Goal: Task Accomplishment & Management: Manage account settings

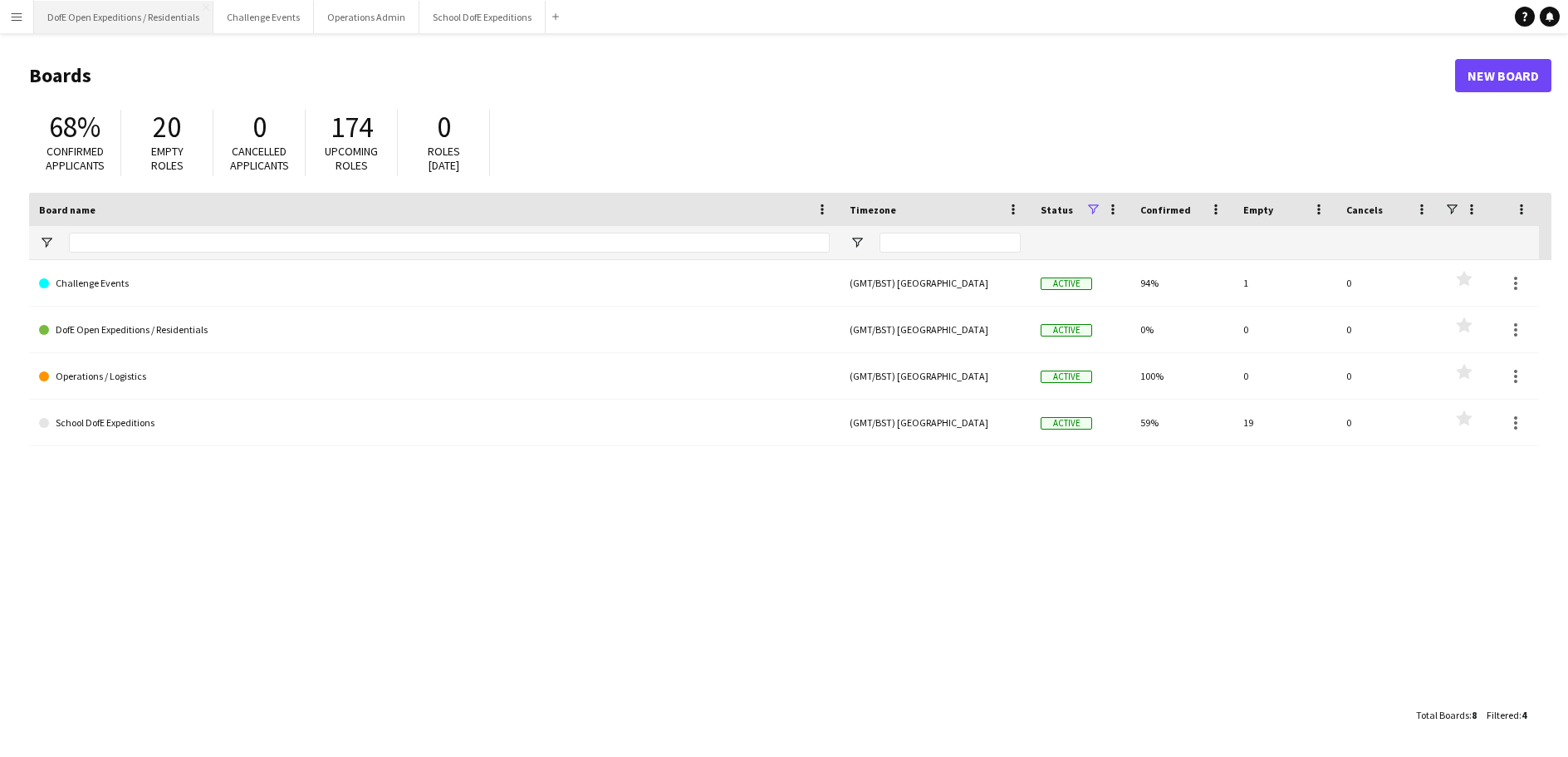
click at [120, 18] on button "DofE Open Expeditions / Residentials Close" at bounding box center [123, 17] width 179 height 33
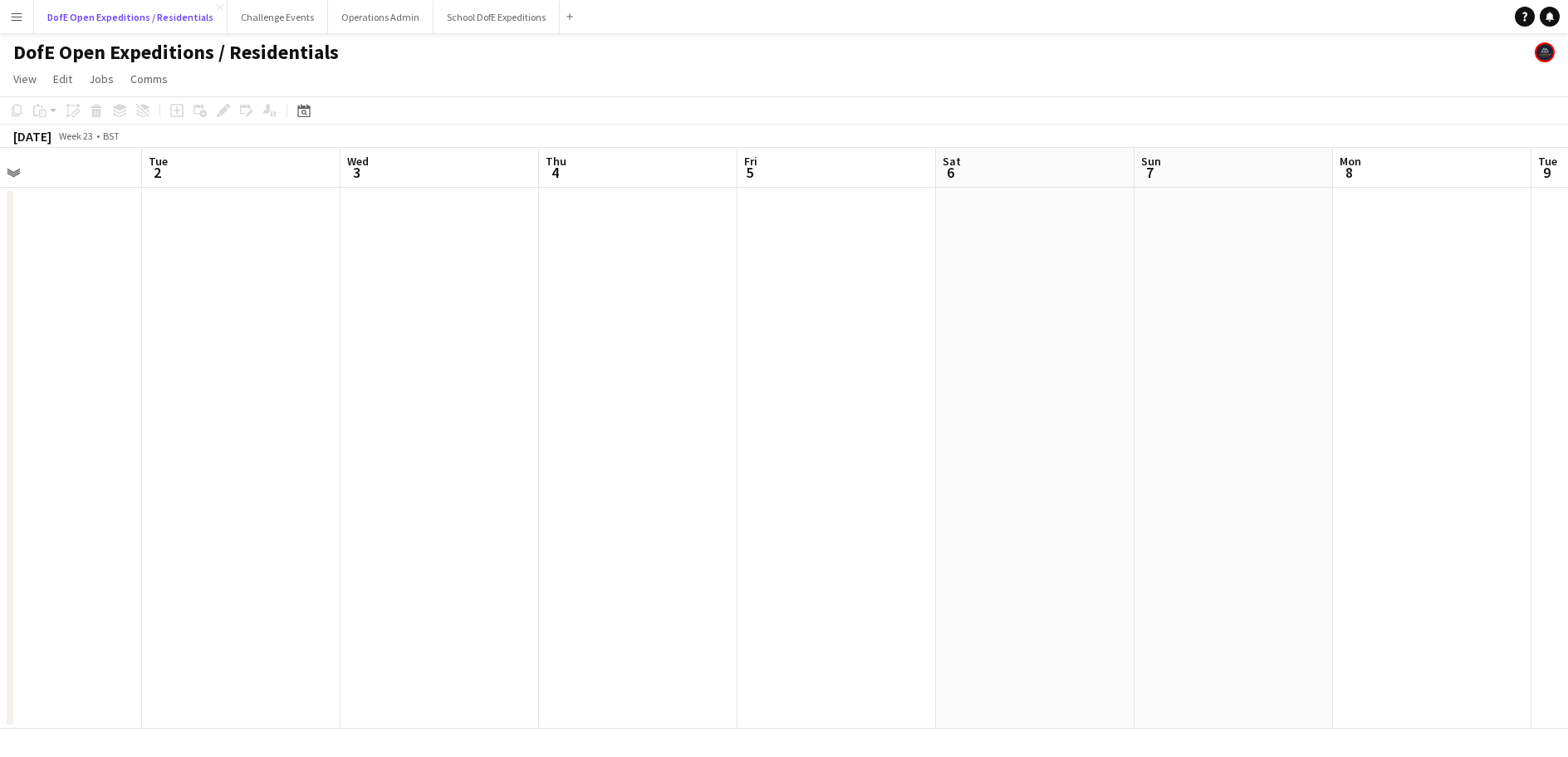
scroll to position [0, 654]
click at [449, 3] on button "School DofE Expeditions Close" at bounding box center [497, 17] width 126 height 33
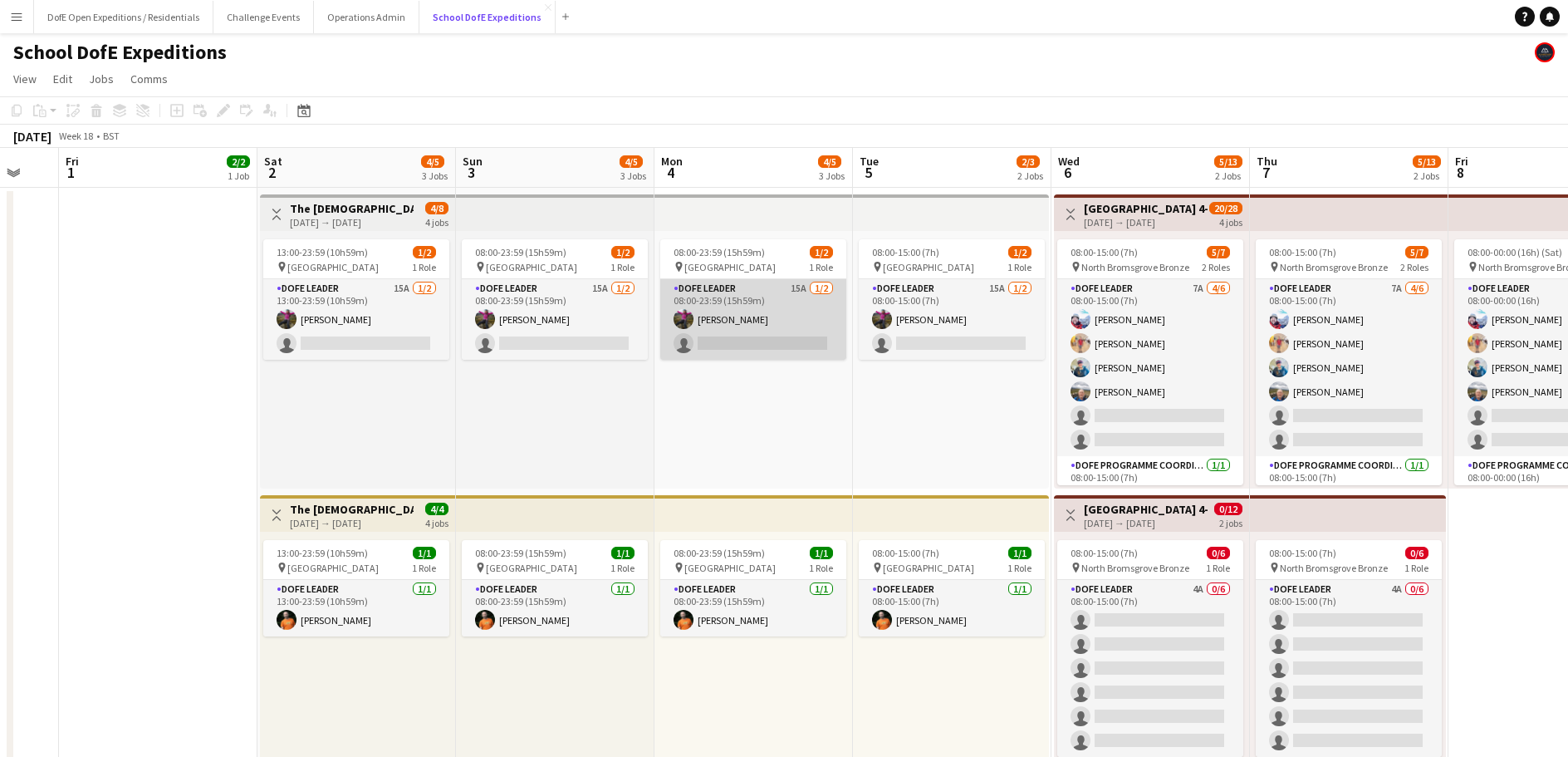
scroll to position [0, 536]
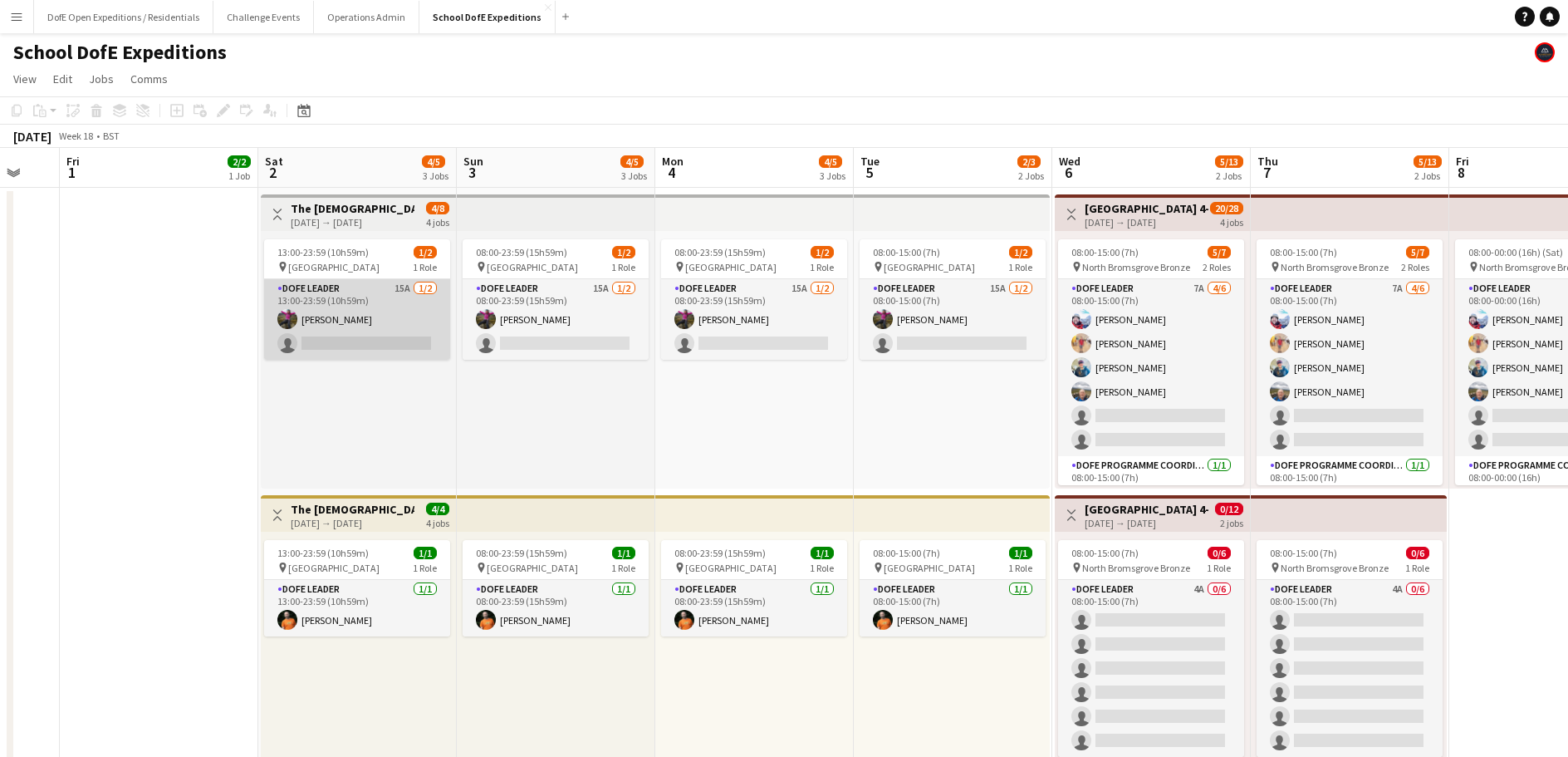
click at [344, 307] on app-card-role "DofE Leader 15A [DATE] 13:00-23:59 (10h59m) [PERSON_NAME] single-neutral-actions" at bounding box center [356, 320] width 186 height 81
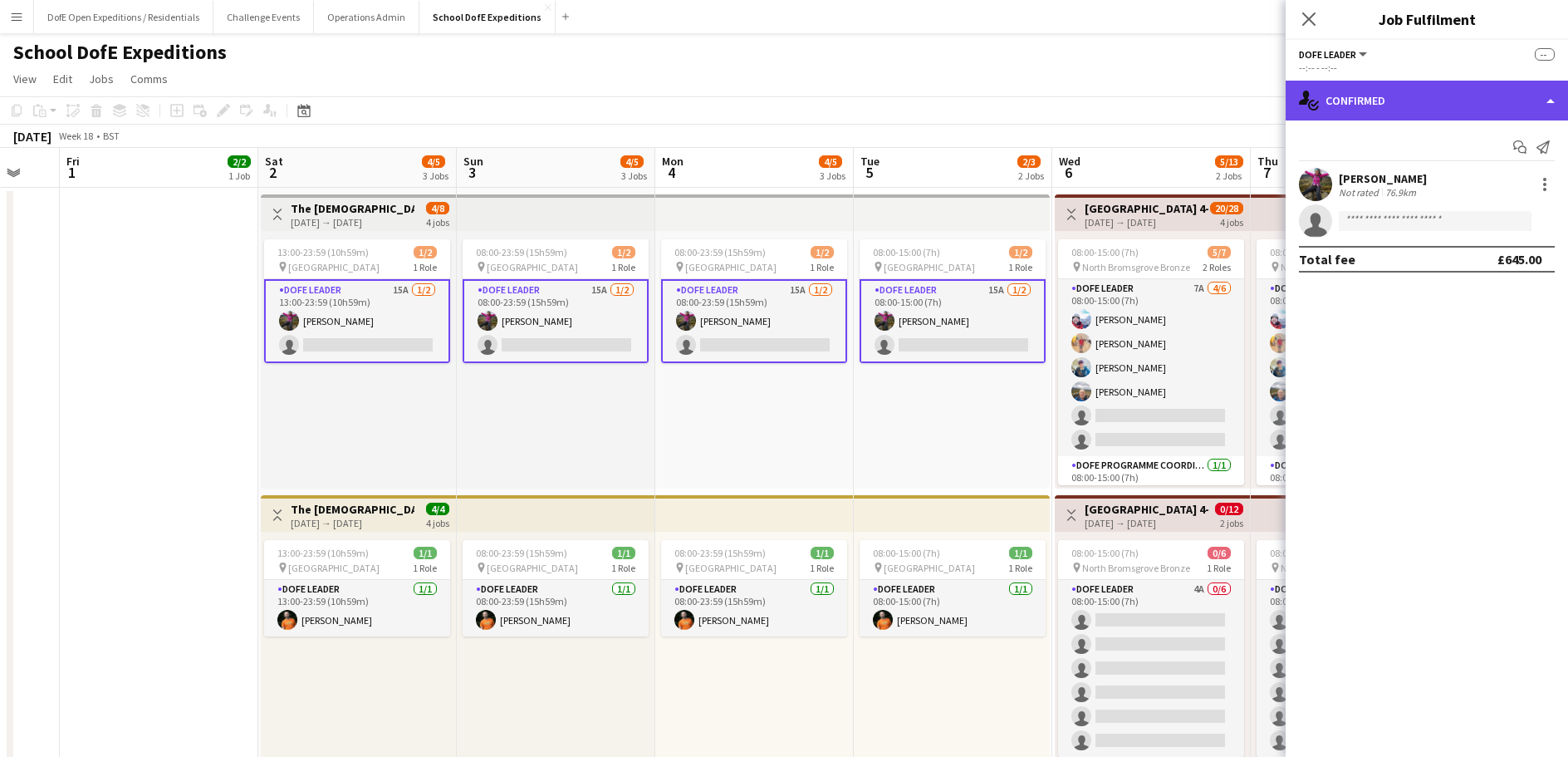
click at [1399, 101] on div "single-neutral-actions-check-2 Confirmed" at bounding box center [1427, 100] width 282 height 39
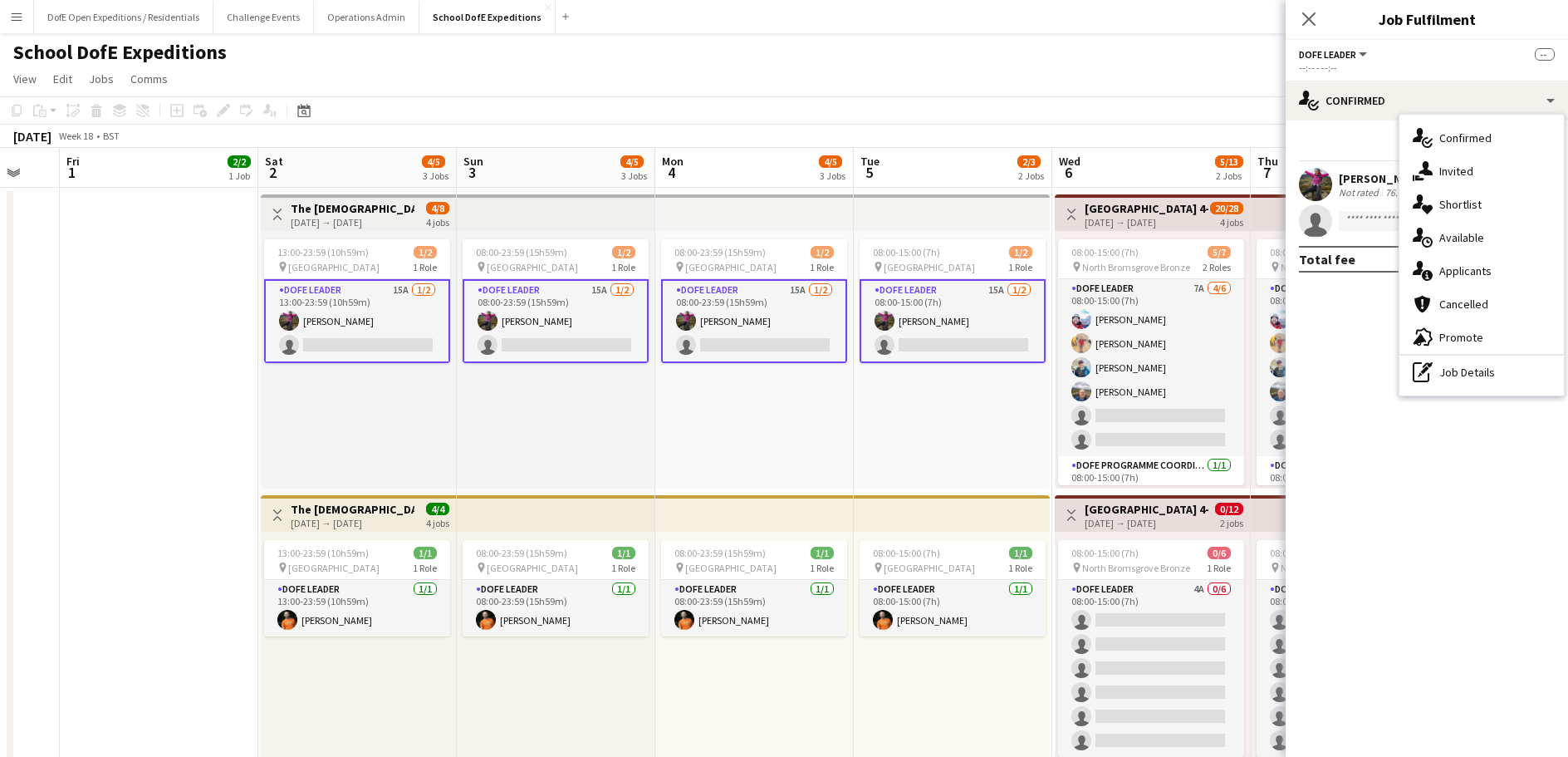
click at [1449, 266] on span "Applicants" at bounding box center [1466, 272] width 52 height 15
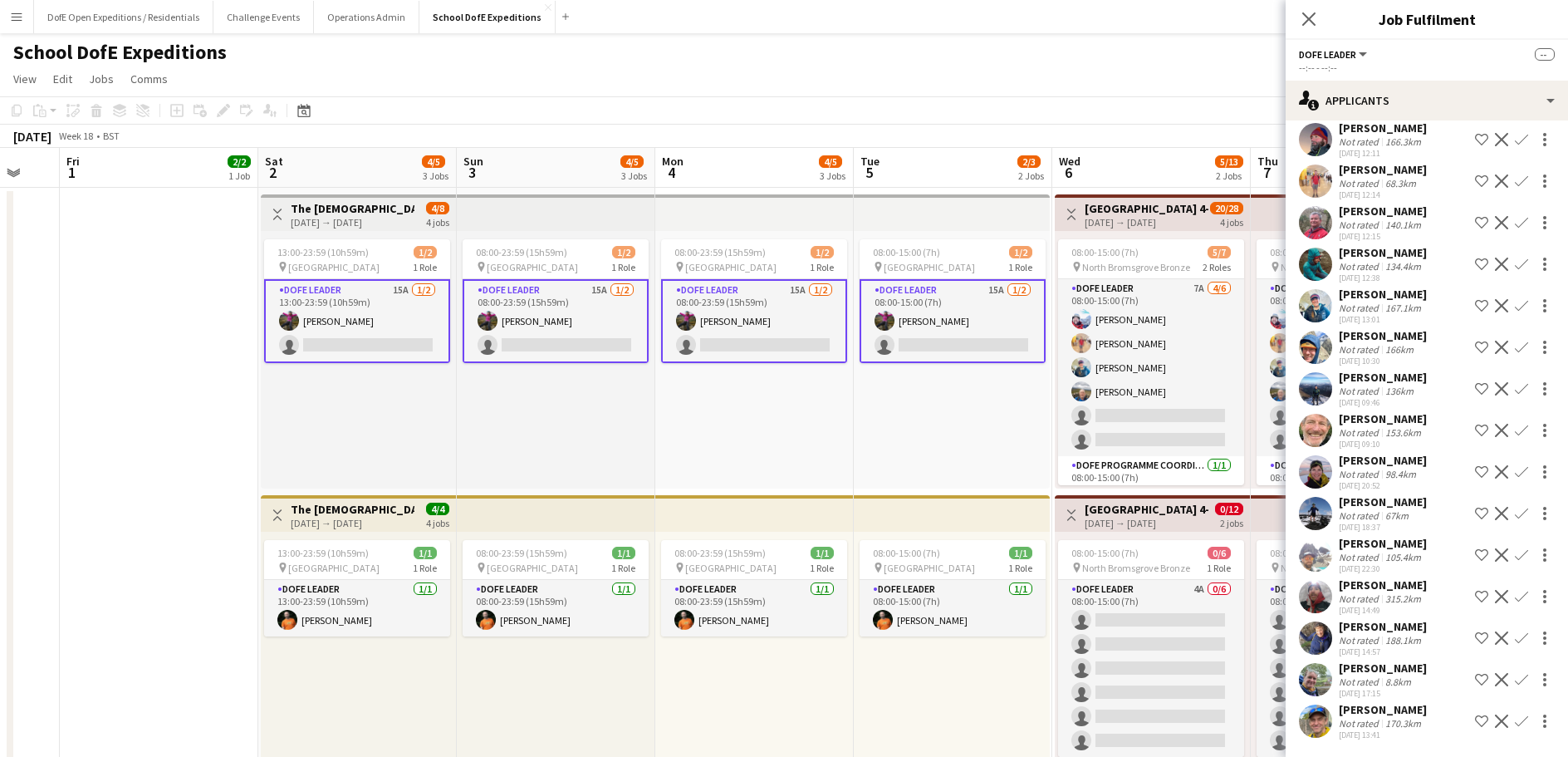
scroll to position [0, 0]
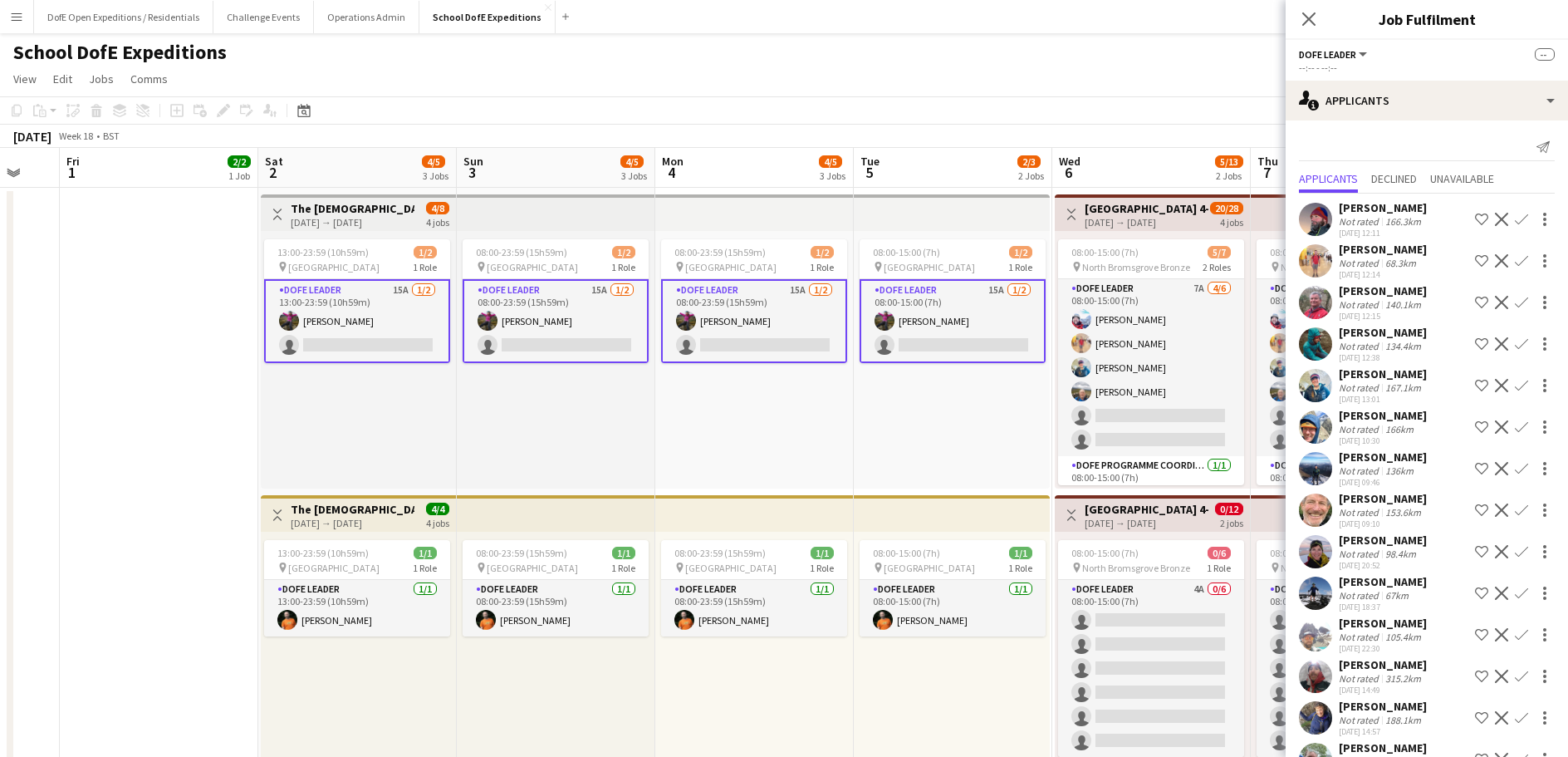
click at [168, 381] on app-date-cell "Toggle View The Mount School 4-day Bronze [DATE] → [DATE] 8/8 4 jobs 08:00-15:0…" at bounding box center [159, 642] width 198 height 909
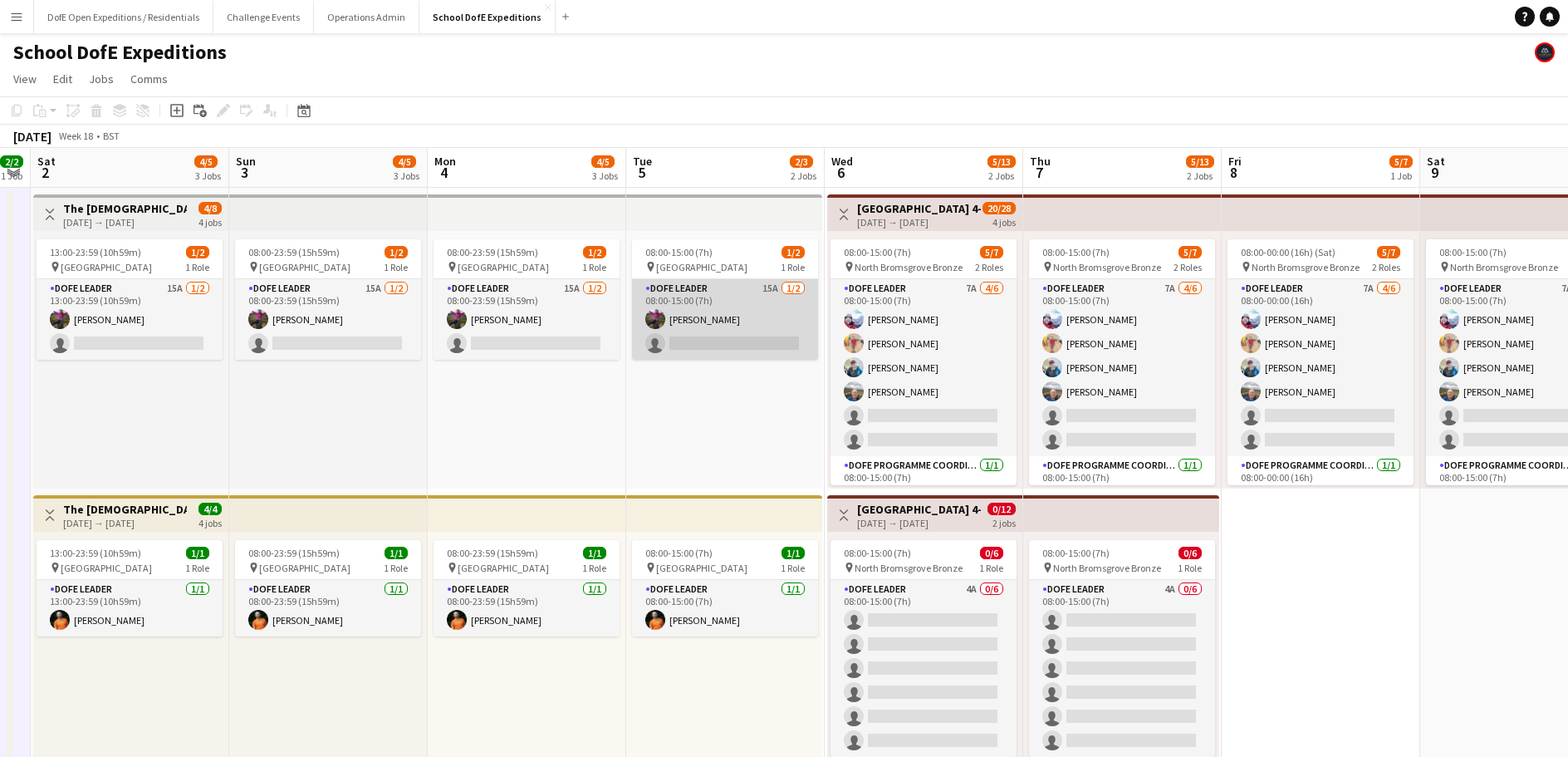
scroll to position [0, 567]
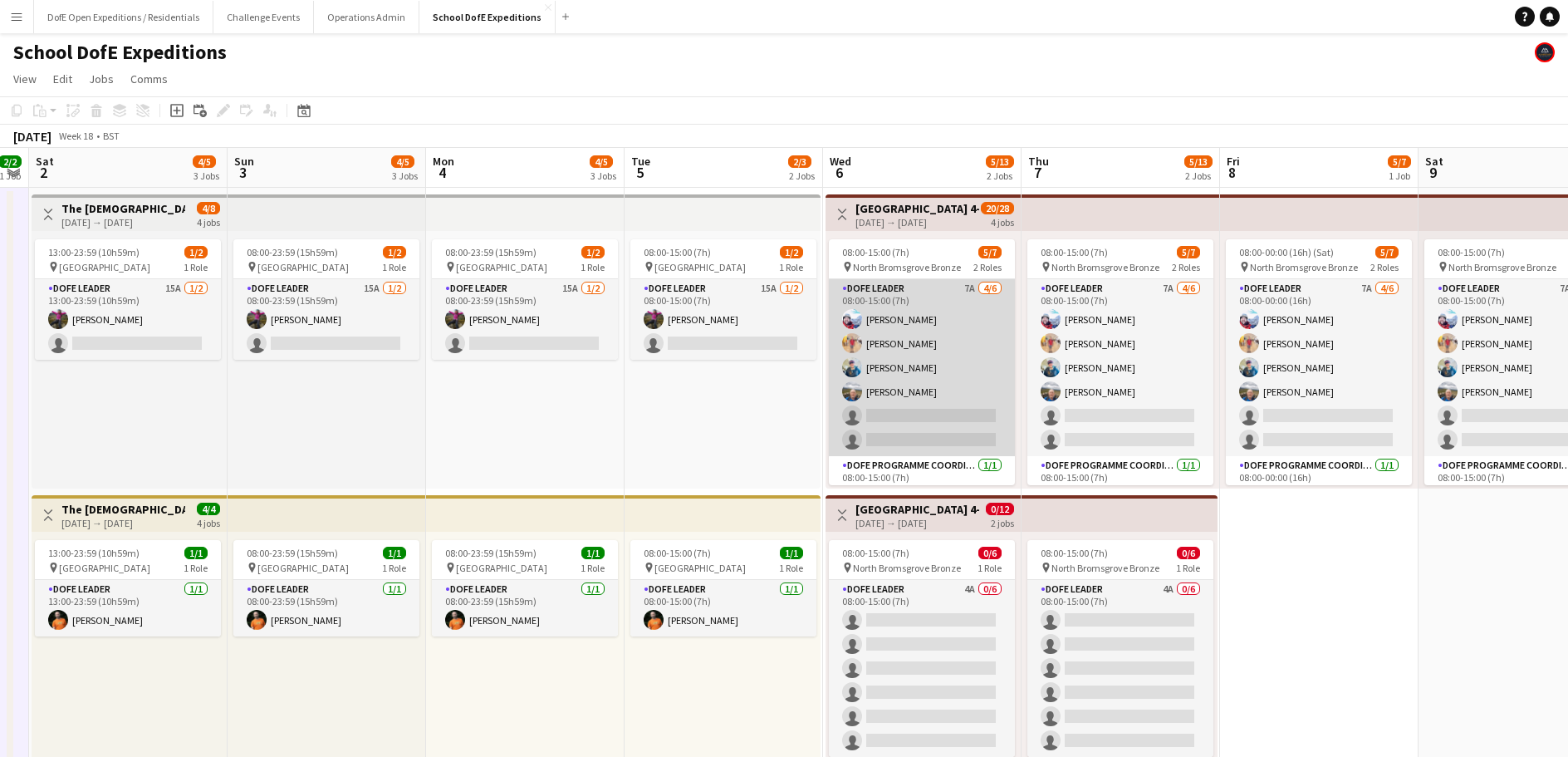
click at [986, 383] on app-card-role "DofE Leader 7A [DATE] 08:00-15:00 (7h) [PERSON_NAME] [PERSON_NAME] [PERSON_NAME…" at bounding box center [921, 368] width 186 height 177
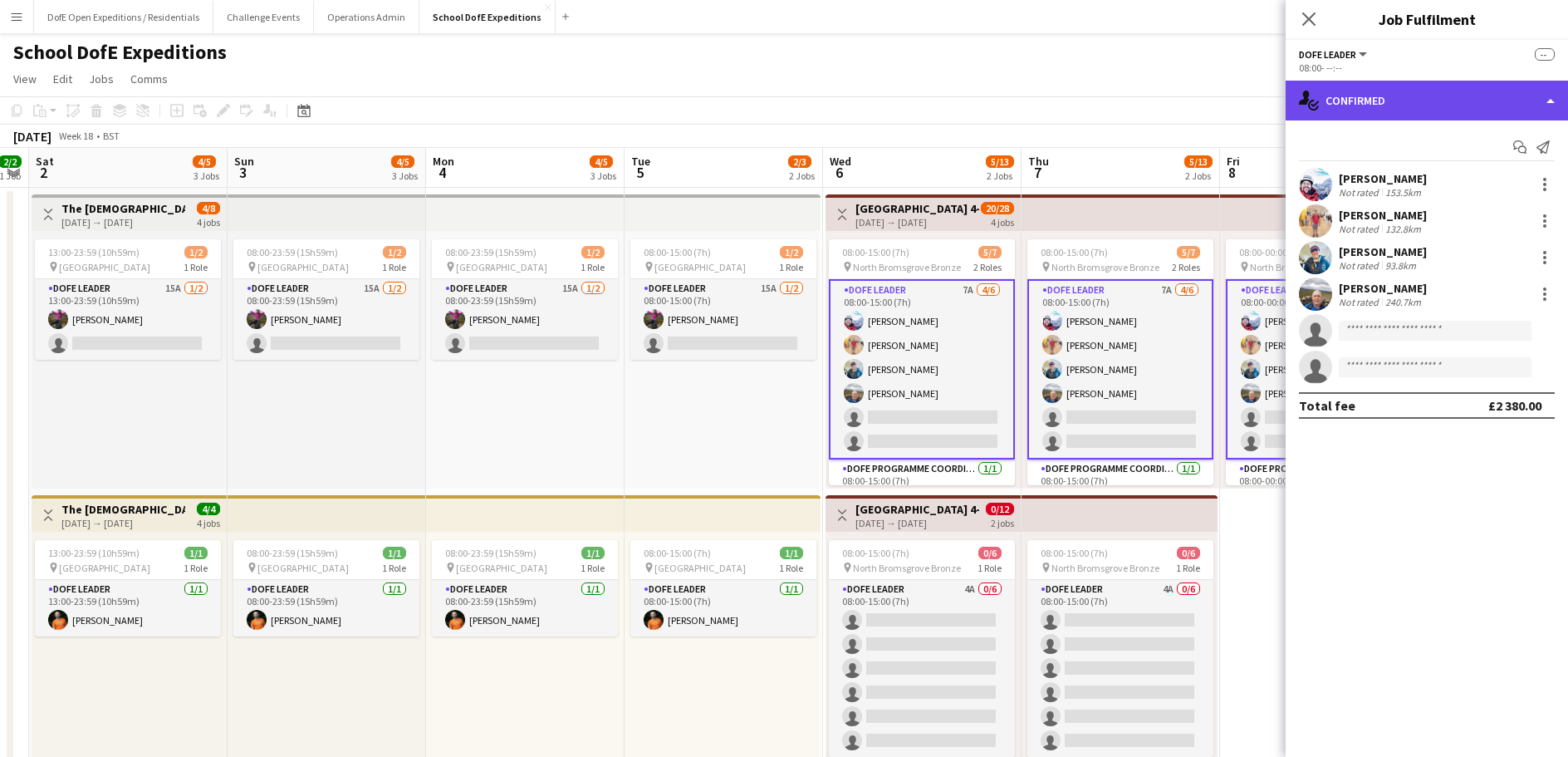
click at [1386, 91] on div "single-neutral-actions-check-2 Confirmed" at bounding box center [1427, 100] width 282 height 39
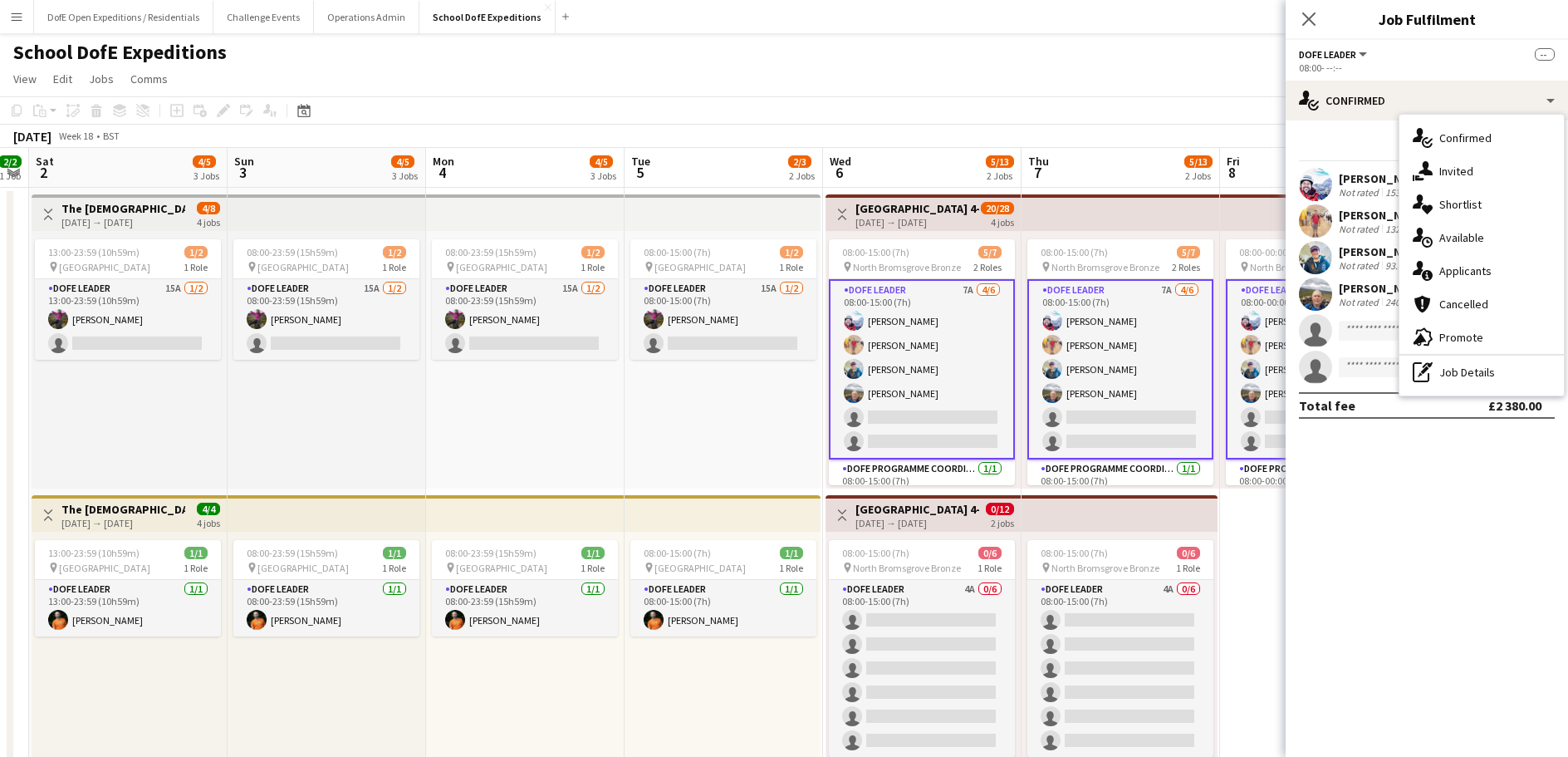
click at [1459, 267] on span "Applicants" at bounding box center [1466, 272] width 52 height 15
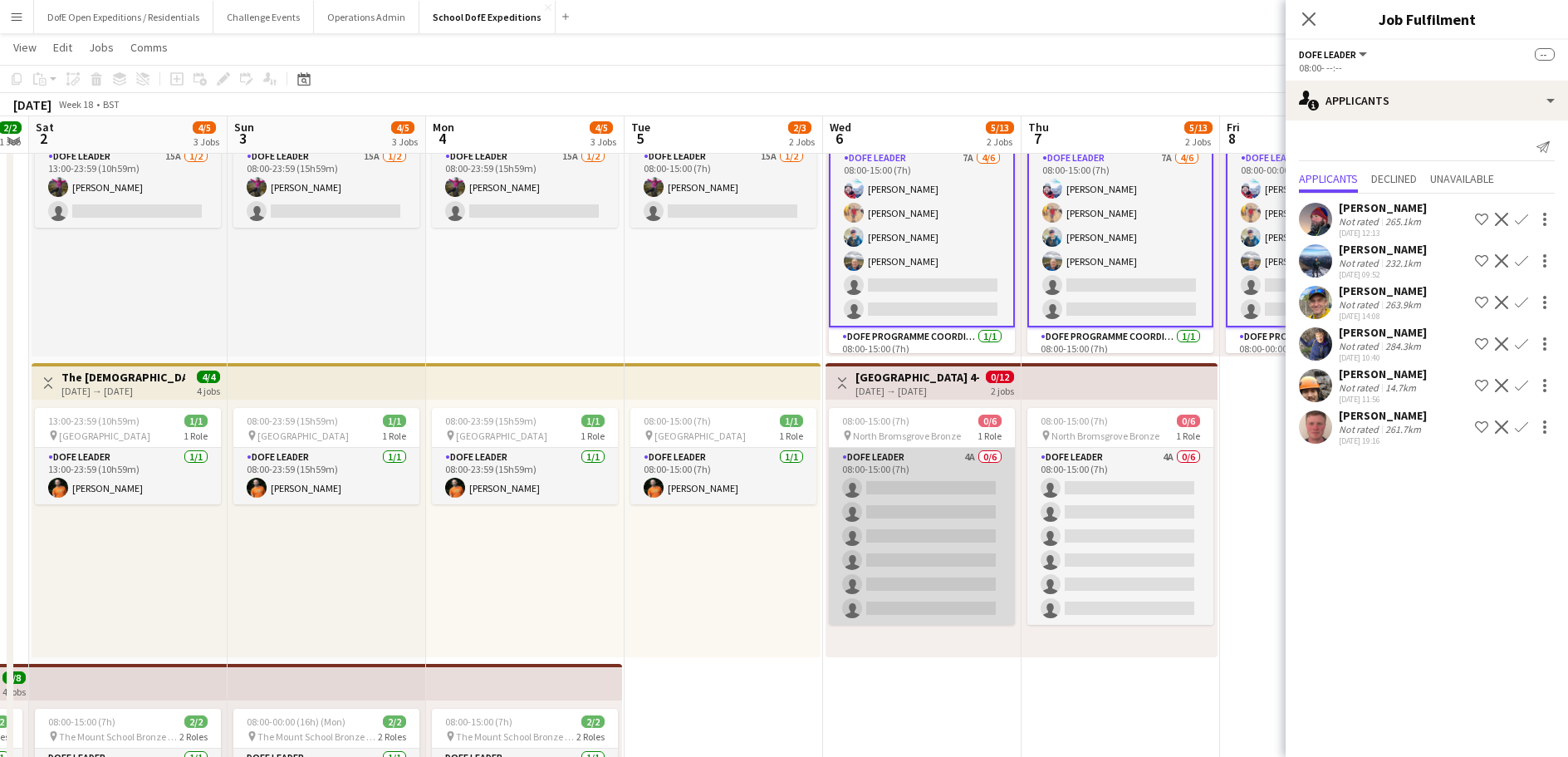
scroll to position [131, 0]
click at [895, 560] on app-card-role "DofE Leader 4A 0/6 08:00-15:00 (7h) single-neutral-actions single-neutral-actio…" at bounding box center [921, 535] width 186 height 177
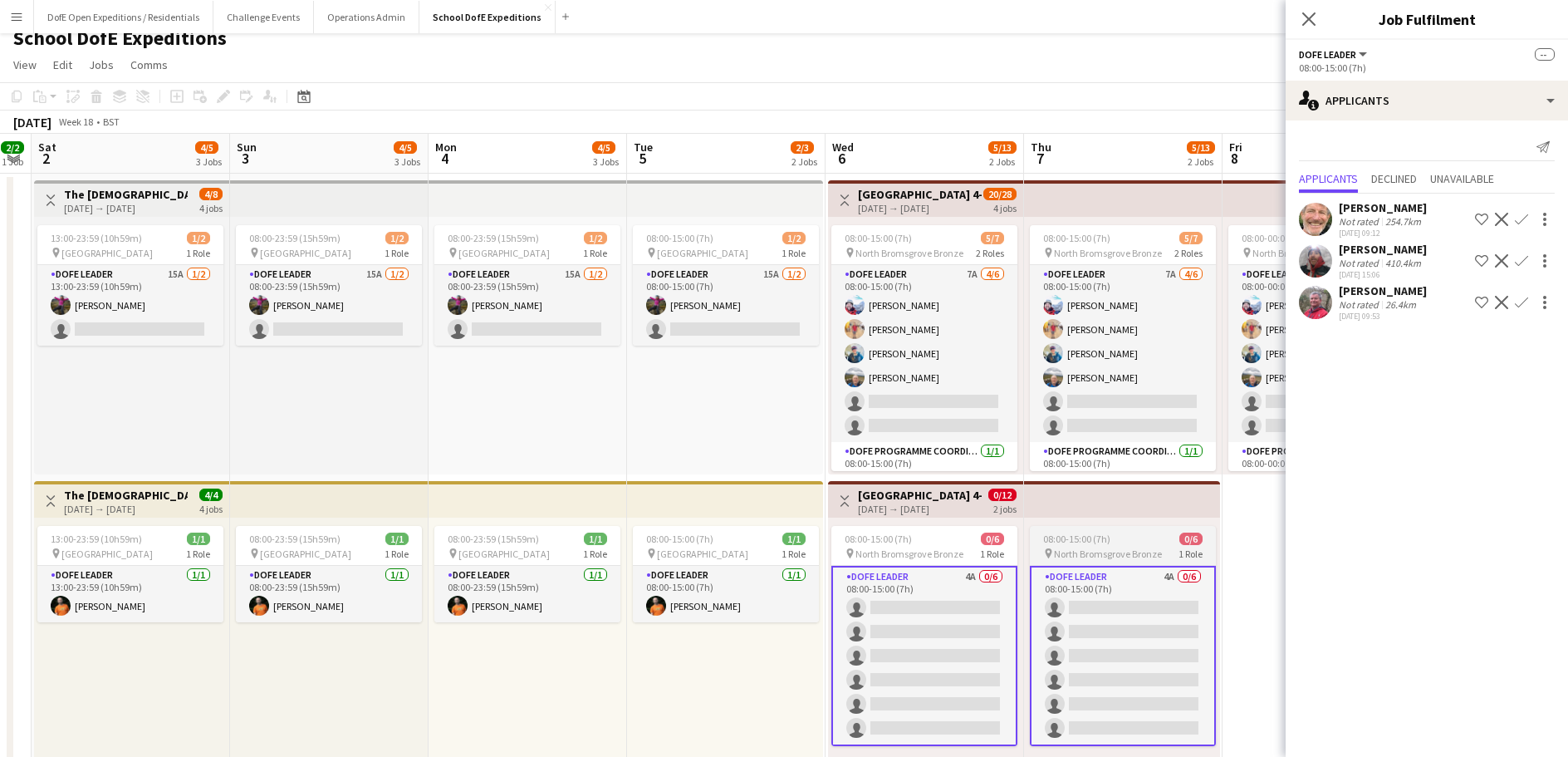
scroll to position [8, 0]
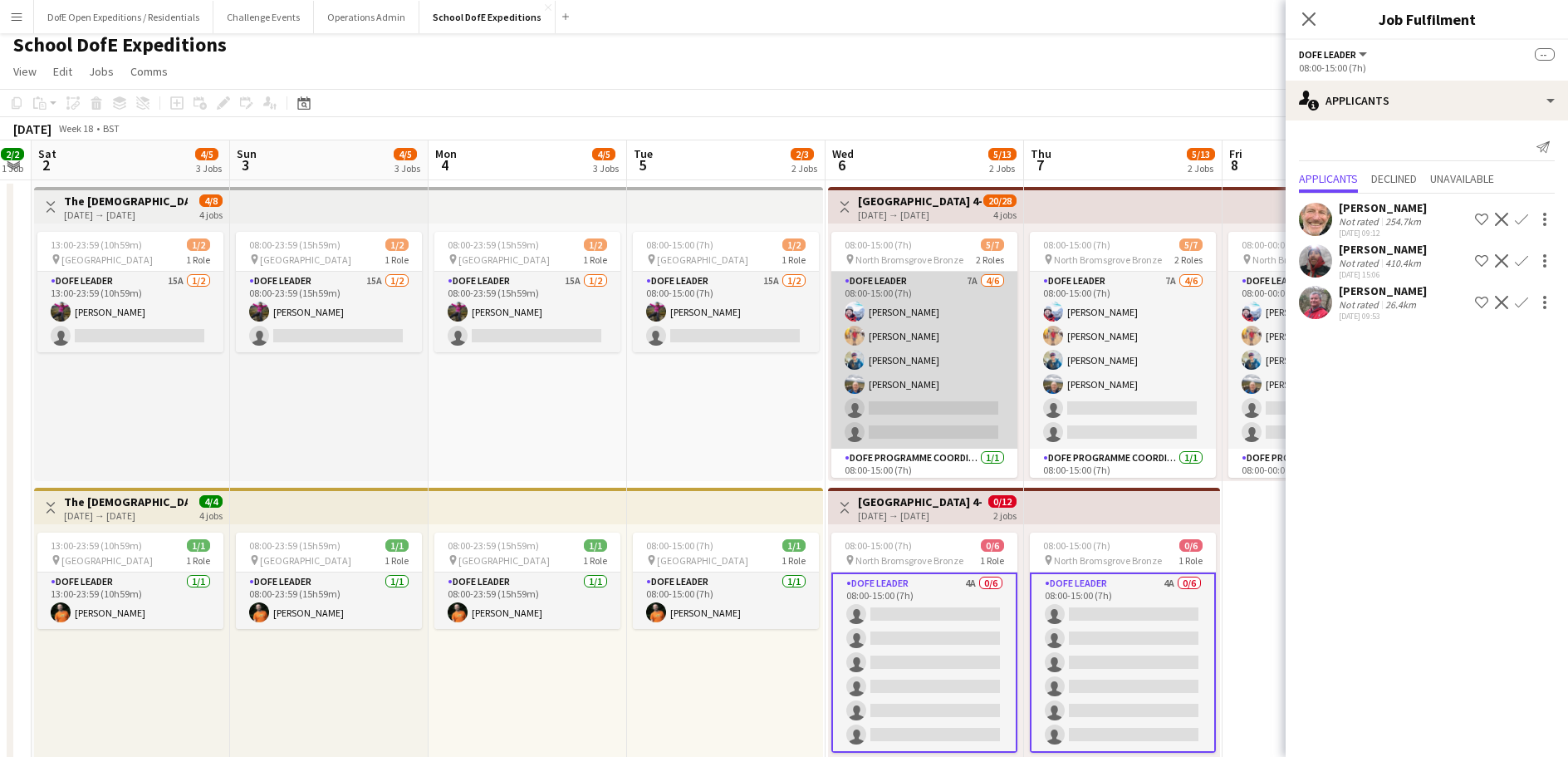
click at [974, 337] on app-card-role "DofE Leader 7A [DATE] 08:00-15:00 (7h) [PERSON_NAME] [PERSON_NAME] [PERSON_NAME…" at bounding box center [924, 360] width 186 height 177
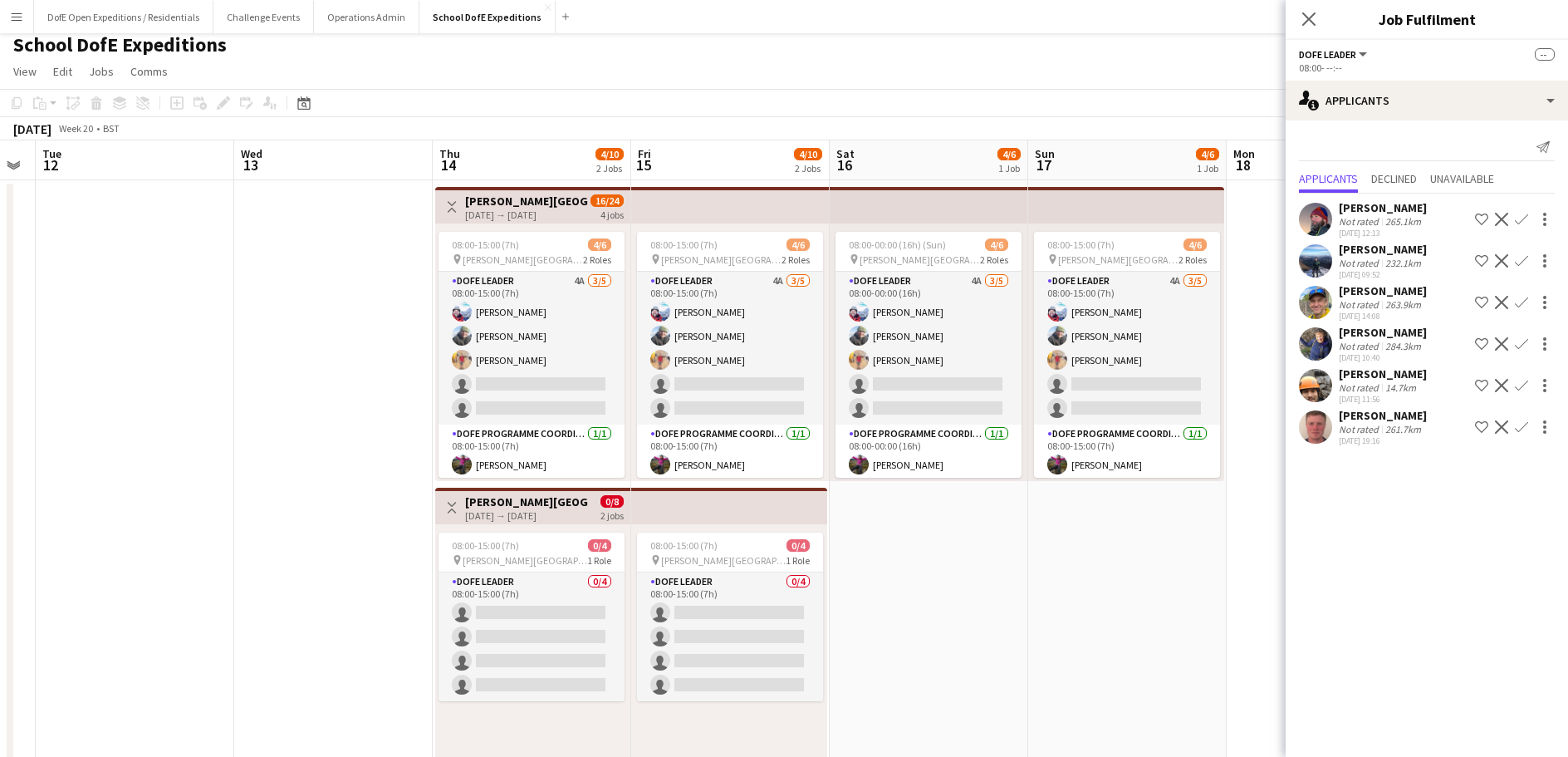
scroll to position [0, 556]
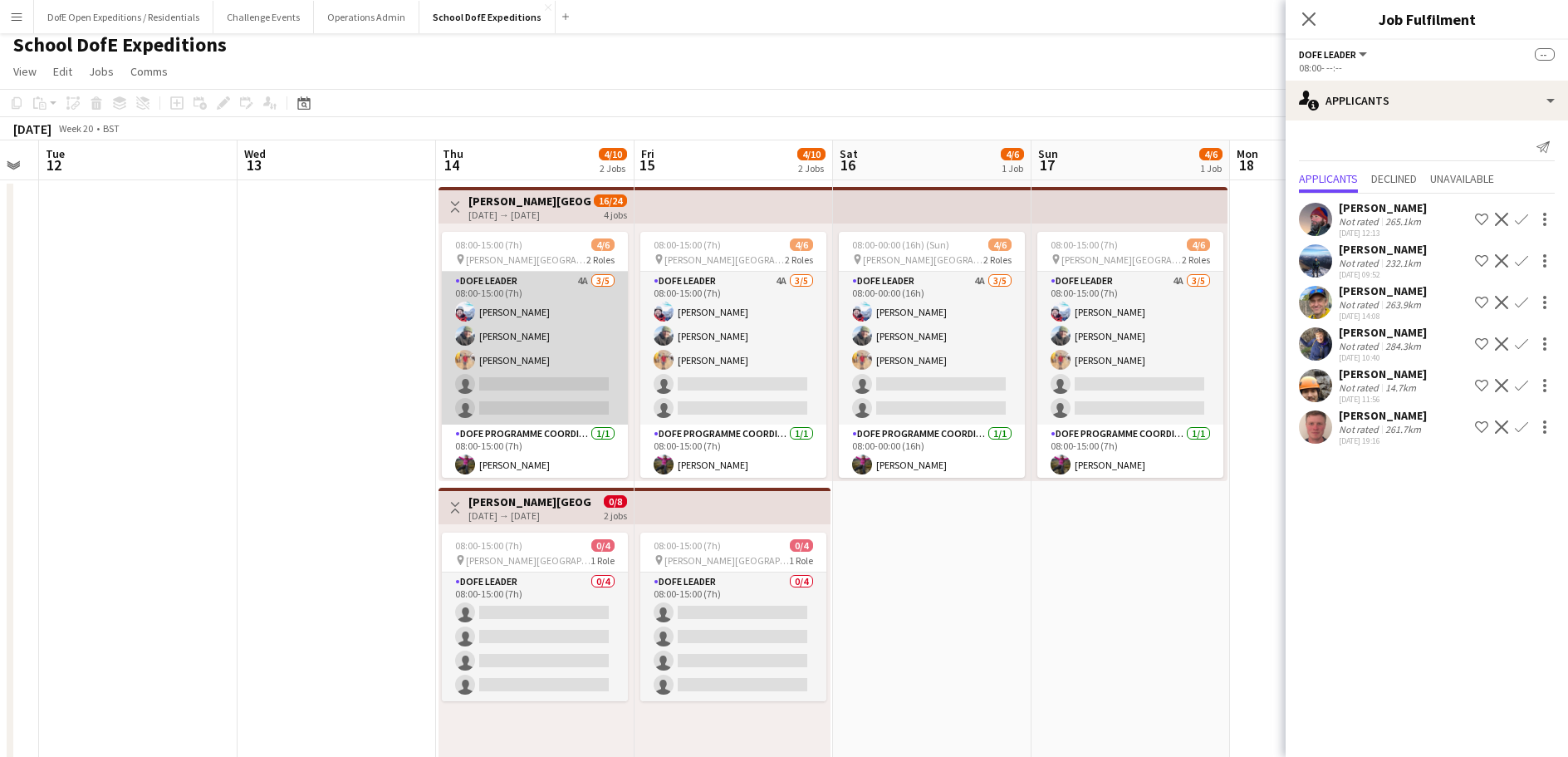
click at [595, 404] on app-card-role "DofE Leader 4A [DATE] 08:00-15:00 (7h) [PERSON_NAME] [PERSON_NAME] [PERSON_NAME…" at bounding box center [534, 348] width 186 height 153
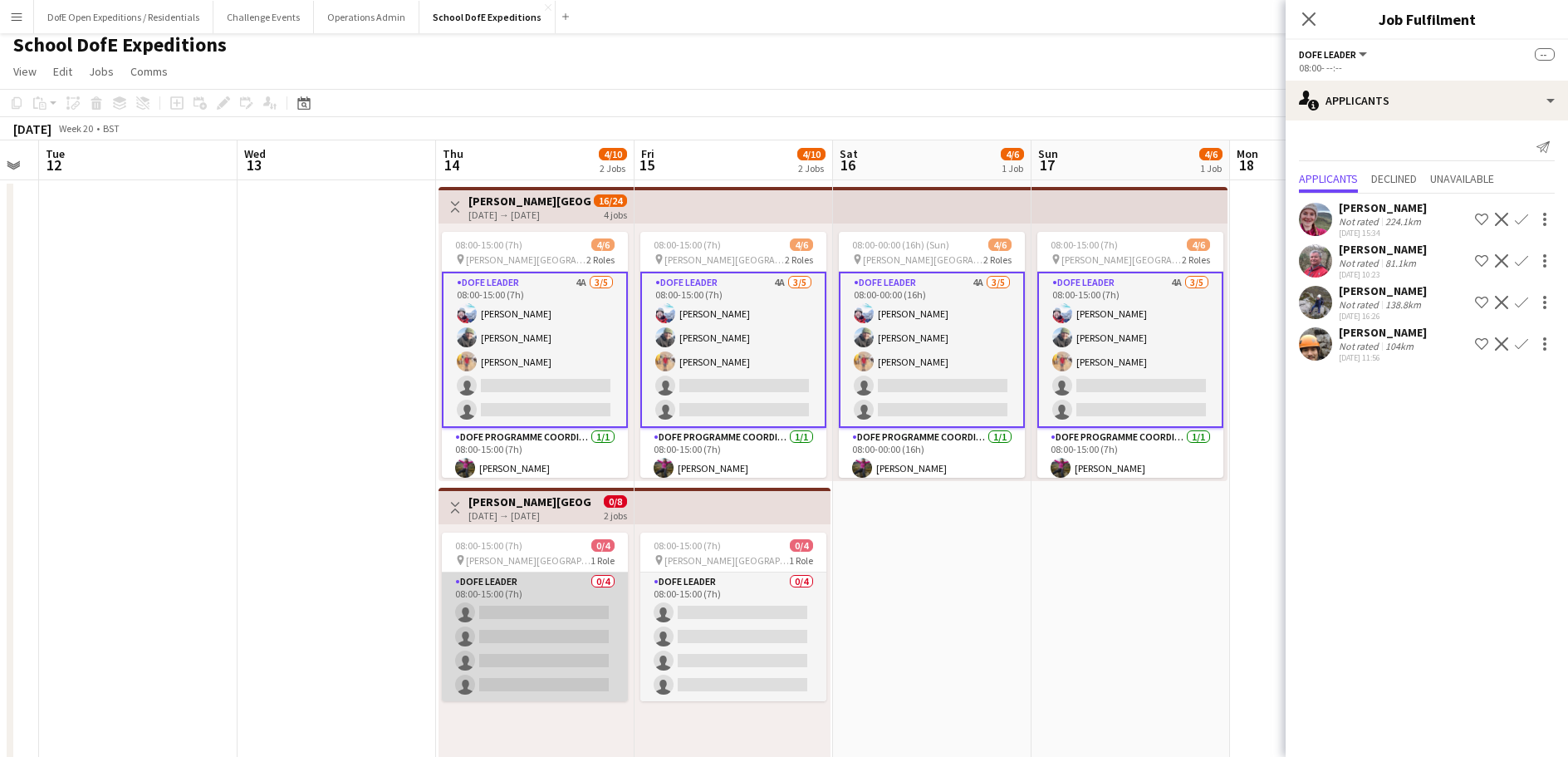
click at [561, 622] on app-card-role "DofE Leader 0/4 08:00-15:00 (7h) single-neutral-actions single-neutral-actions …" at bounding box center [534, 638] width 186 height 129
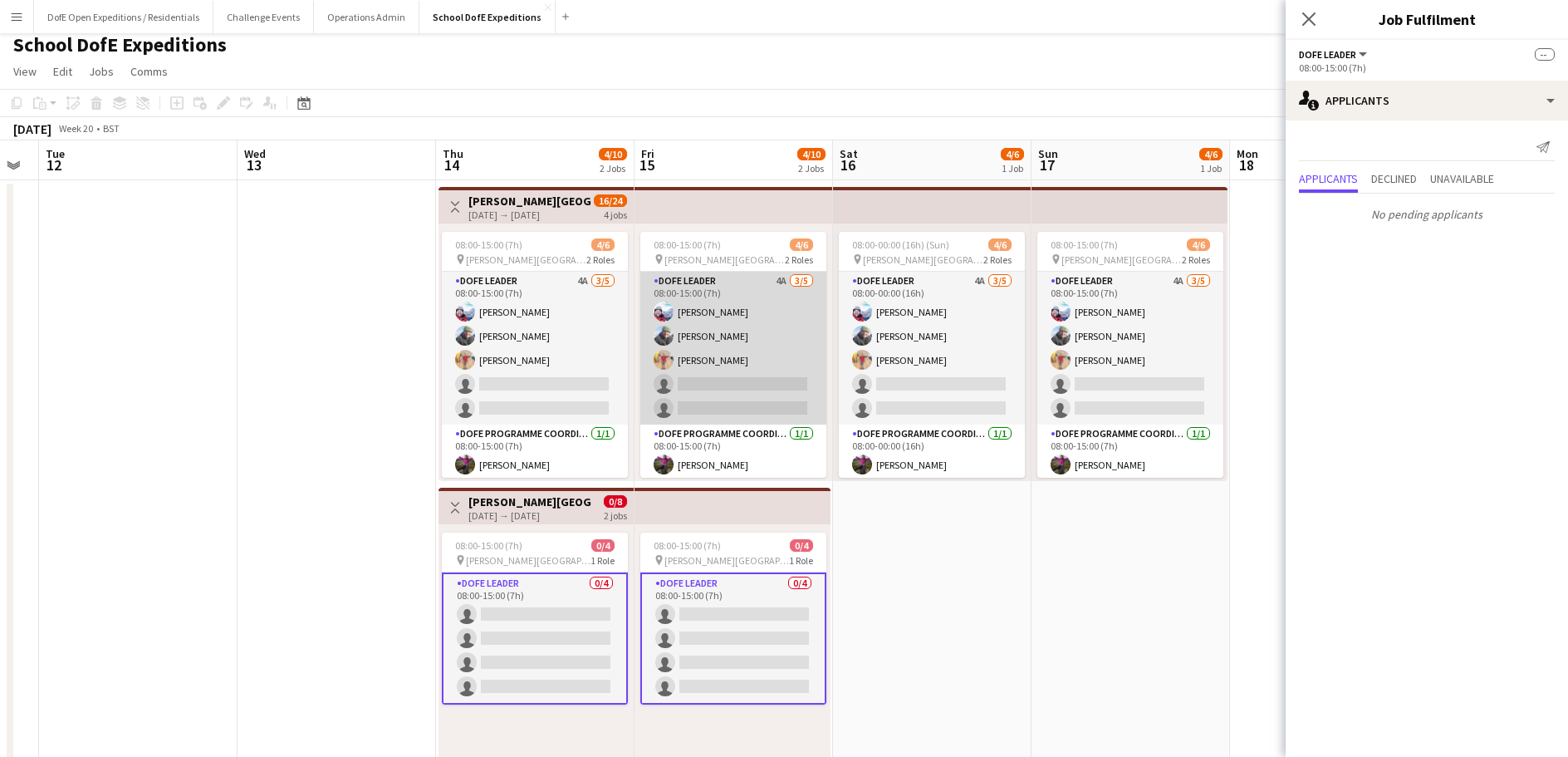
click at [737, 384] on app-card-role "DofE Leader 4A [DATE] 08:00-15:00 (7h) [PERSON_NAME] [PERSON_NAME] [PERSON_NAME…" at bounding box center [733, 348] width 186 height 153
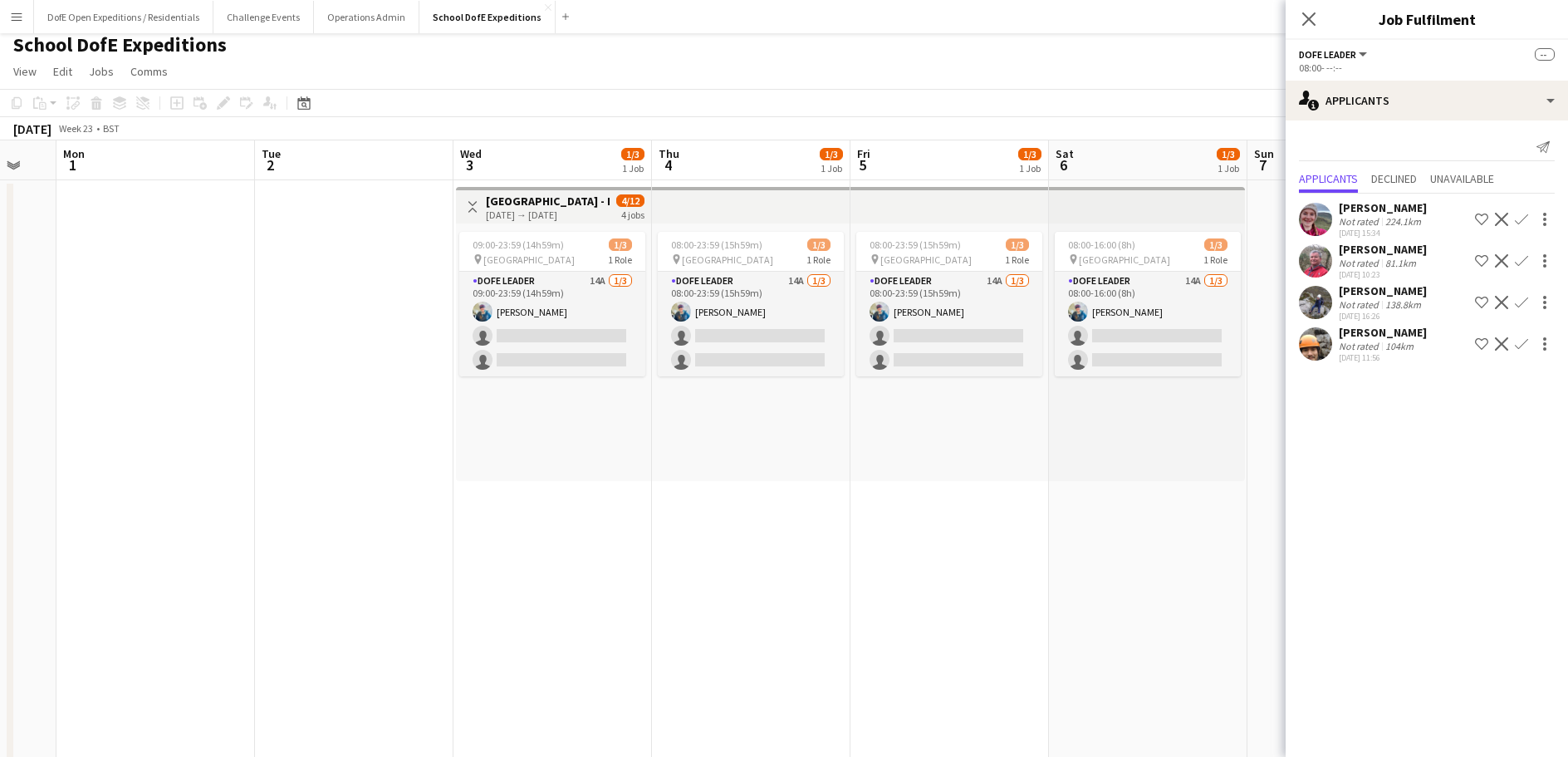
scroll to position [0, 490]
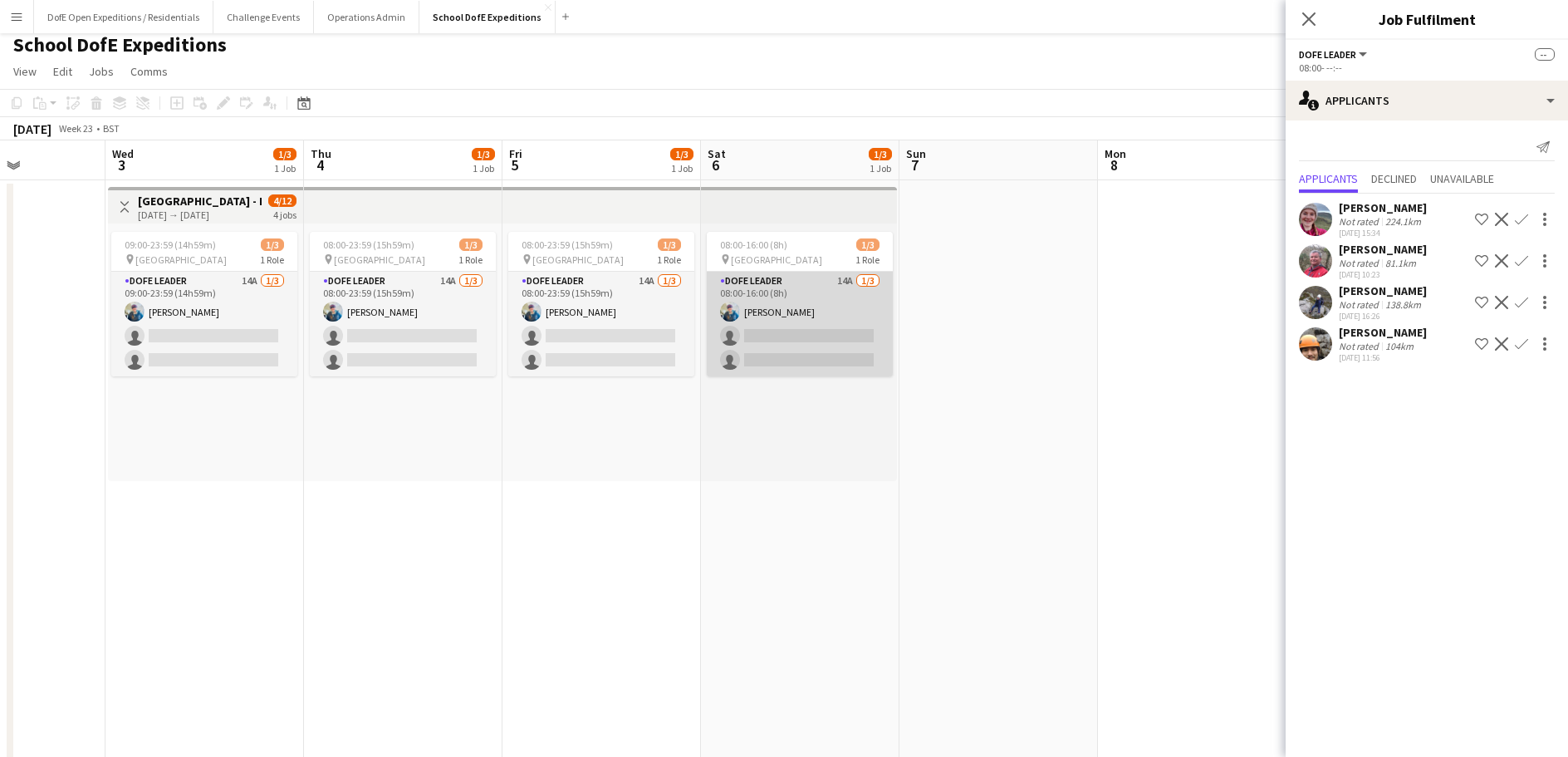
click at [795, 345] on app-card-role "DofE Leader 14A [DATE] 08:00-16:00 (8h) [PERSON_NAME] single-neutral-actions si…" at bounding box center [799, 324] width 186 height 105
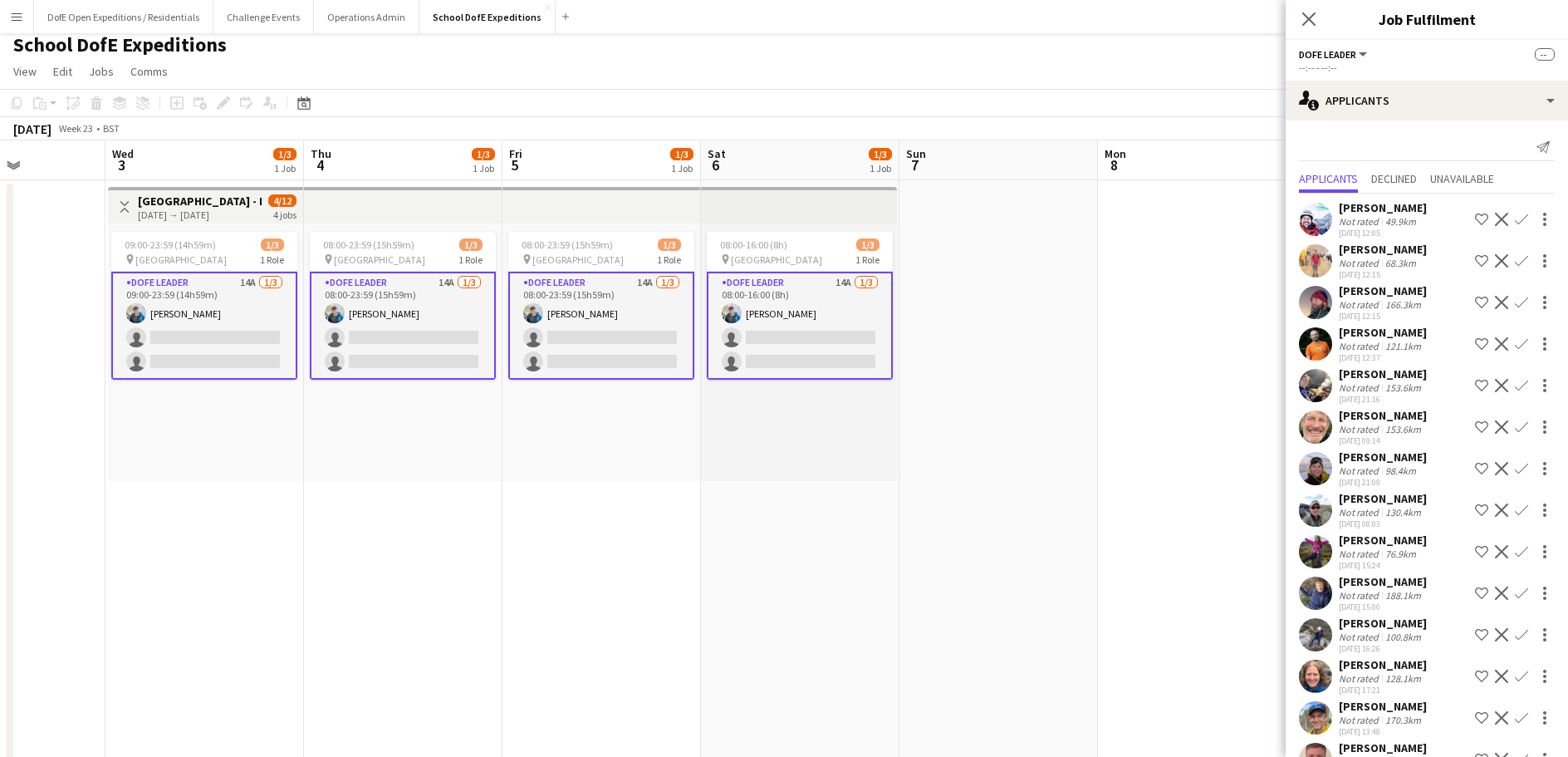
click at [220, 199] on h3 "[GEOGRAPHIC_DATA] - DofE Silver Practice" at bounding box center [199, 201] width 124 height 15
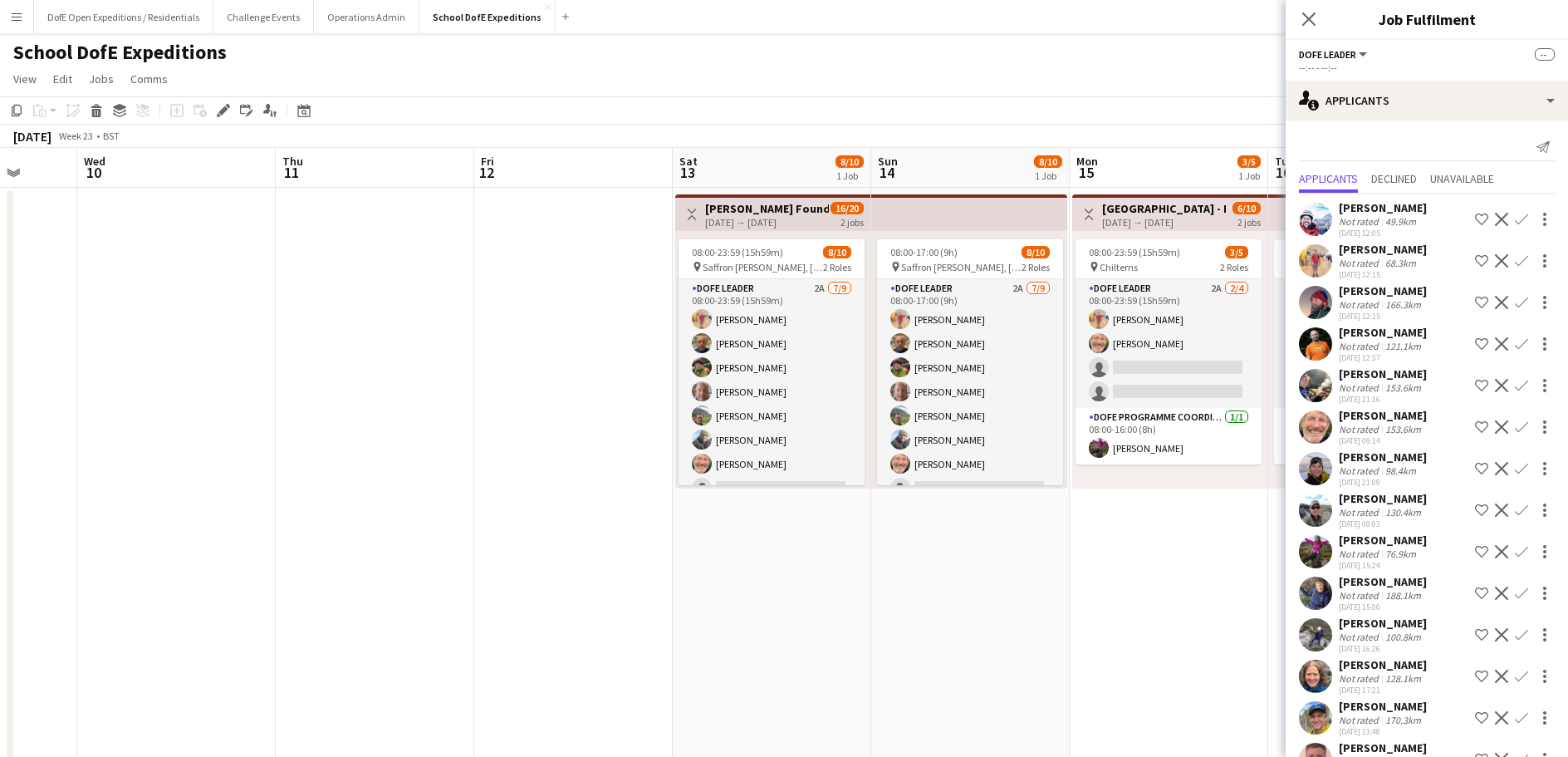
scroll to position [0, 598]
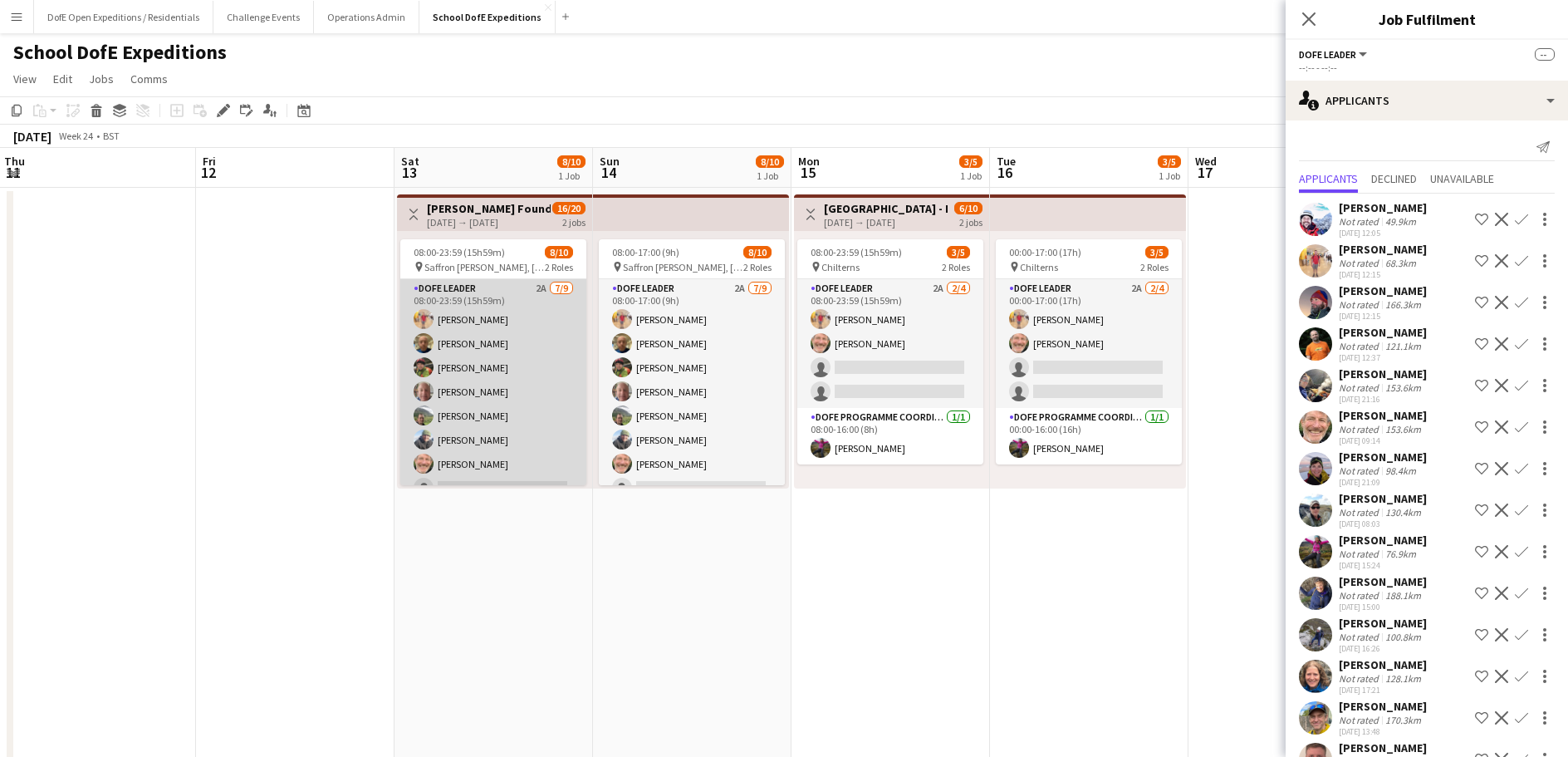
click at [535, 408] on app-card-role "DofE Leader 2A [DATE] 08:00-23:59 (15h59m) [PERSON_NAME] [PERSON_NAME] [PERSON_…" at bounding box center [493, 404] width 186 height 249
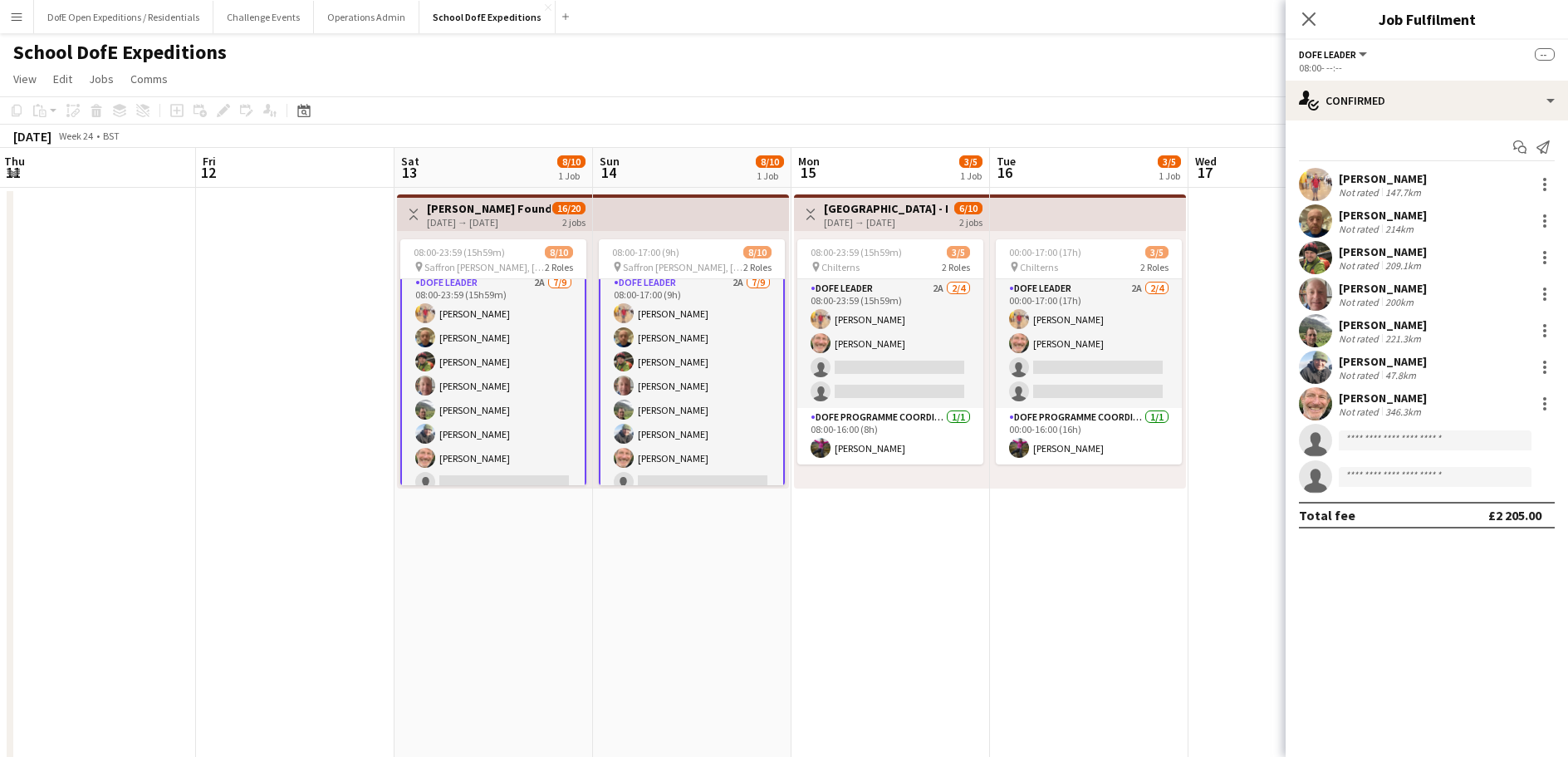
scroll to position [0, 0]
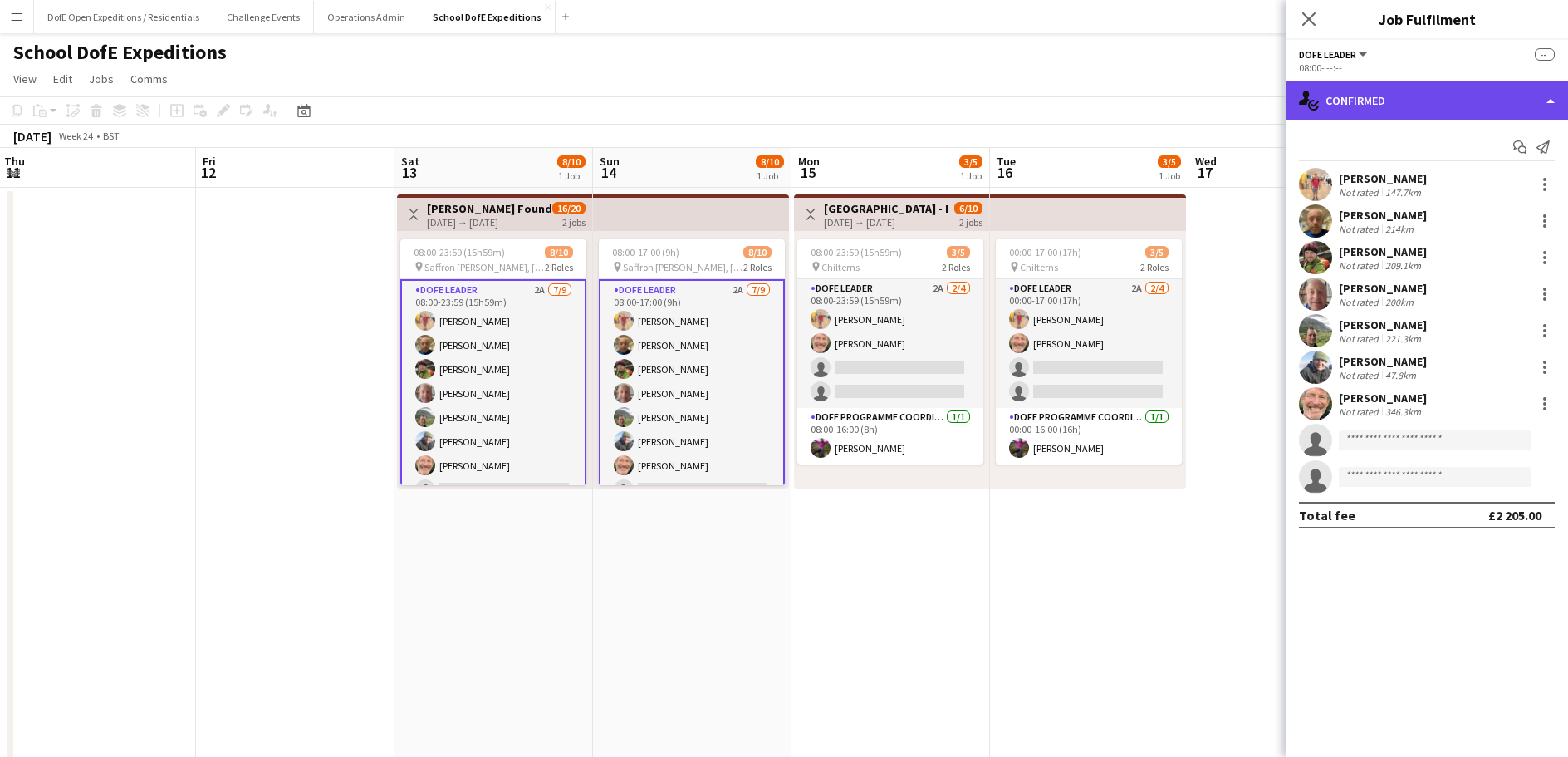
click at [1451, 117] on div "single-neutral-actions-check-2 Confirmed" at bounding box center [1427, 100] width 282 height 39
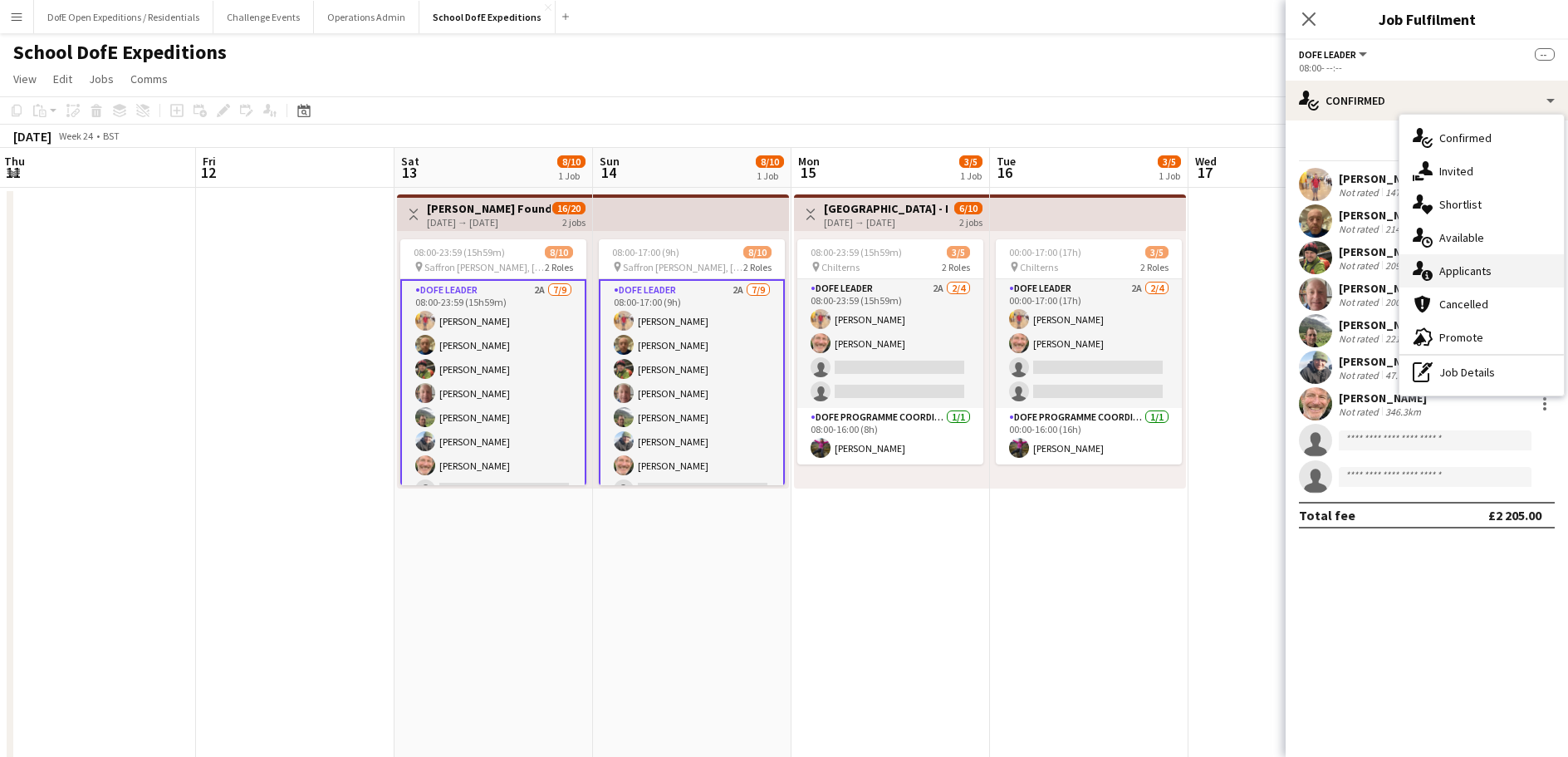
click at [1450, 274] on span "Applicants" at bounding box center [1466, 272] width 52 height 15
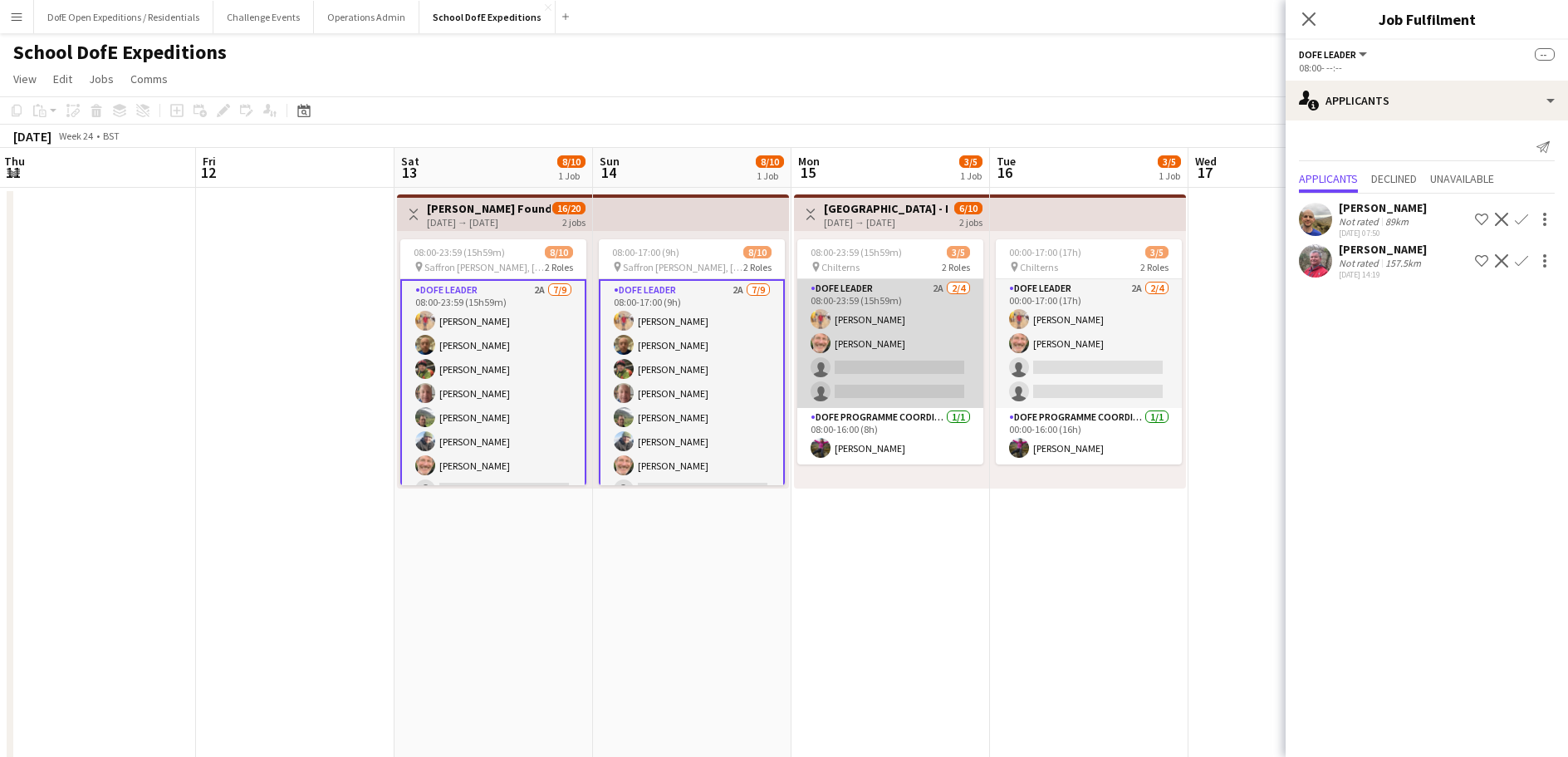
click at [846, 376] on app-card-role "DofE Leader 2A [DATE] 08:00-23:59 (15h59m) [PERSON_NAME] [PERSON_NAME] single-n…" at bounding box center [890, 344] width 186 height 129
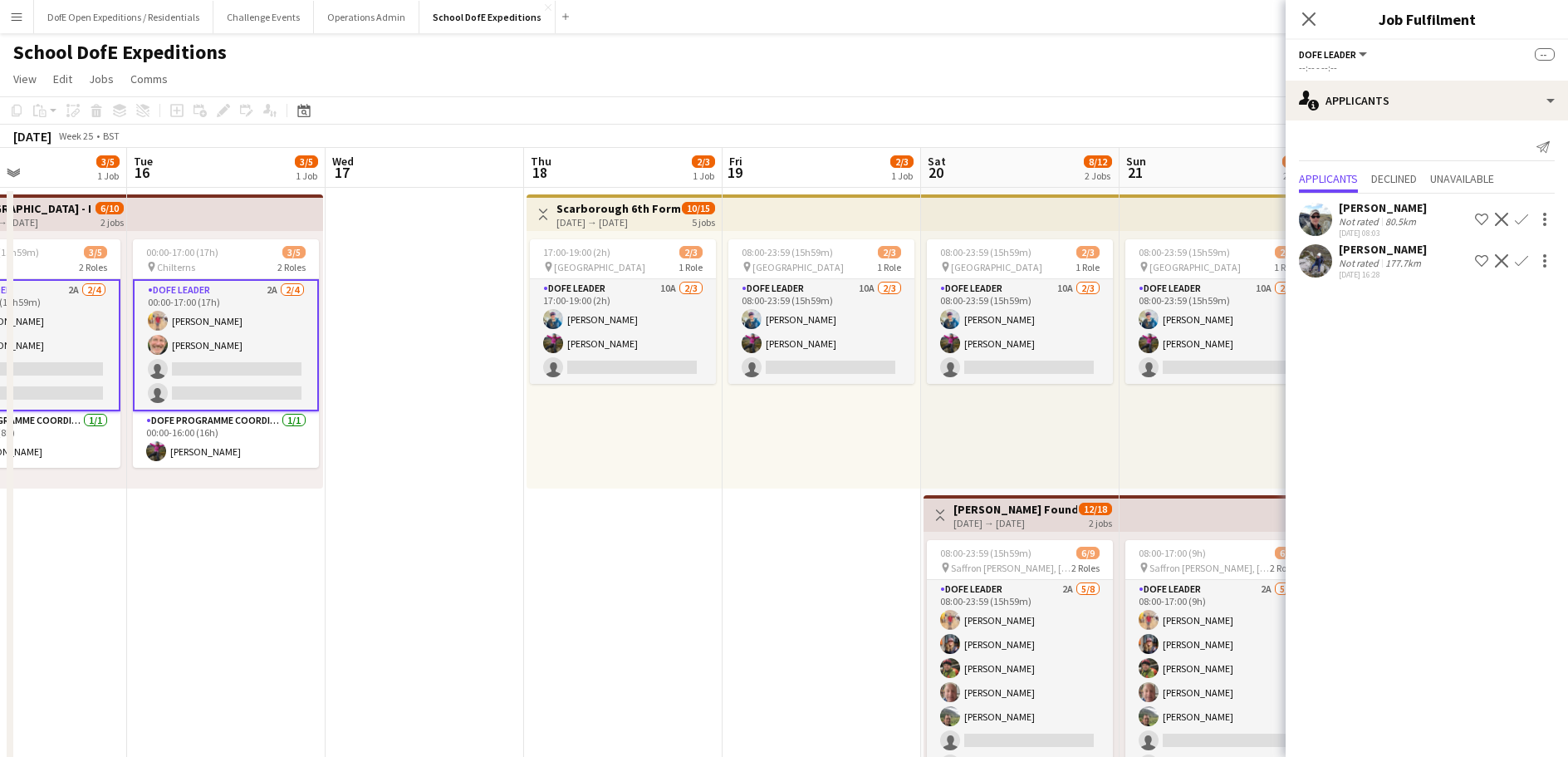
scroll to position [0, 669]
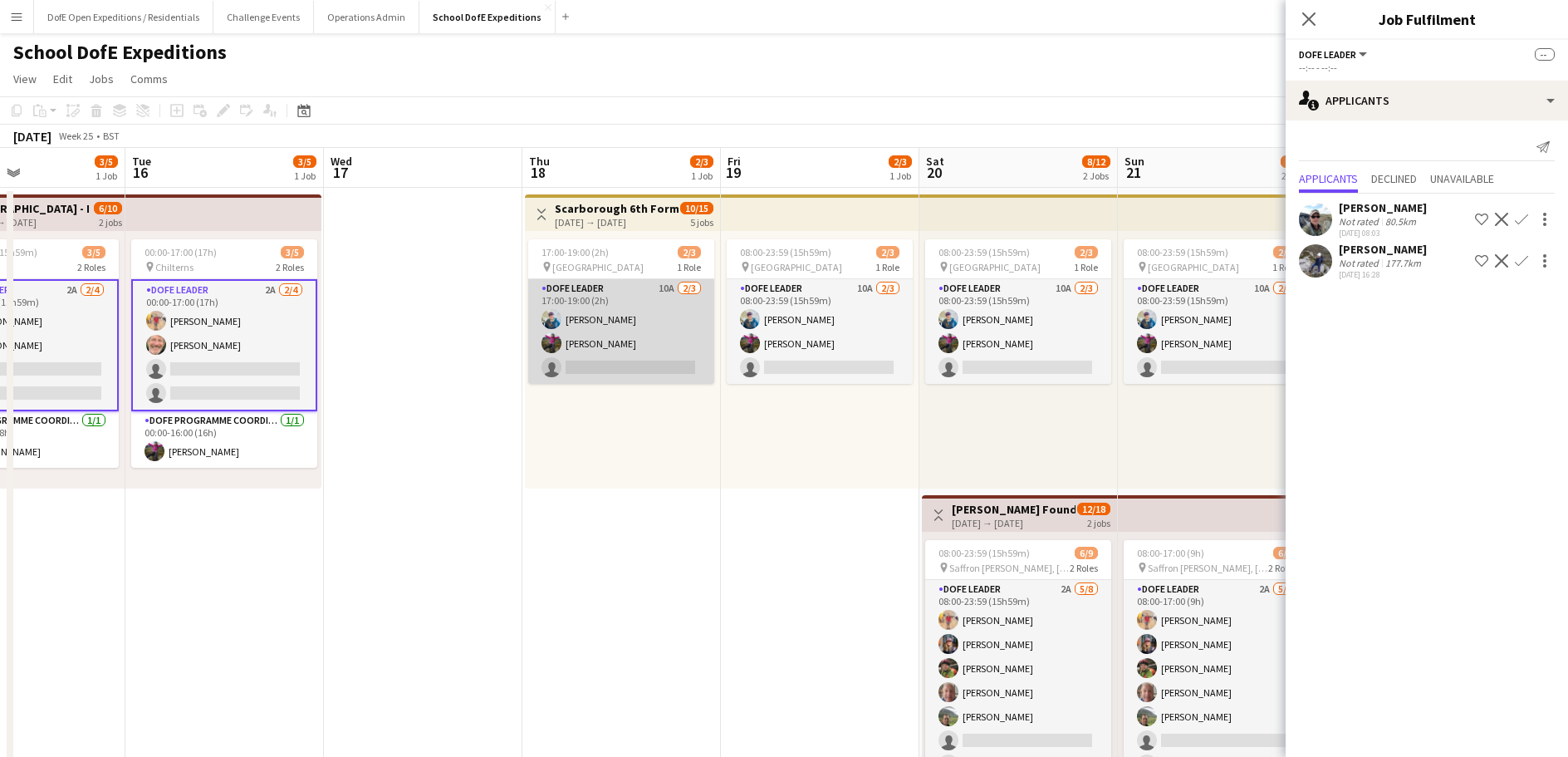
click at [652, 325] on app-card-role "DofE Leader 10A [DATE] 17:00-19:00 (2h) [PERSON_NAME] [PERSON_NAME] single-neut…" at bounding box center [621, 331] width 186 height 105
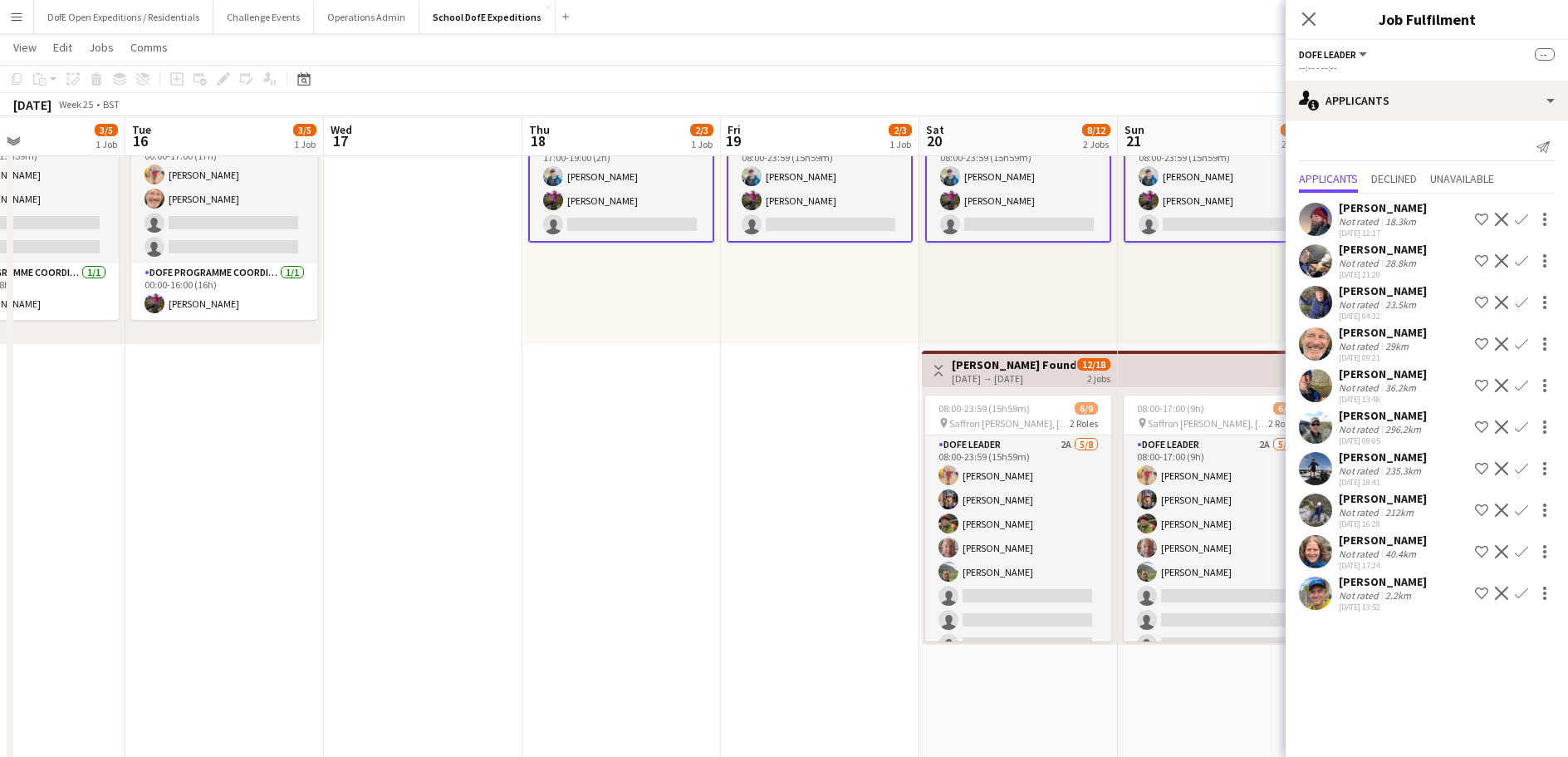
scroll to position [144, 0]
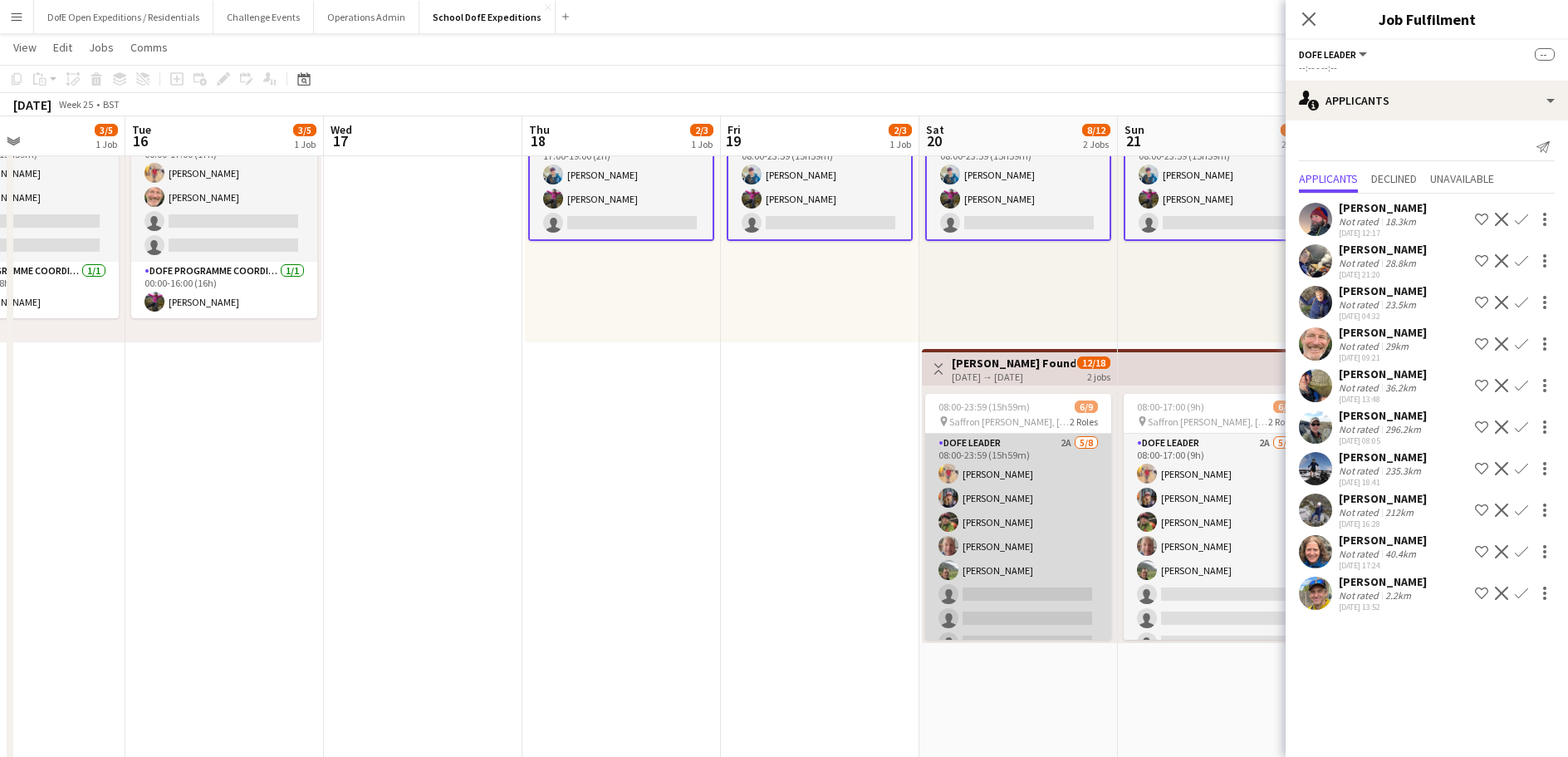
click at [1040, 619] on app-card-role "DofE Leader 2A [DATE] 08:00-23:59 (15h59m) [PERSON_NAME] [PERSON_NAME] [PERSON_…" at bounding box center [1017, 547] width 186 height 225
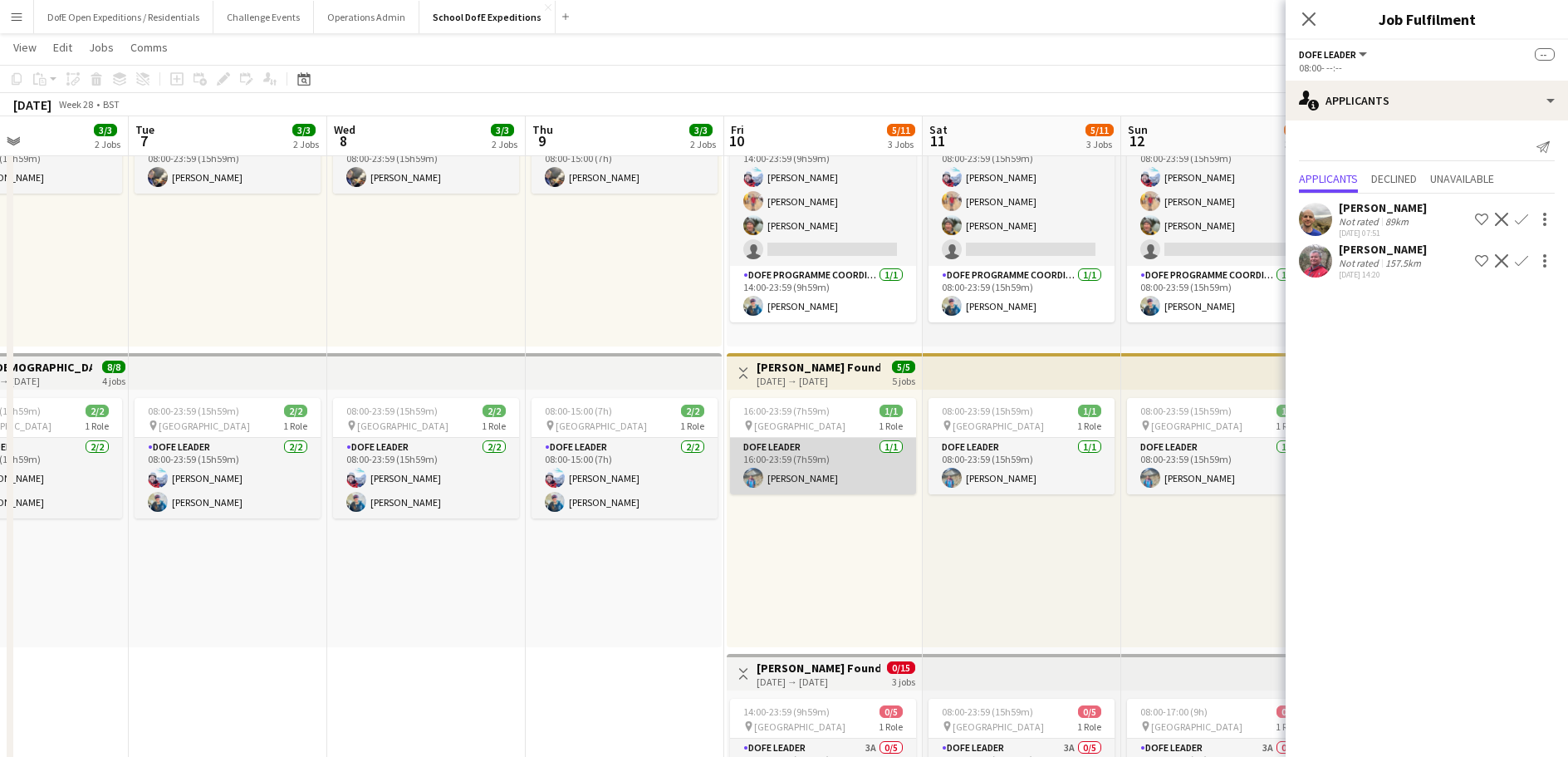
scroll to position [19, 0]
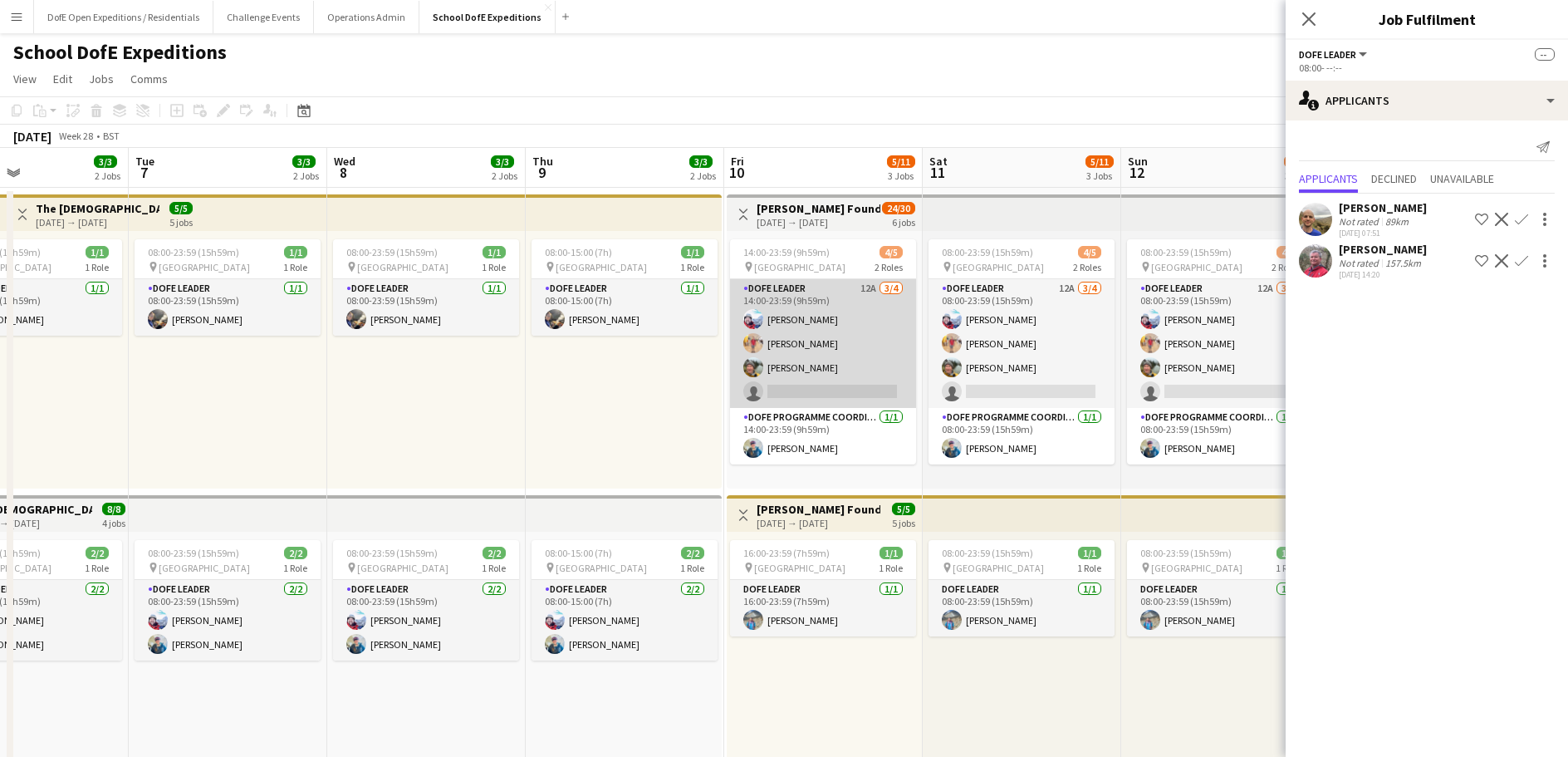
click at [850, 343] on app-card-role "DofE Leader 12A [DATE] 14:00-23:59 (9h59m) [PERSON_NAME] [PERSON_NAME] [PERSON_…" at bounding box center [823, 344] width 186 height 129
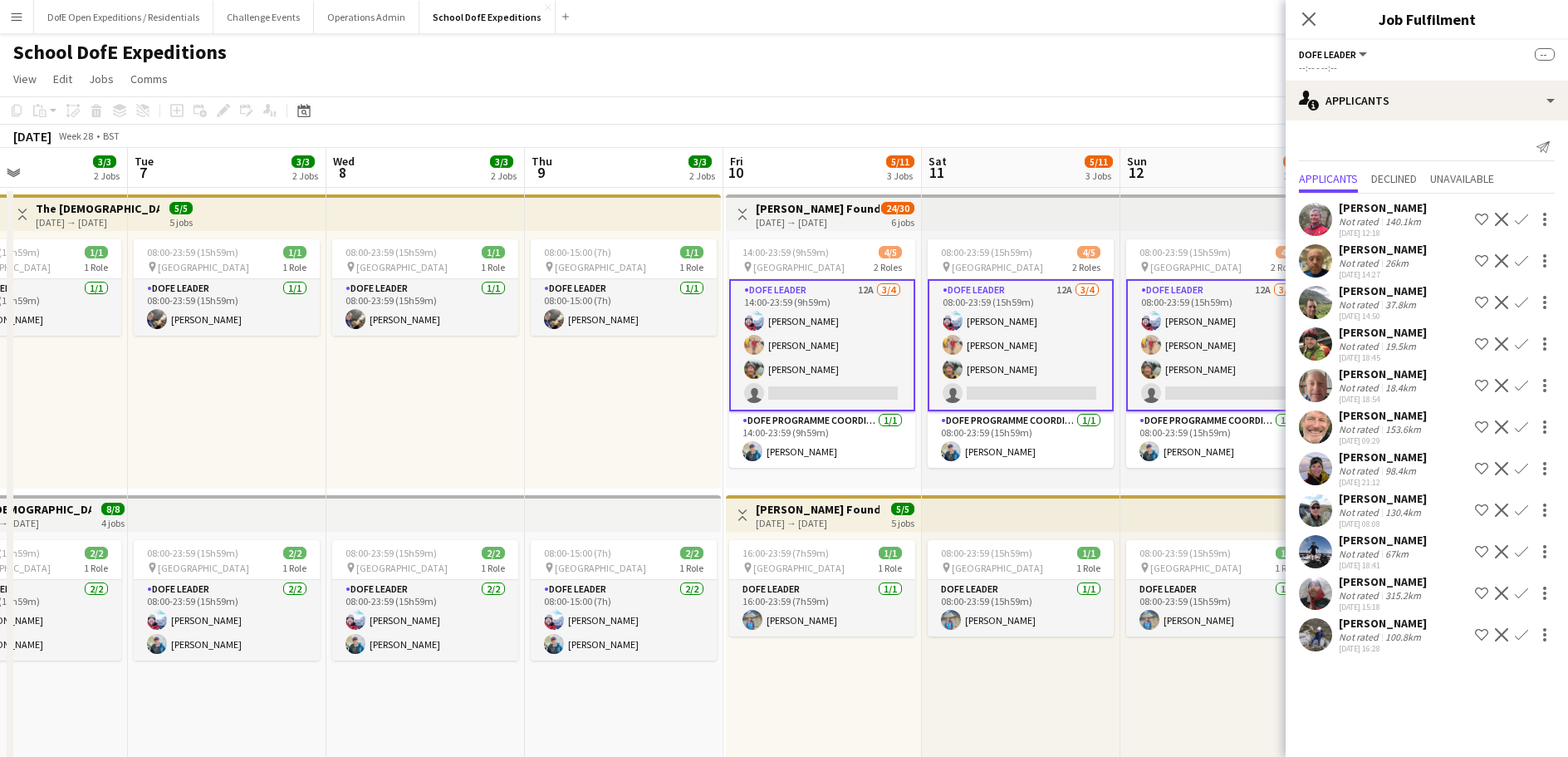
drag, startPoint x: 525, startPoint y: 394, endPoint x: 404, endPoint y: 371, distance: 123.2
click at [404, 371] on div "Toggle View The [DEMOGRAPHIC_DATA] College [GEOGRAPHIC_DATA] - DofE Gold Qualif…" at bounding box center [625, 642] width 2582 height 909
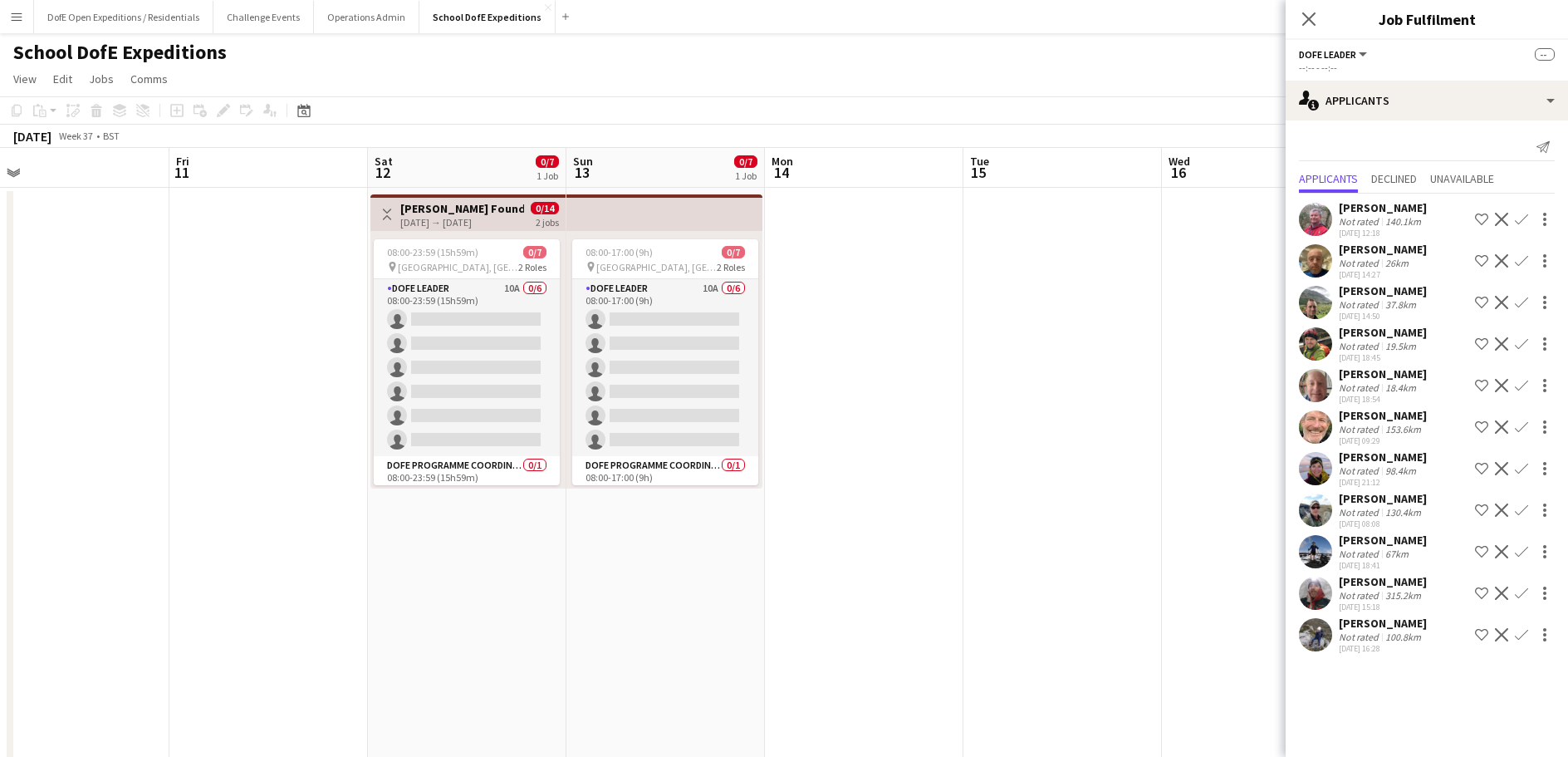
scroll to position [0, 653]
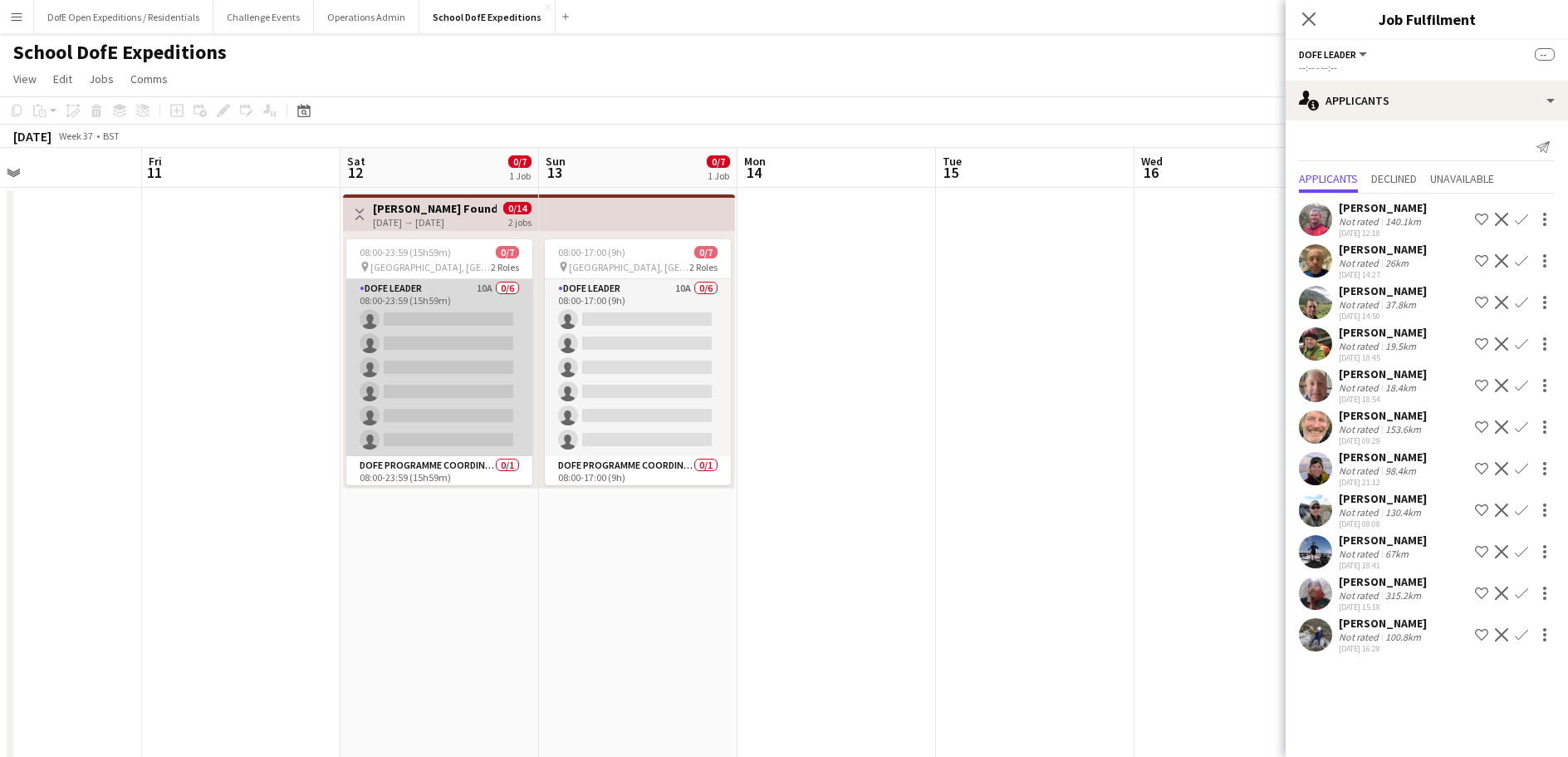
click at [493, 414] on app-card-role "DofE Leader 10A 0/6 08:00-23:59 (15h59m) single-neutral-actions single-neutral-…" at bounding box center [439, 368] width 186 height 177
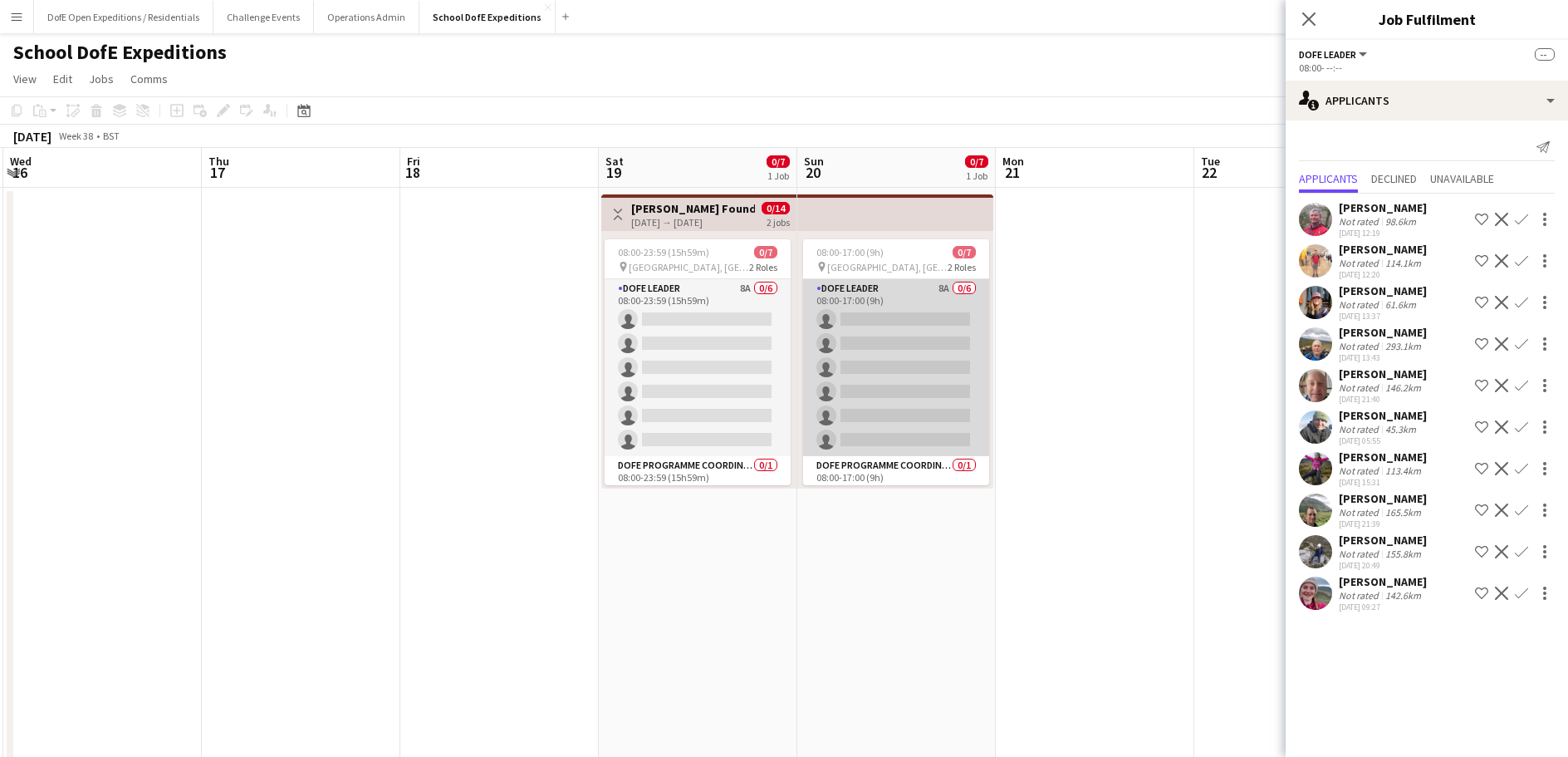
click at [913, 398] on app-card-role "DofE Leader 8A 0/6 08:00-17:00 (9h) single-neutral-actions single-neutral-actio…" at bounding box center [896, 368] width 186 height 177
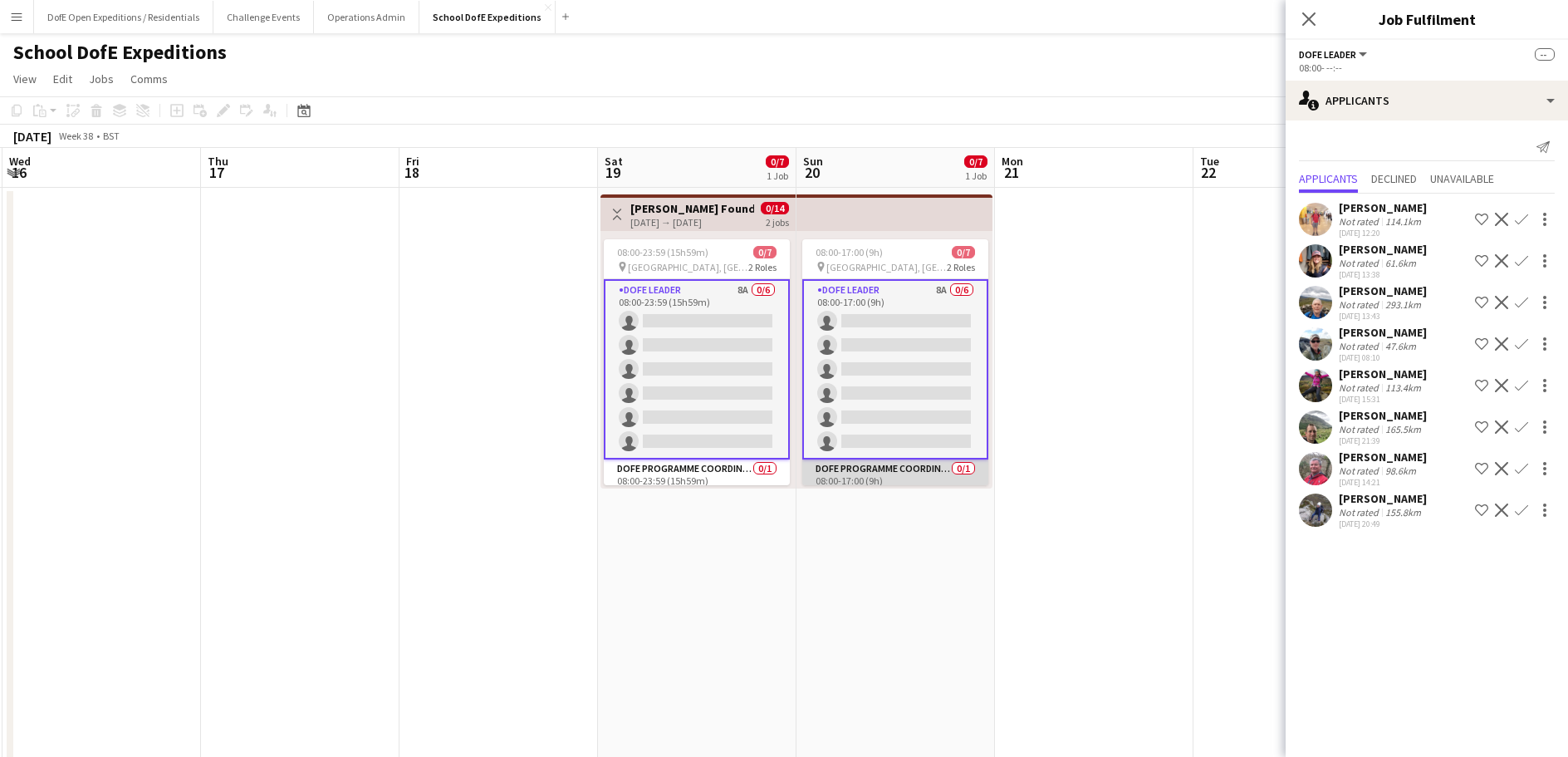
click at [910, 470] on app-card-role "DofE Programme Coordinator 0/1 08:00-17:00 (9h) single-neutral-actions" at bounding box center [895, 487] width 186 height 57
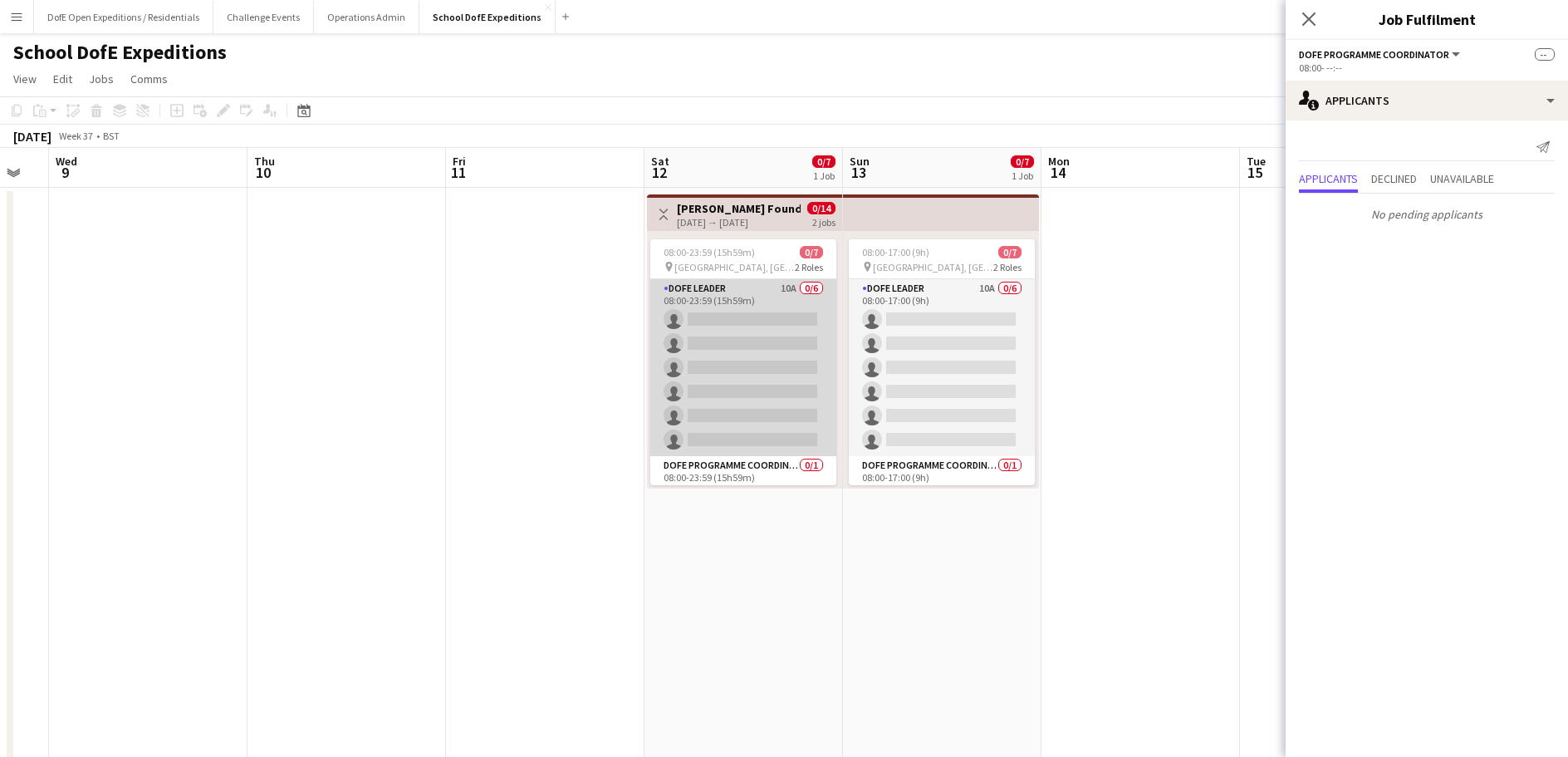
scroll to position [27, 0]
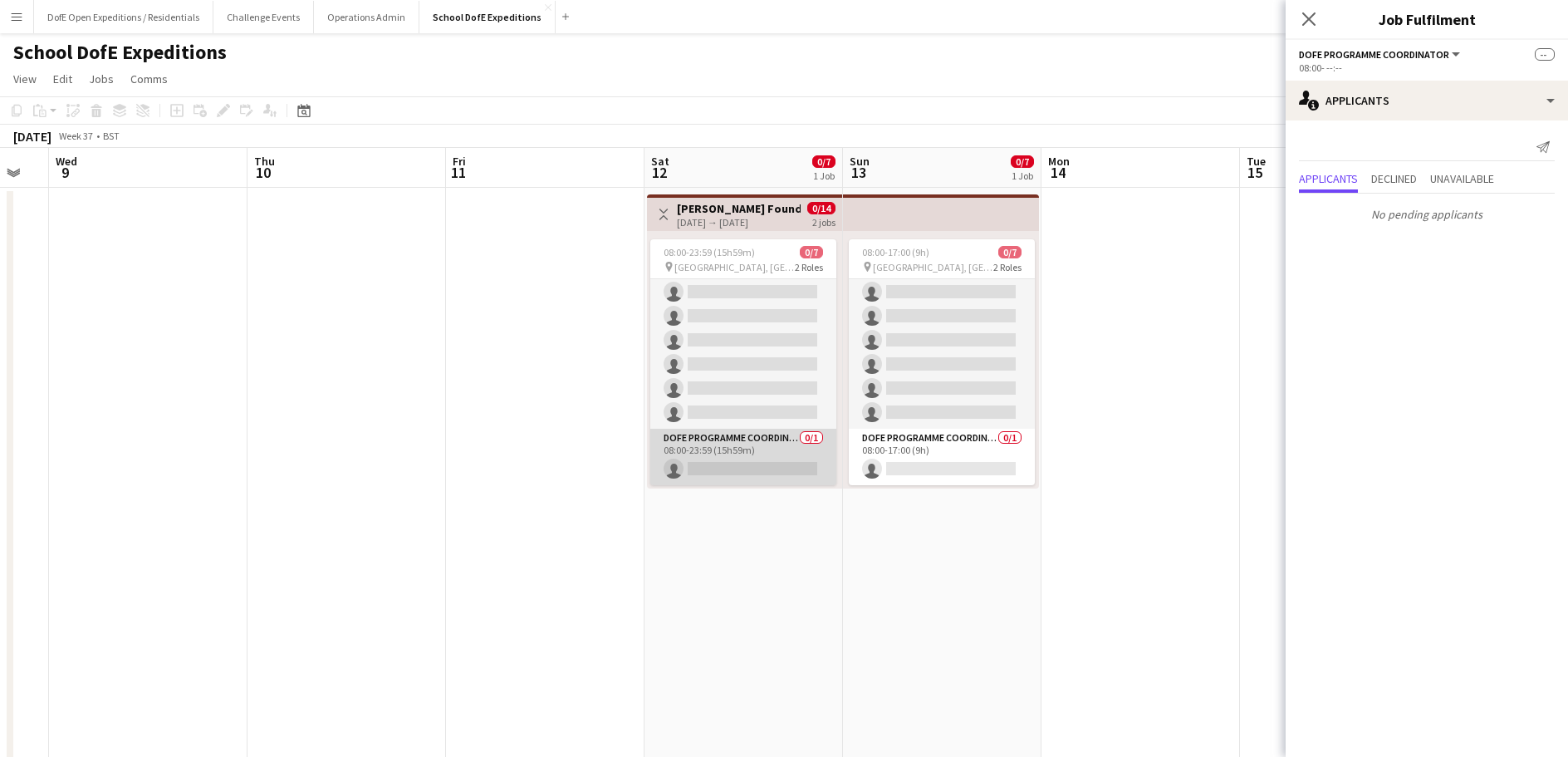
click at [707, 452] on app-card-role "DofE Programme Coordinator 0/1 08:00-23:59 (15h59m) single-neutral-actions" at bounding box center [743, 457] width 186 height 57
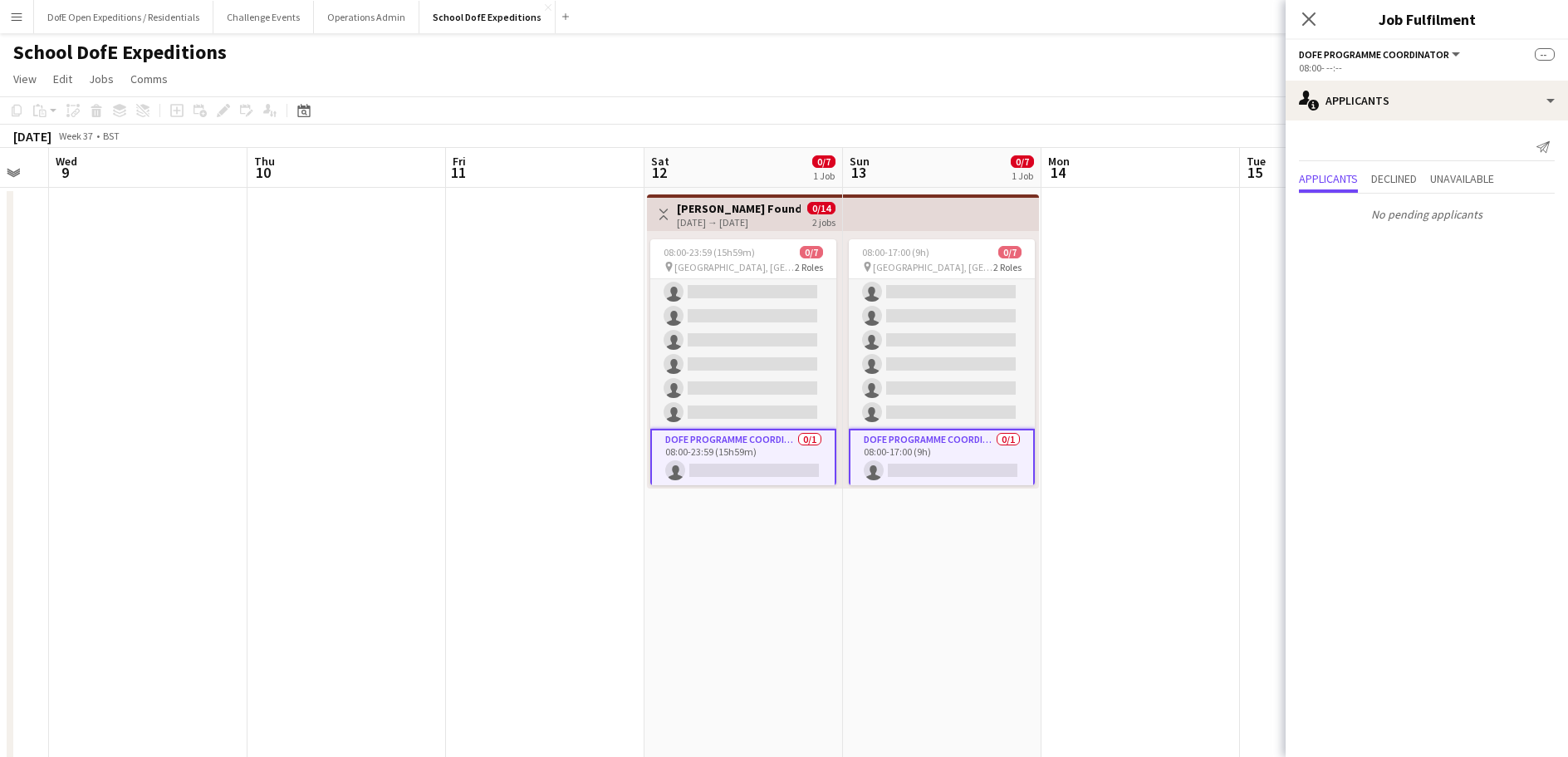
click at [710, 221] on div "[DATE] → [DATE]" at bounding box center [738, 222] width 124 height 13
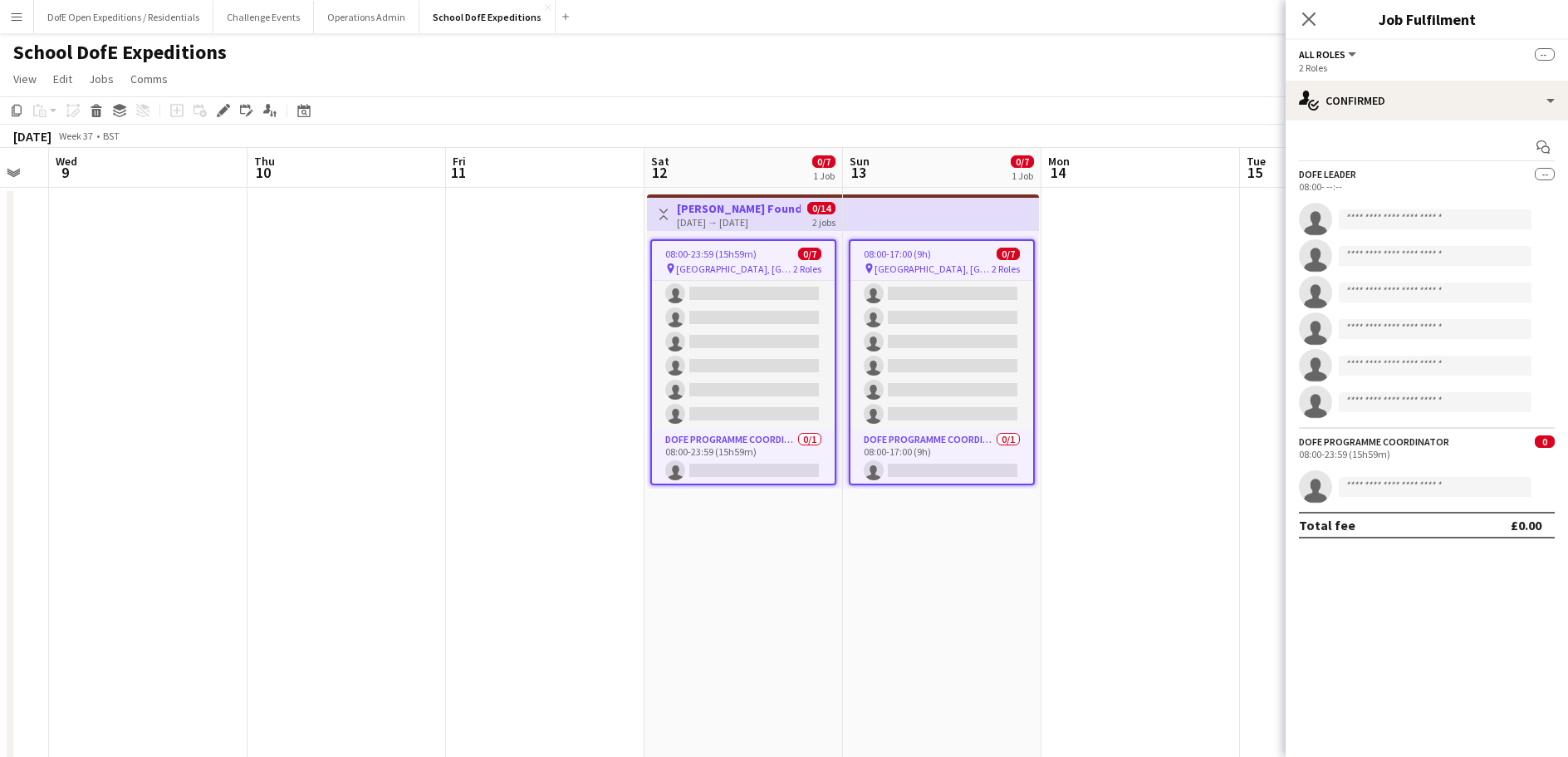
scroll to position [0, 348]
click at [223, 112] on icon at bounding box center [222, 110] width 9 height 9
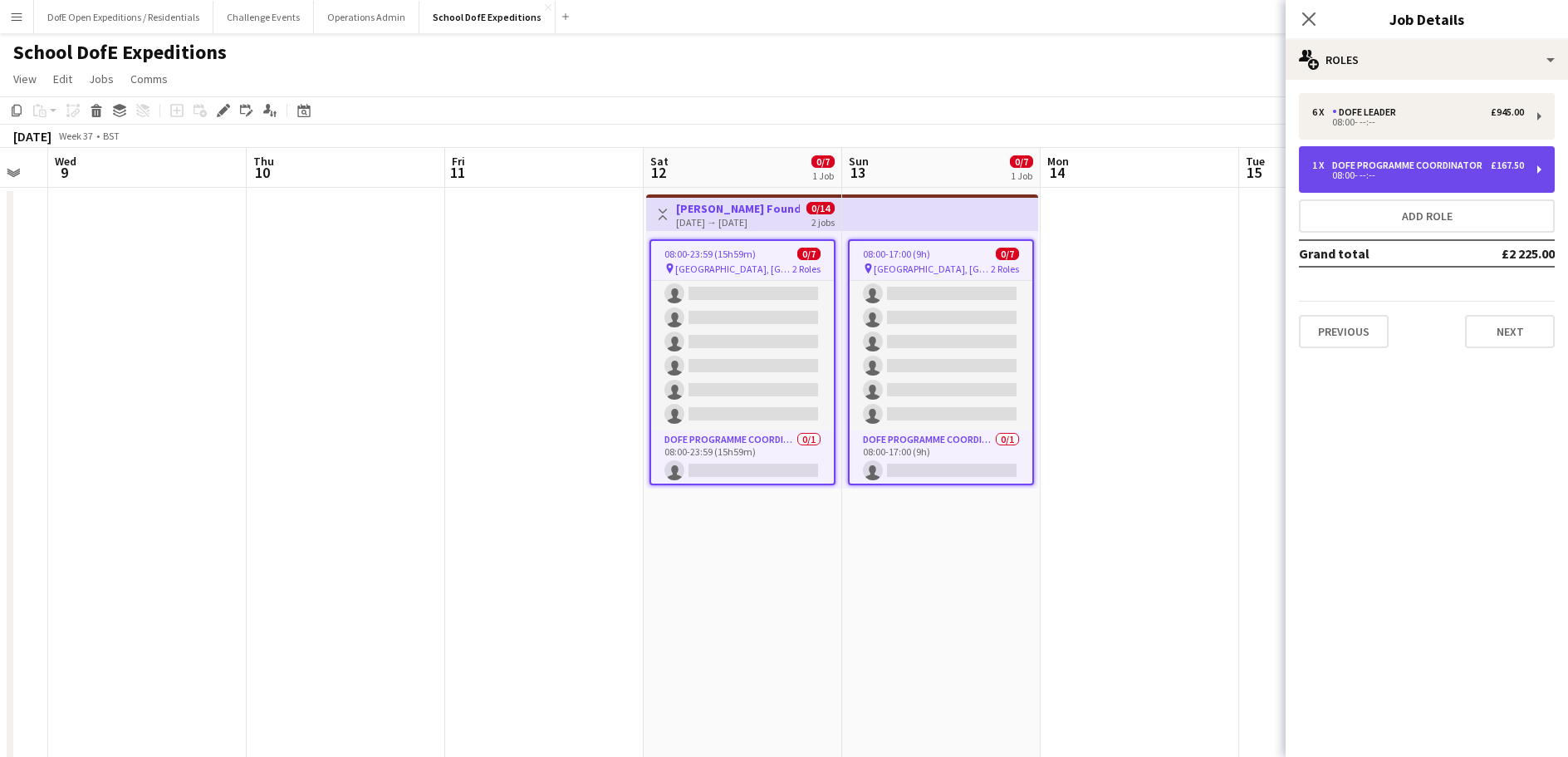
click at [1386, 167] on div "DofE Programme Coordinator" at bounding box center [1410, 166] width 157 height 12
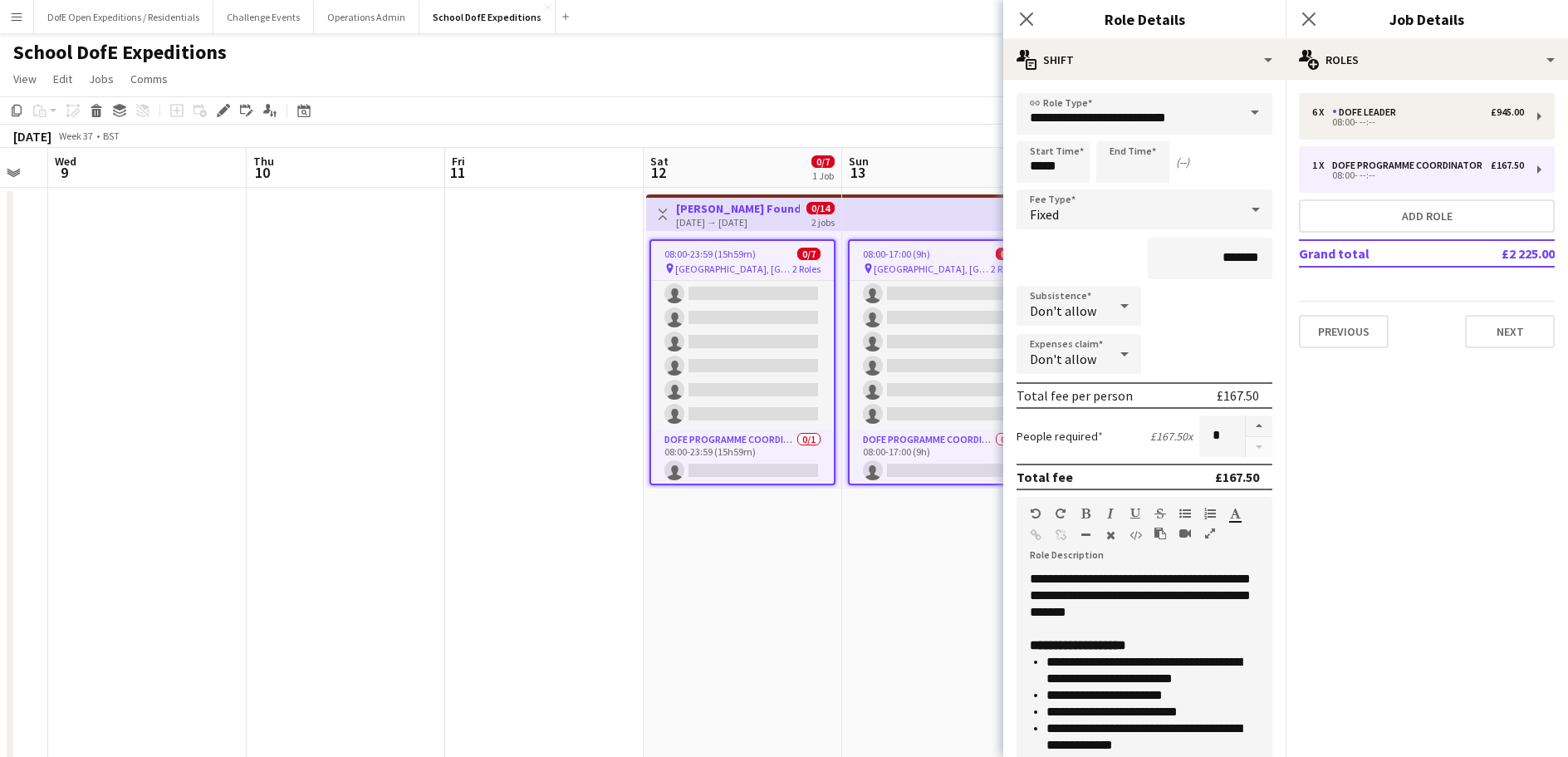
click at [567, 574] on app-date-cell at bounding box center [545, 642] width 198 height 909
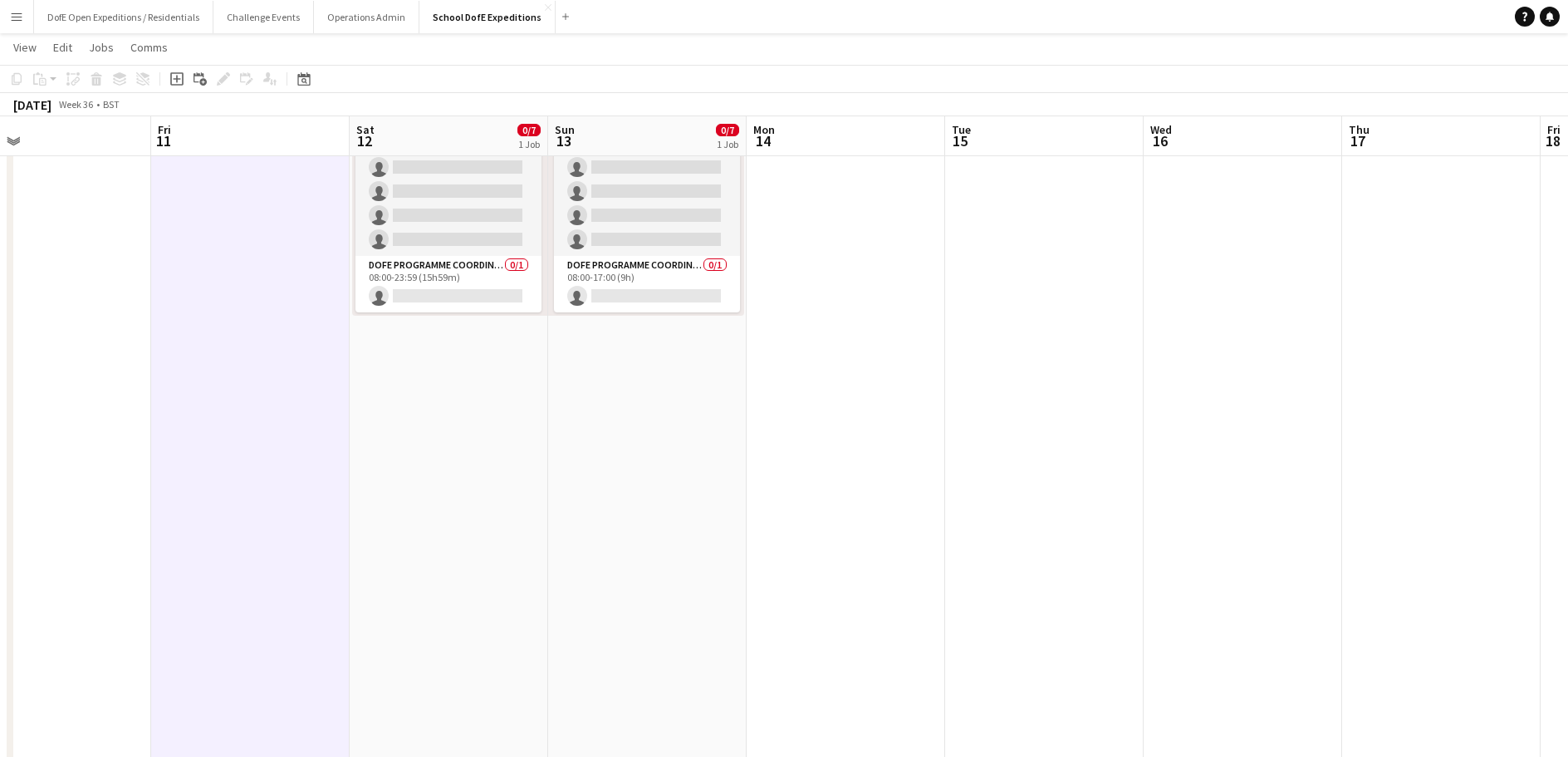
scroll to position [27, 0]
click at [482, 295] on app-card-role "DofE Programme Coordinator 0/1 08:00-23:59 (15h59m) single-neutral-actions" at bounding box center [448, 284] width 186 height 57
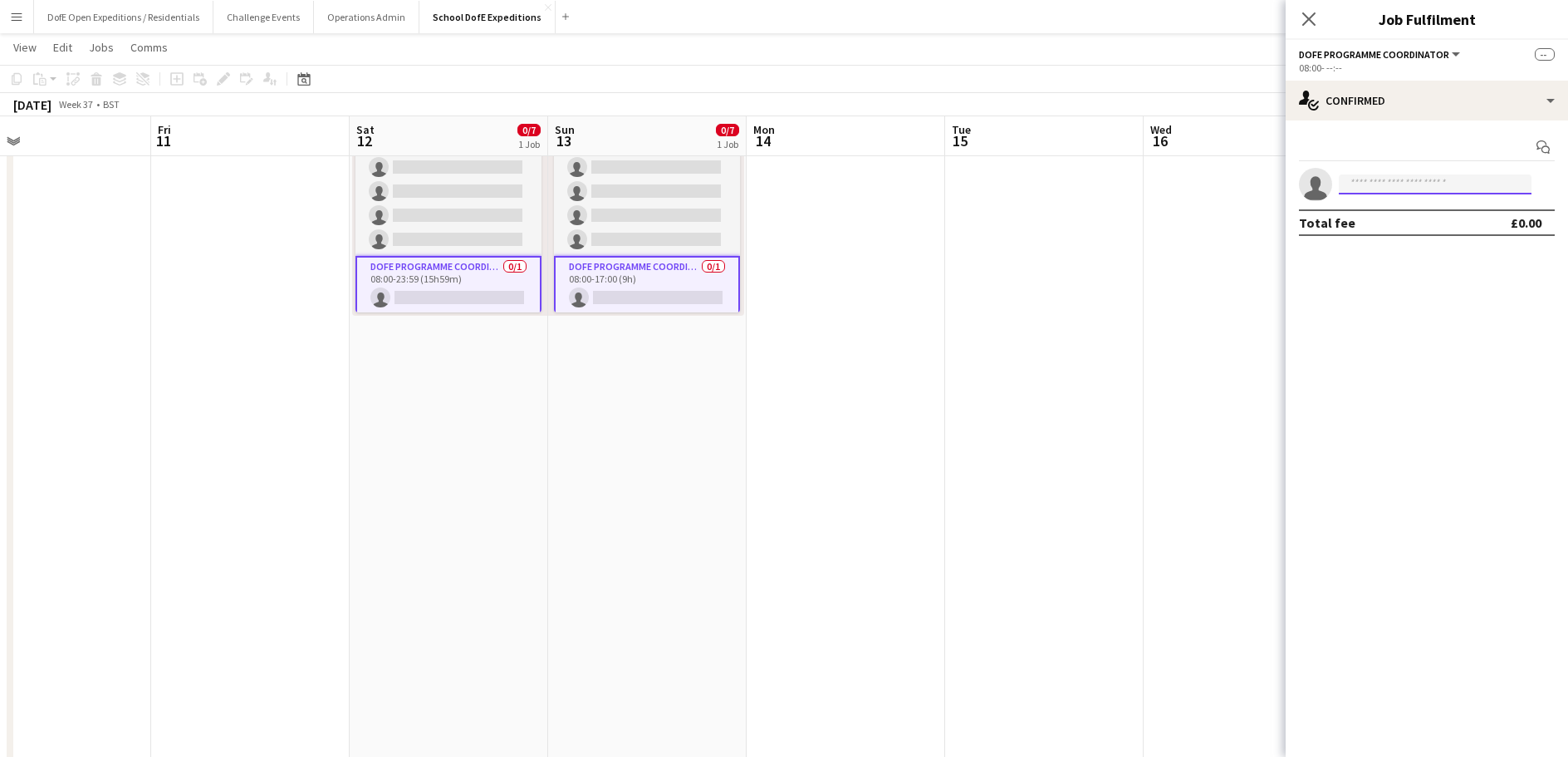
click at [1379, 193] on input at bounding box center [1435, 184] width 193 height 20
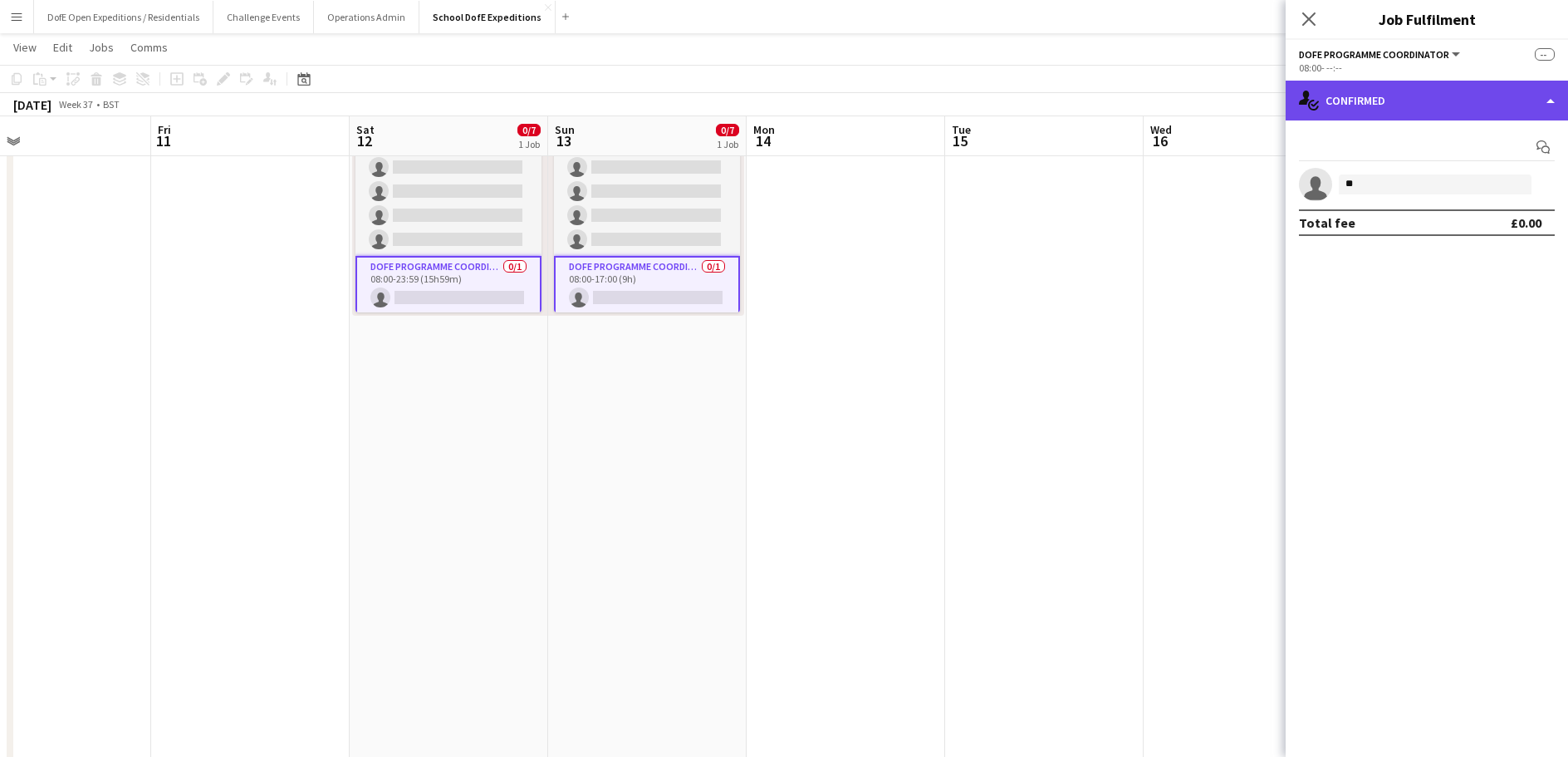
click at [1381, 99] on div "single-neutral-actions-check-2 Confirmed" at bounding box center [1427, 100] width 282 height 39
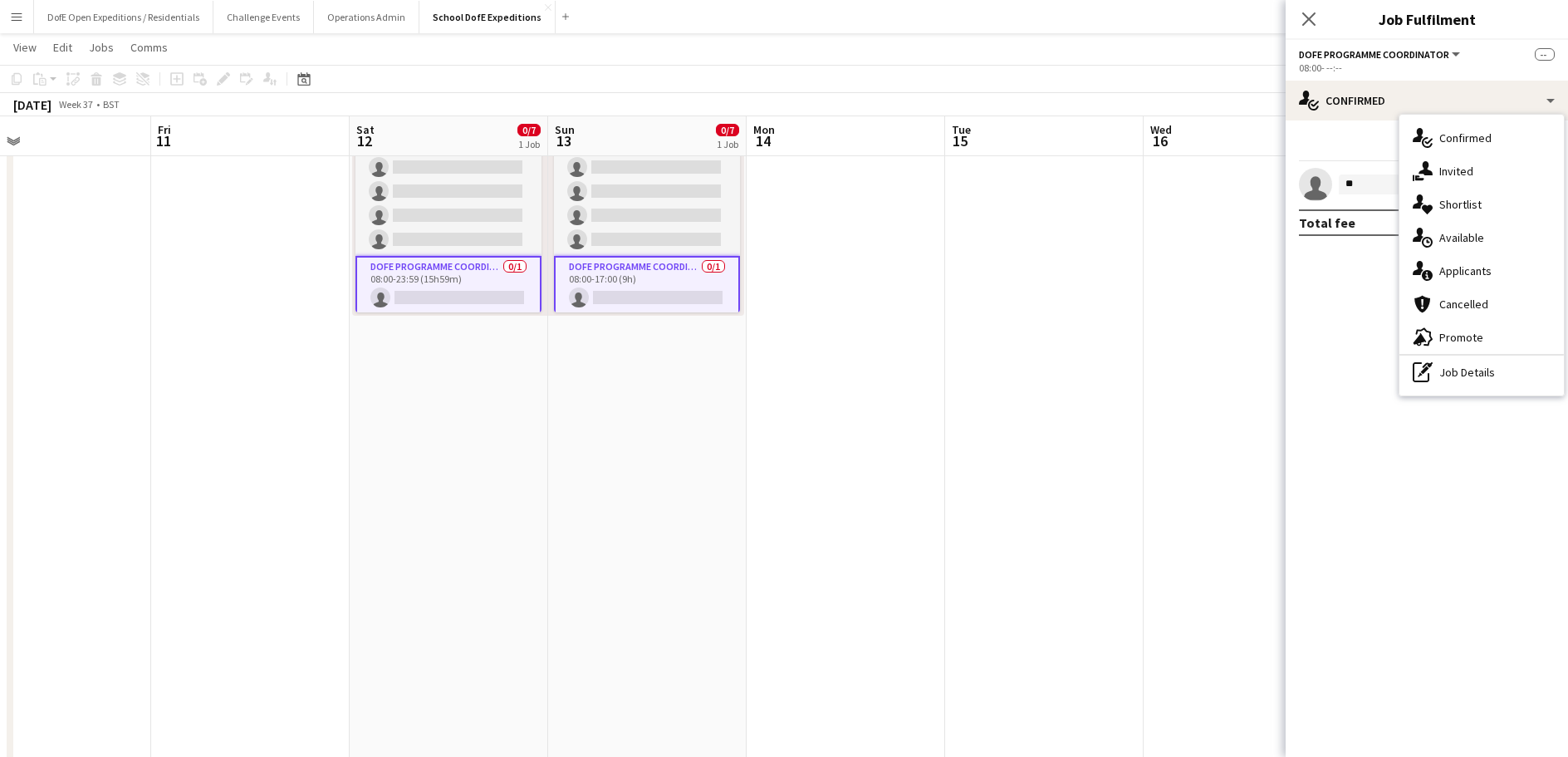
click at [1380, 331] on mat-expansion-panel "check Confirmed Start chat single-neutral-actions ** Total fee £0.00" at bounding box center [1427, 438] width 282 height 637
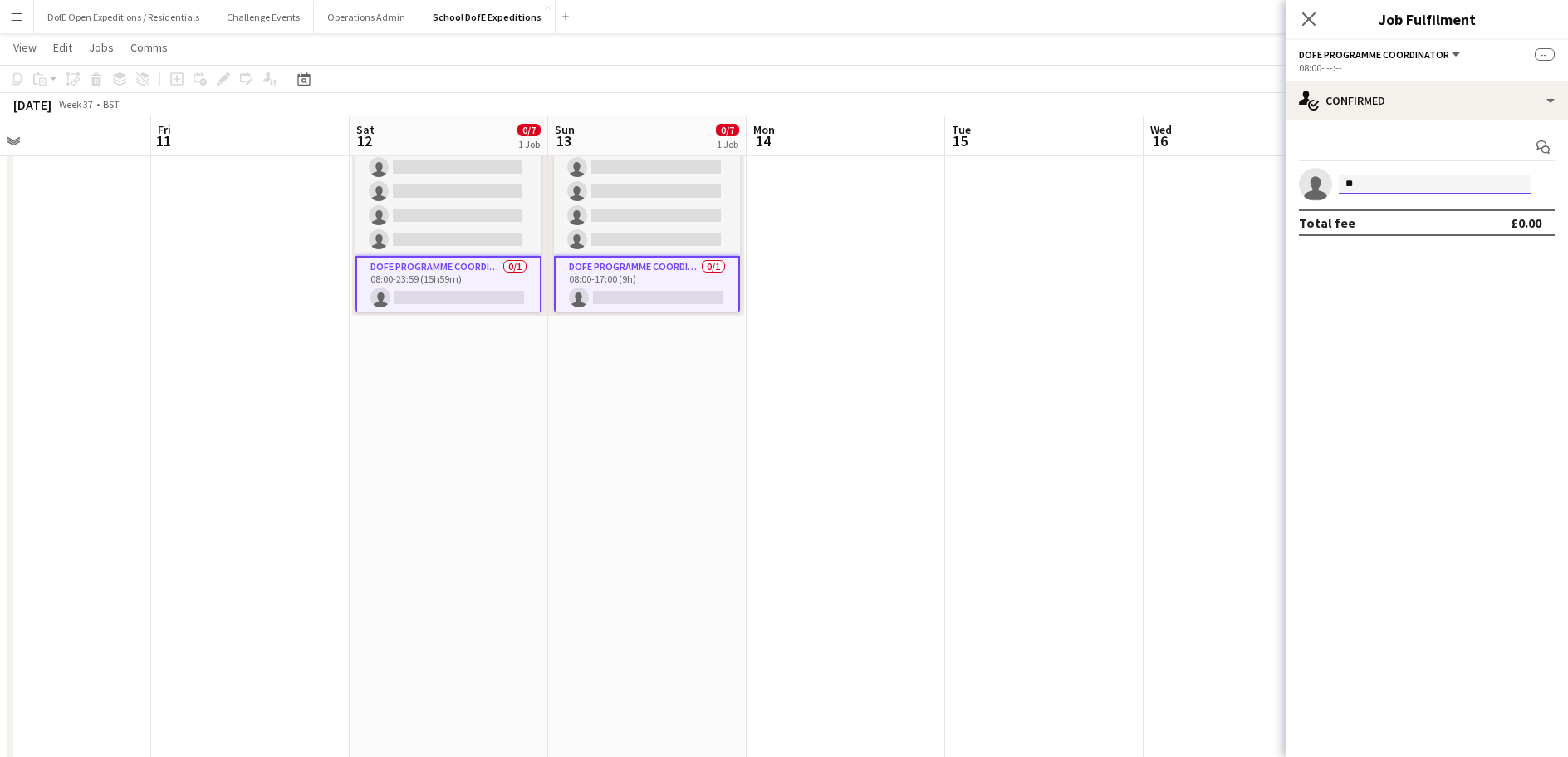
click at [1379, 176] on input "**" at bounding box center [1435, 184] width 193 height 20
click at [1378, 183] on input "**" at bounding box center [1435, 184] width 193 height 20
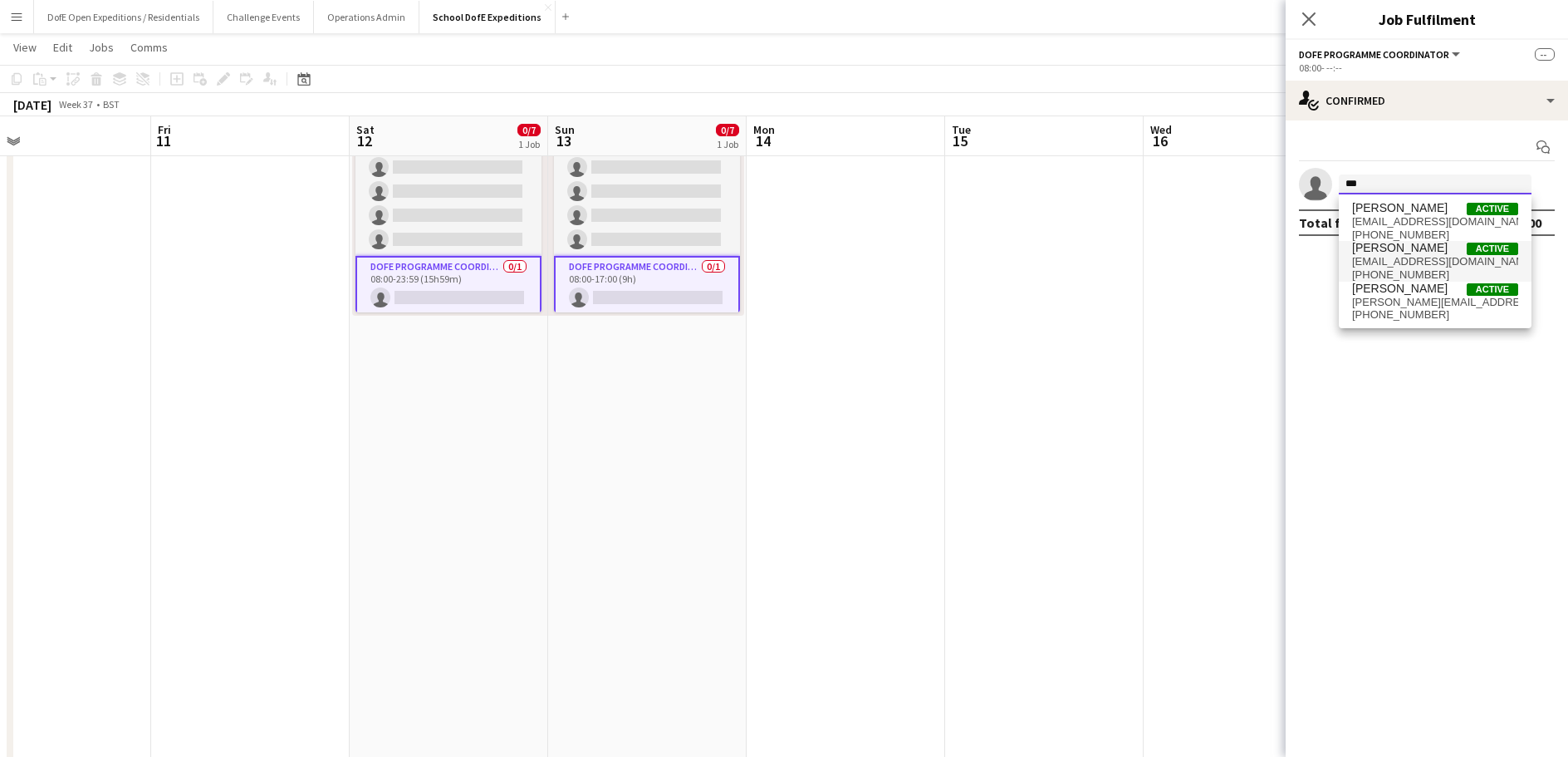
type input "***"
click at [1379, 260] on span "[EMAIL_ADDRESS][DOMAIN_NAME]" at bounding box center [1435, 262] width 167 height 13
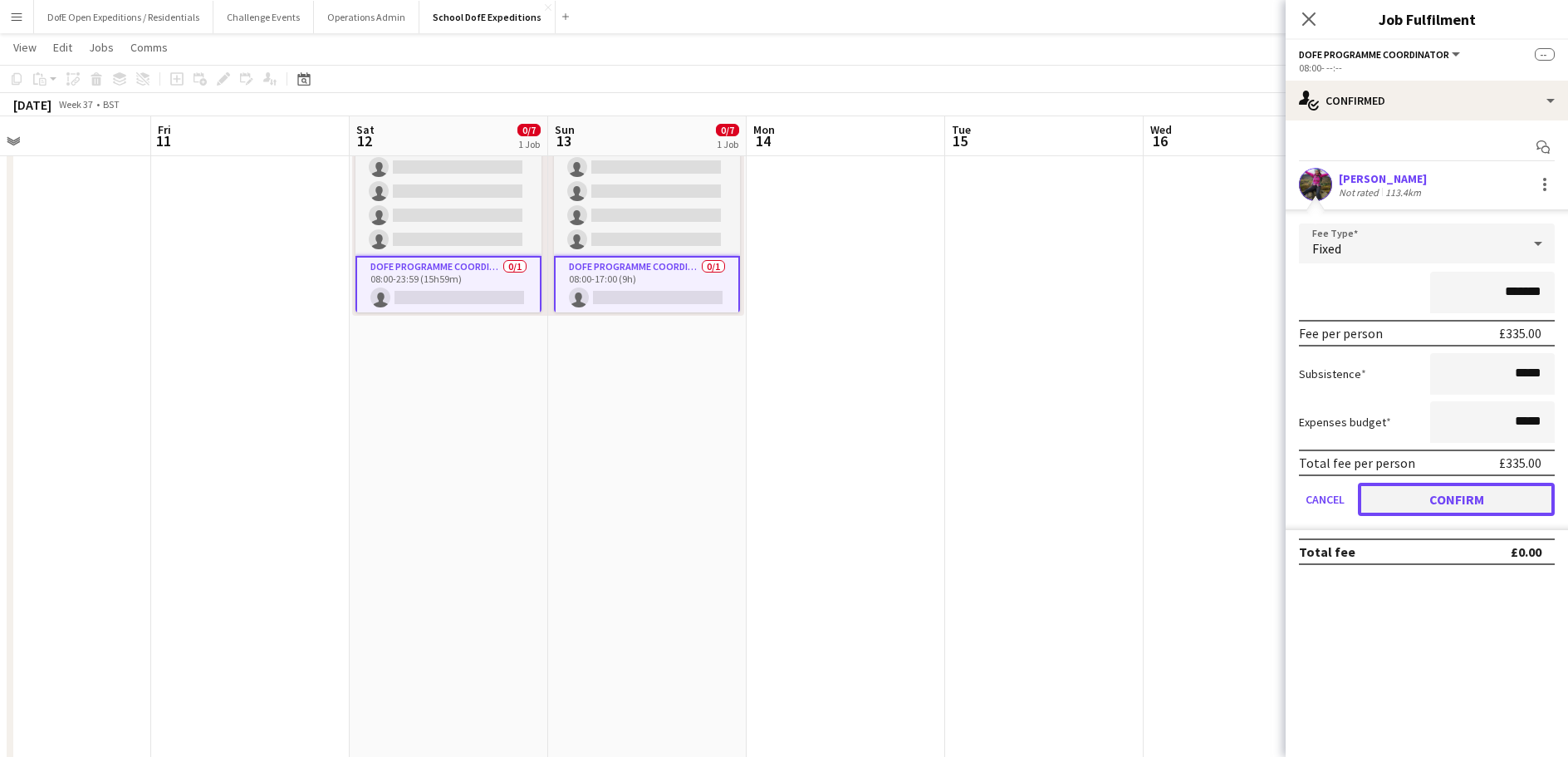
click at [1432, 501] on button "Confirm" at bounding box center [1456, 499] width 197 height 34
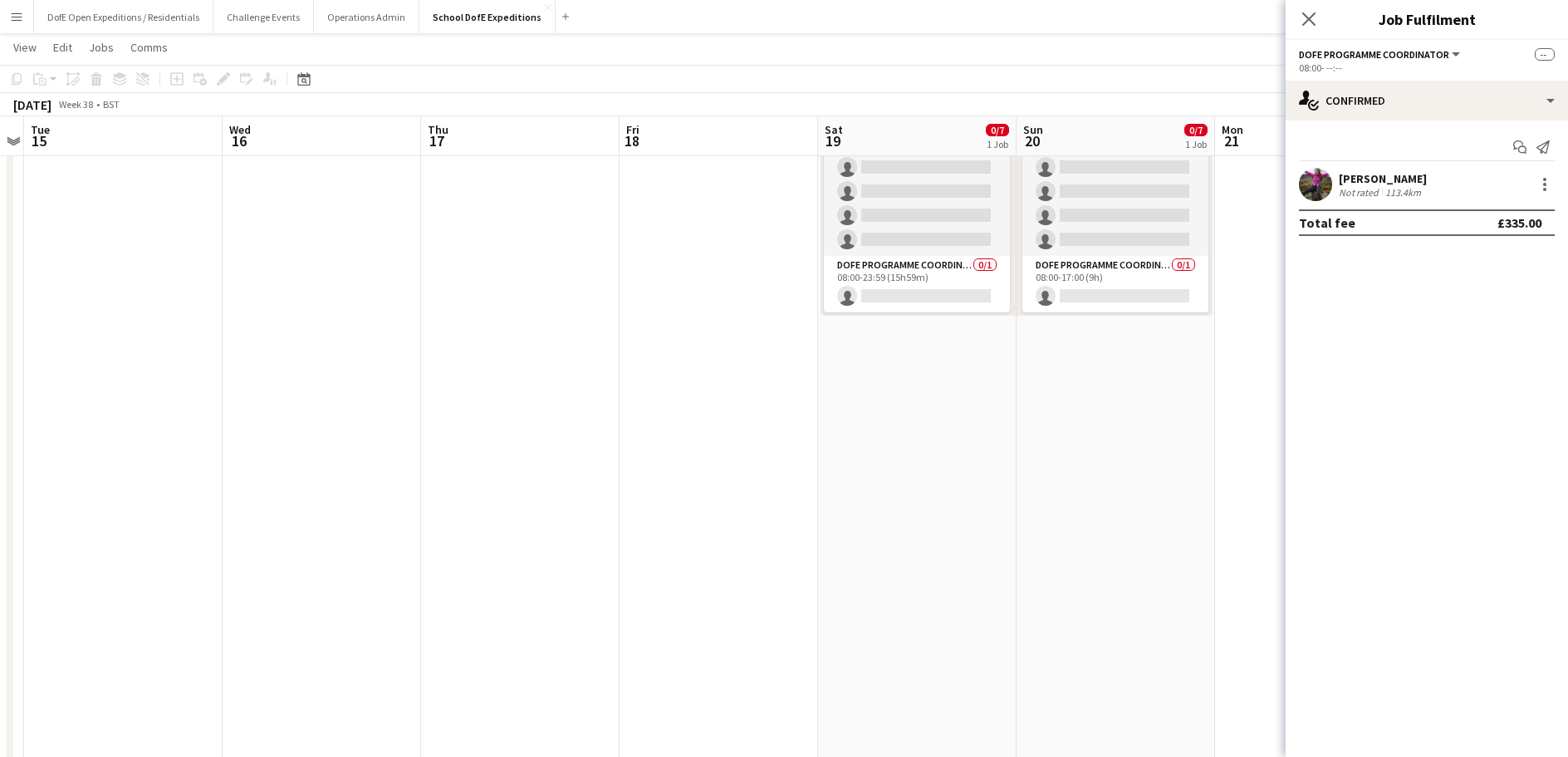
scroll to position [0, 604]
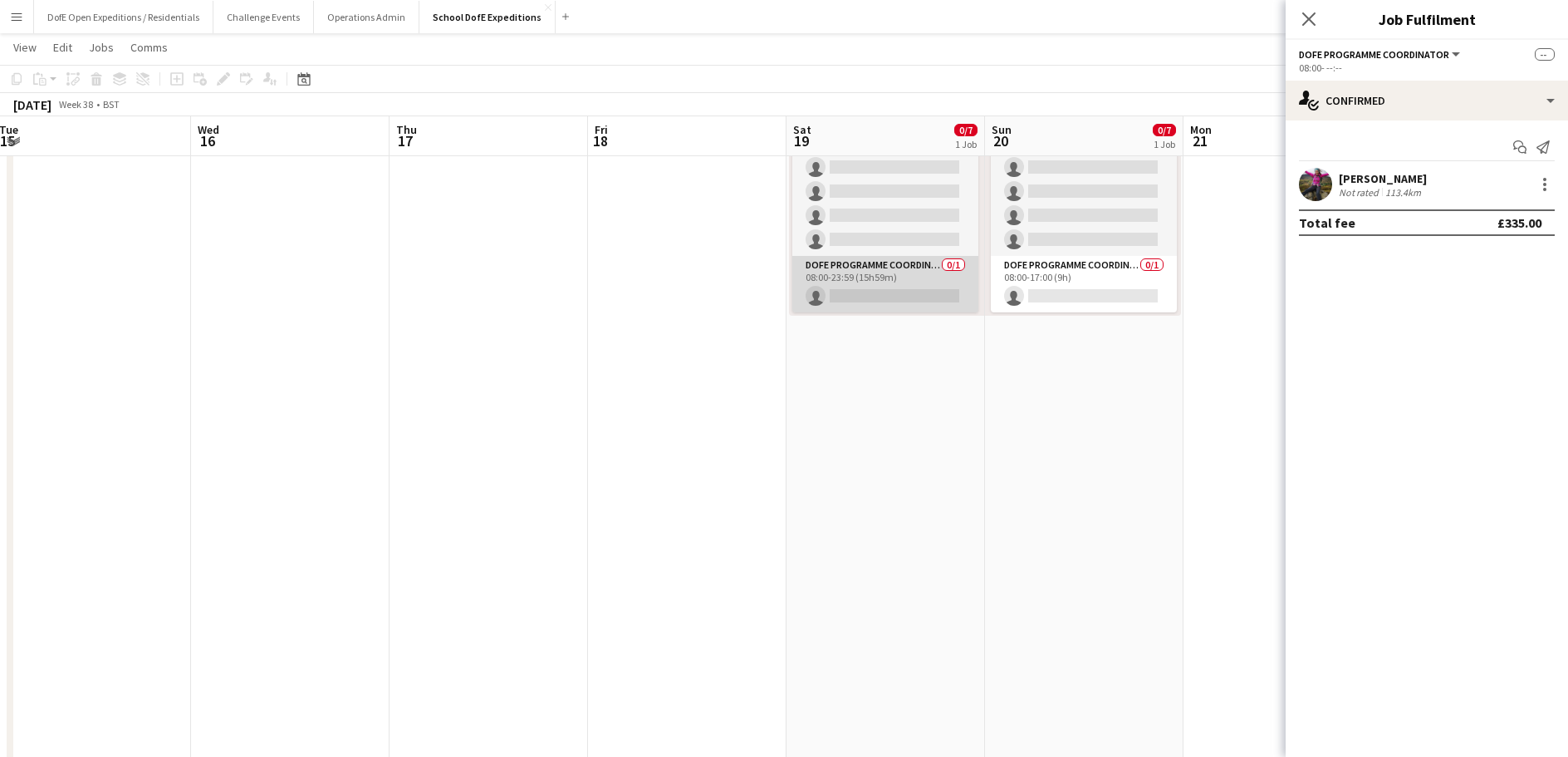
click at [876, 298] on app-card-role "DofE Programme Coordinator 0/1 08:00-23:59 (15h59m) single-neutral-actions" at bounding box center [885, 284] width 186 height 57
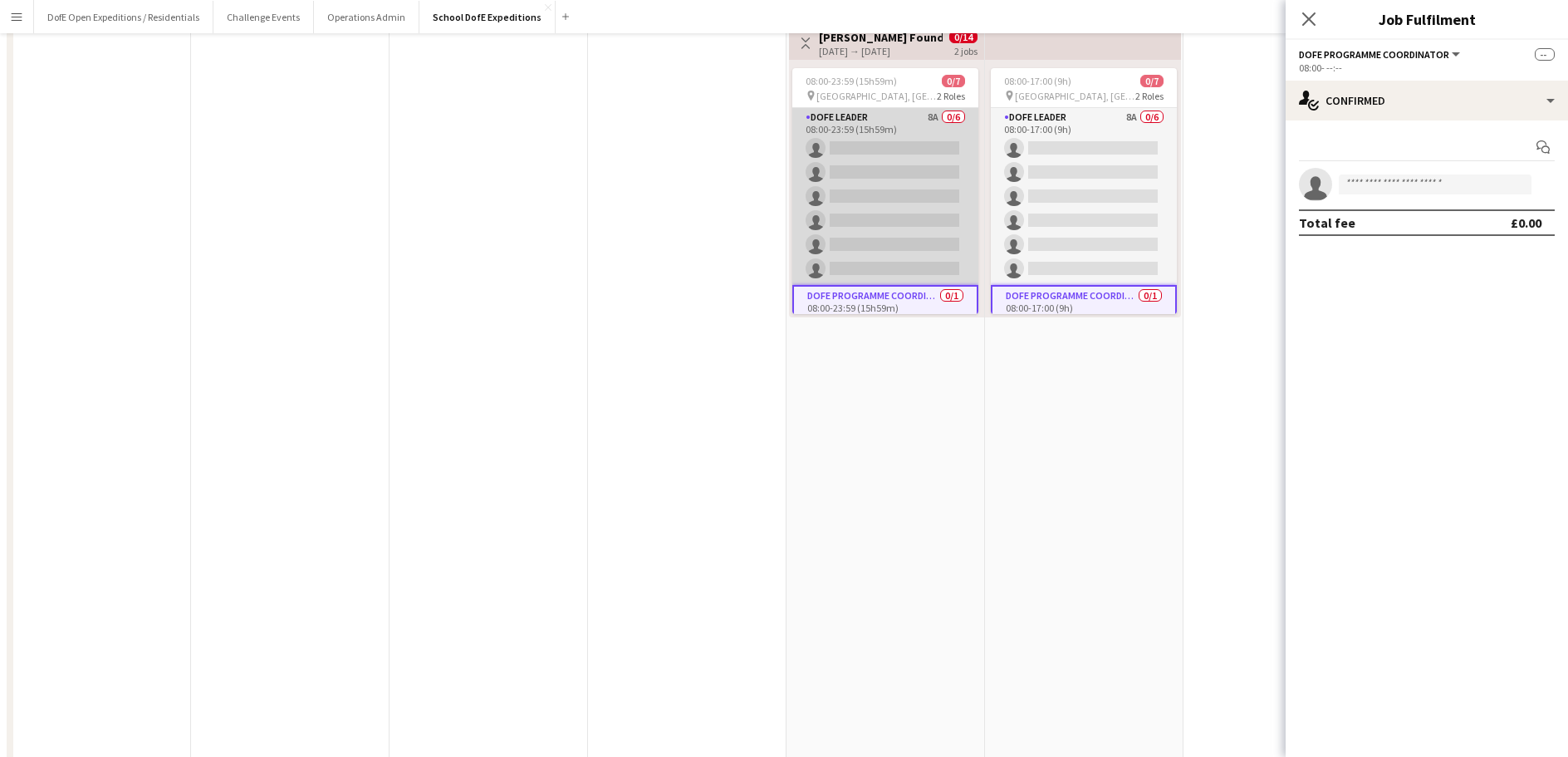
scroll to position [0, 0]
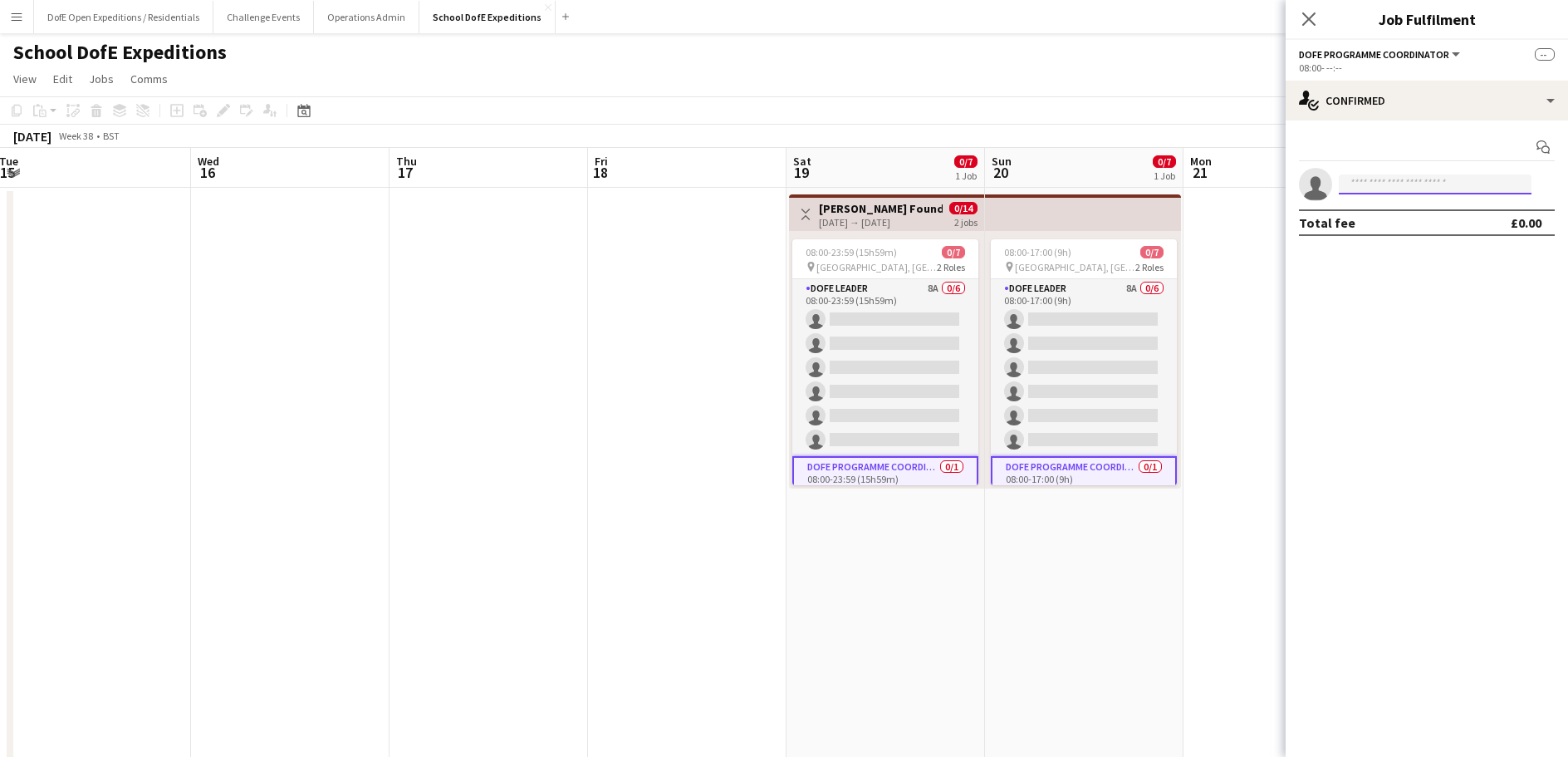
click at [1375, 185] on input at bounding box center [1435, 184] width 193 height 20
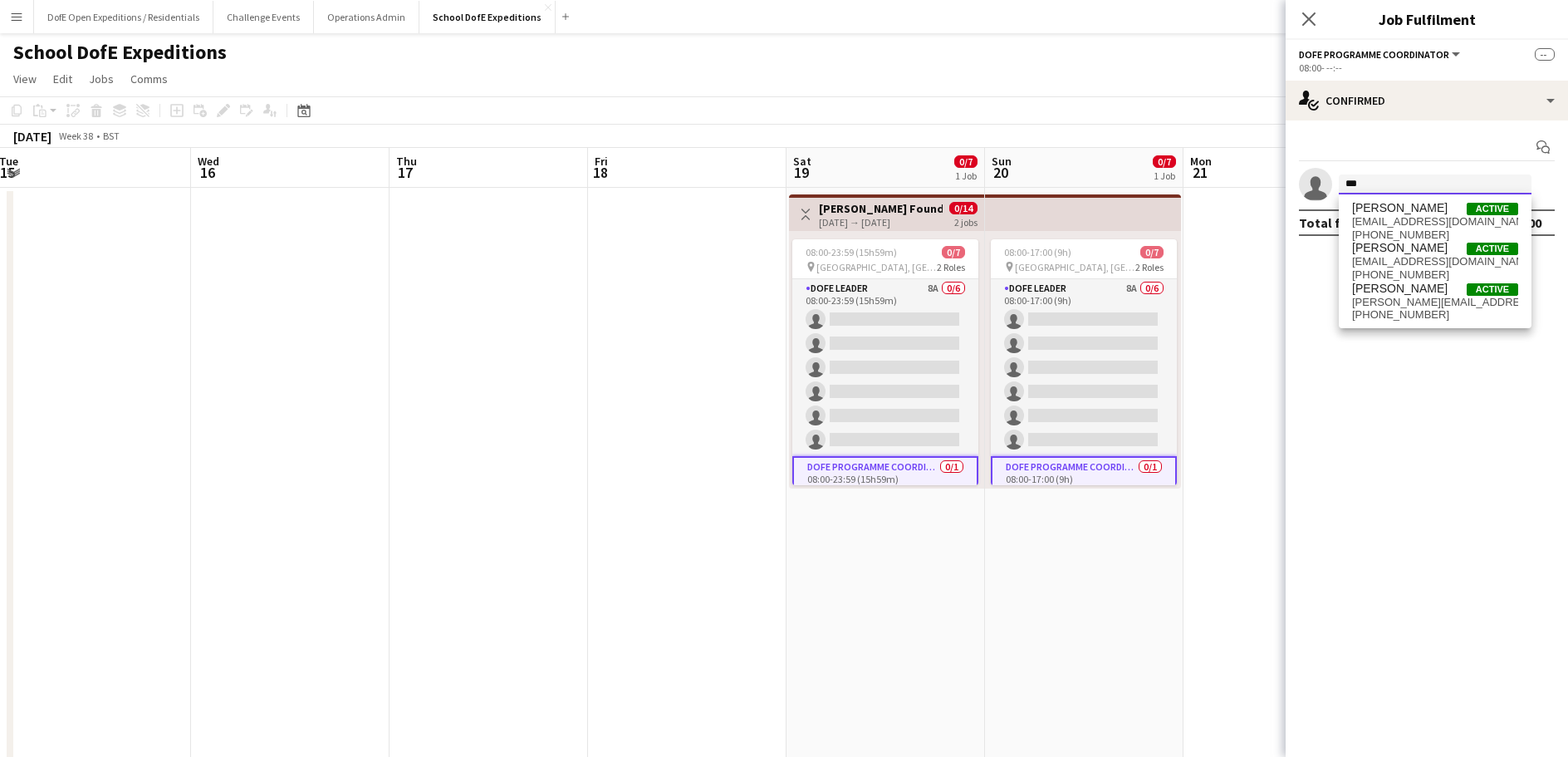
type input "***"
click at [1393, 250] on span "[PERSON_NAME]" at bounding box center [1400, 248] width 95 height 14
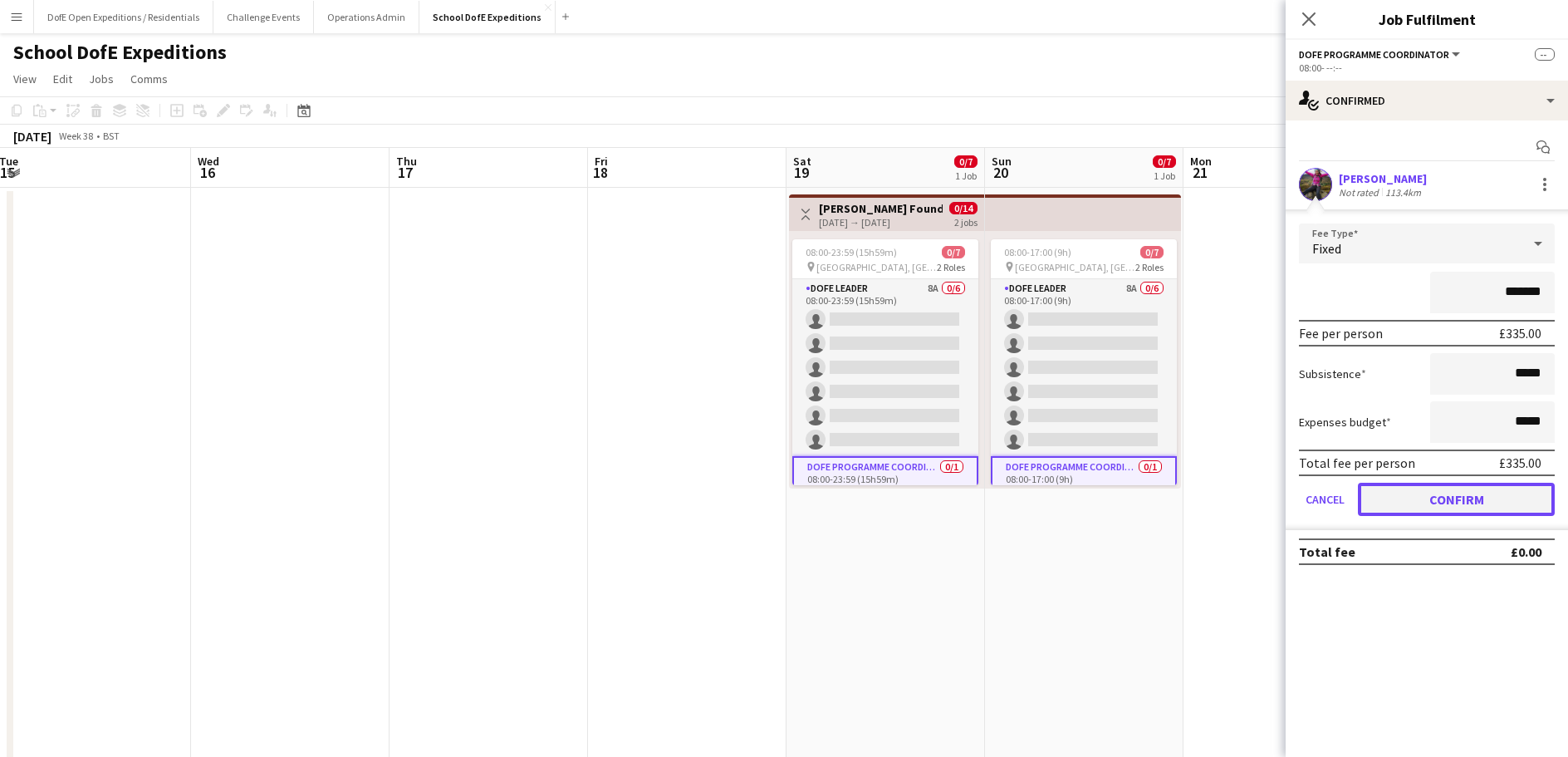
click at [1453, 504] on button "Confirm" at bounding box center [1456, 499] width 197 height 34
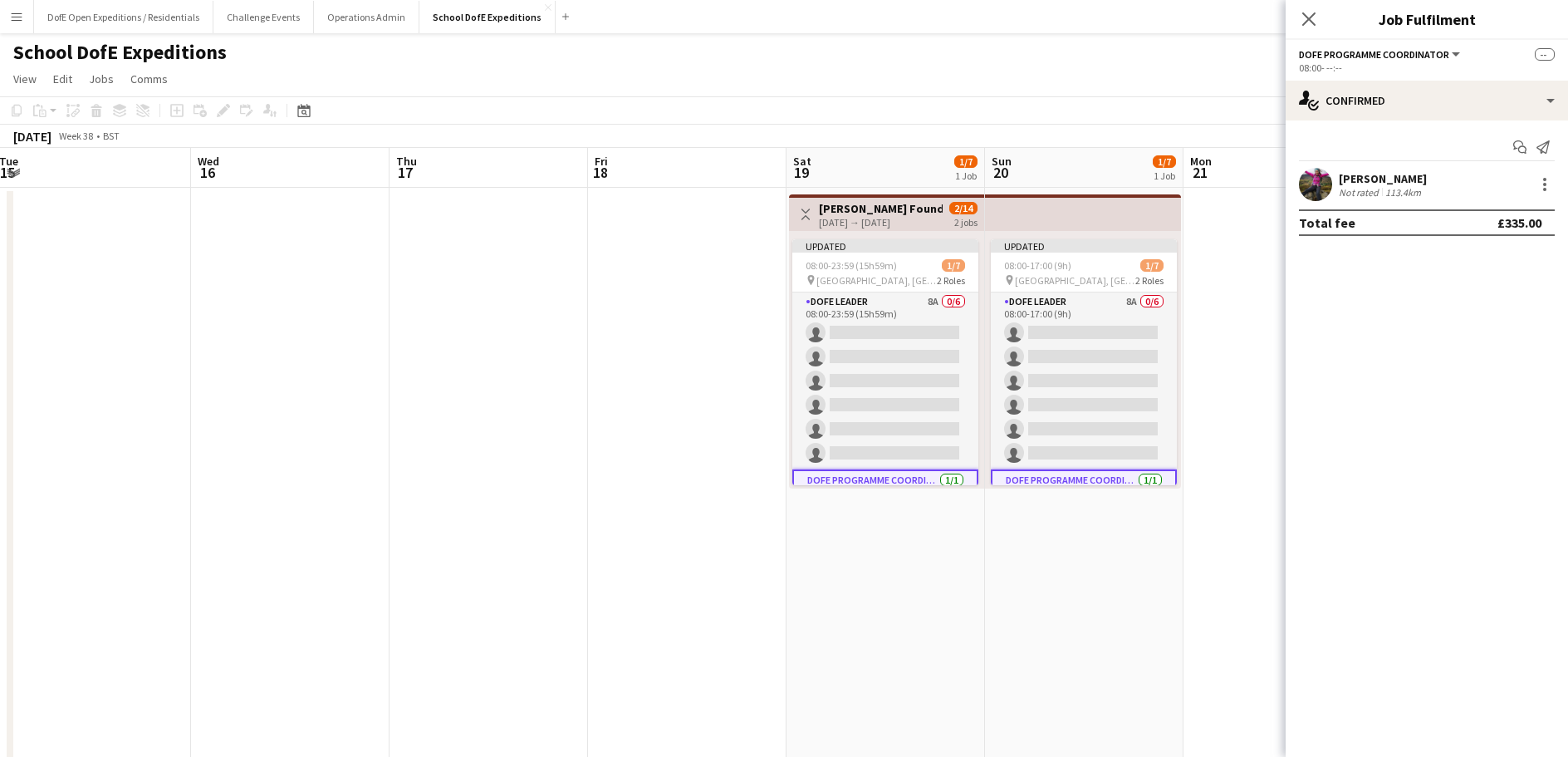
click at [1299, 21] on app-icon "Close pop-in" at bounding box center [1309, 18] width 20 height 20
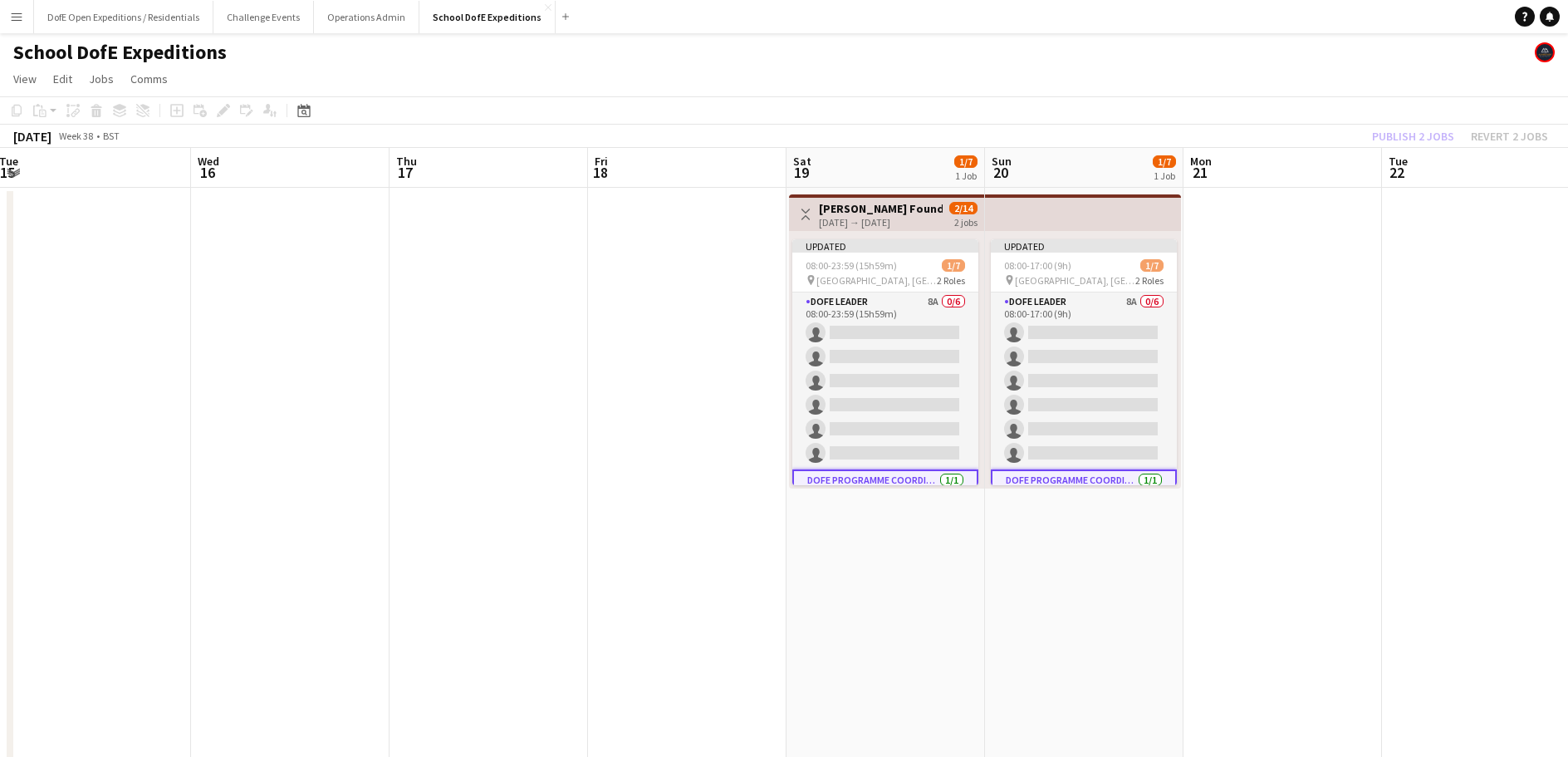
click at [1301, 96] on app-toolbar "Copy Paste Paste Command V Paste with crew Command Shift V Paste linked Job [GE…" at bounding box center [784, 110] width 1568 height 28
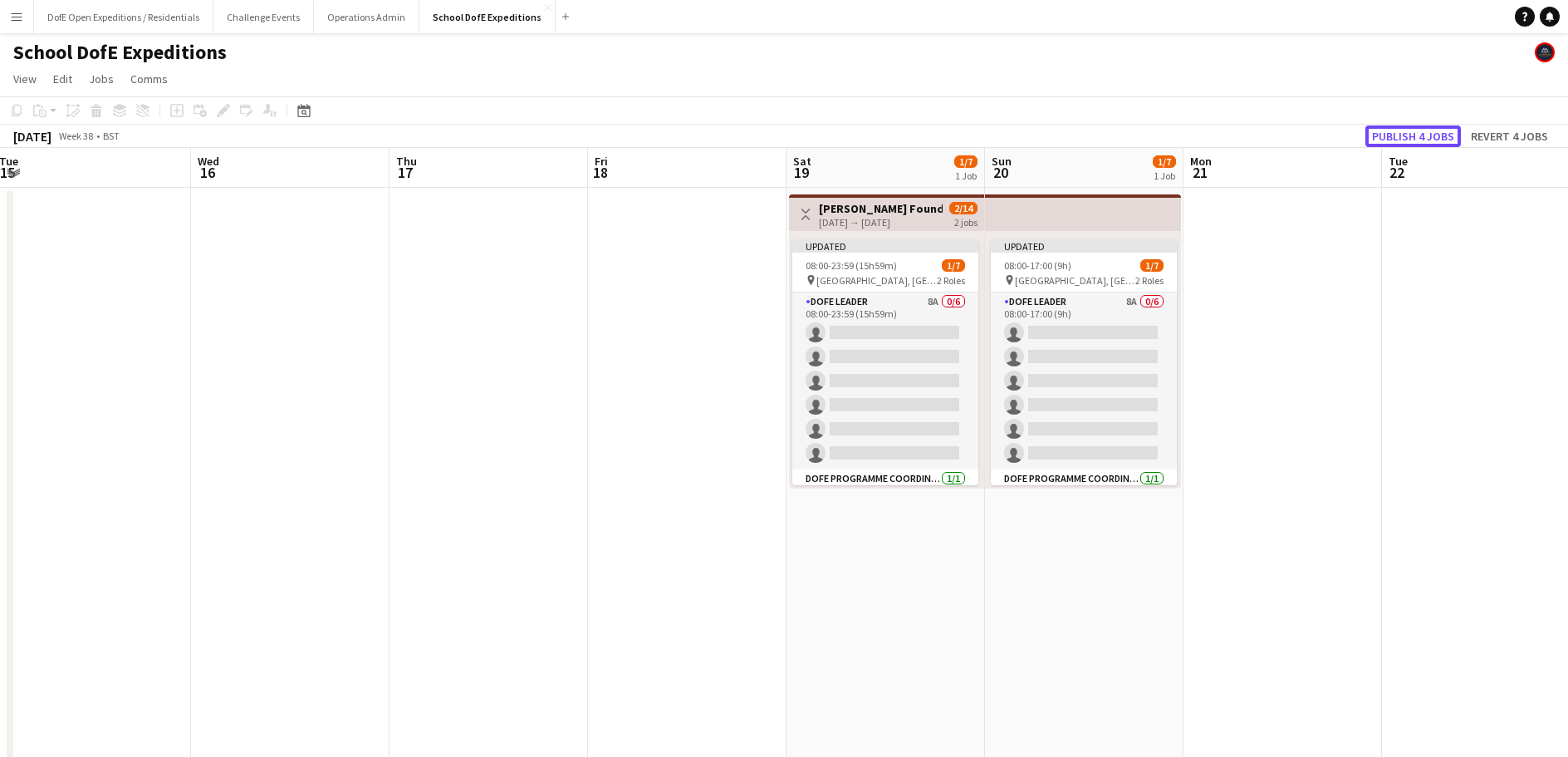
click at [1386, 130] on button "Publish 4 jobs" at bounding box center [1413, 136] width 95 height 21
